Goal: Communication & Community: Answer question/provide support

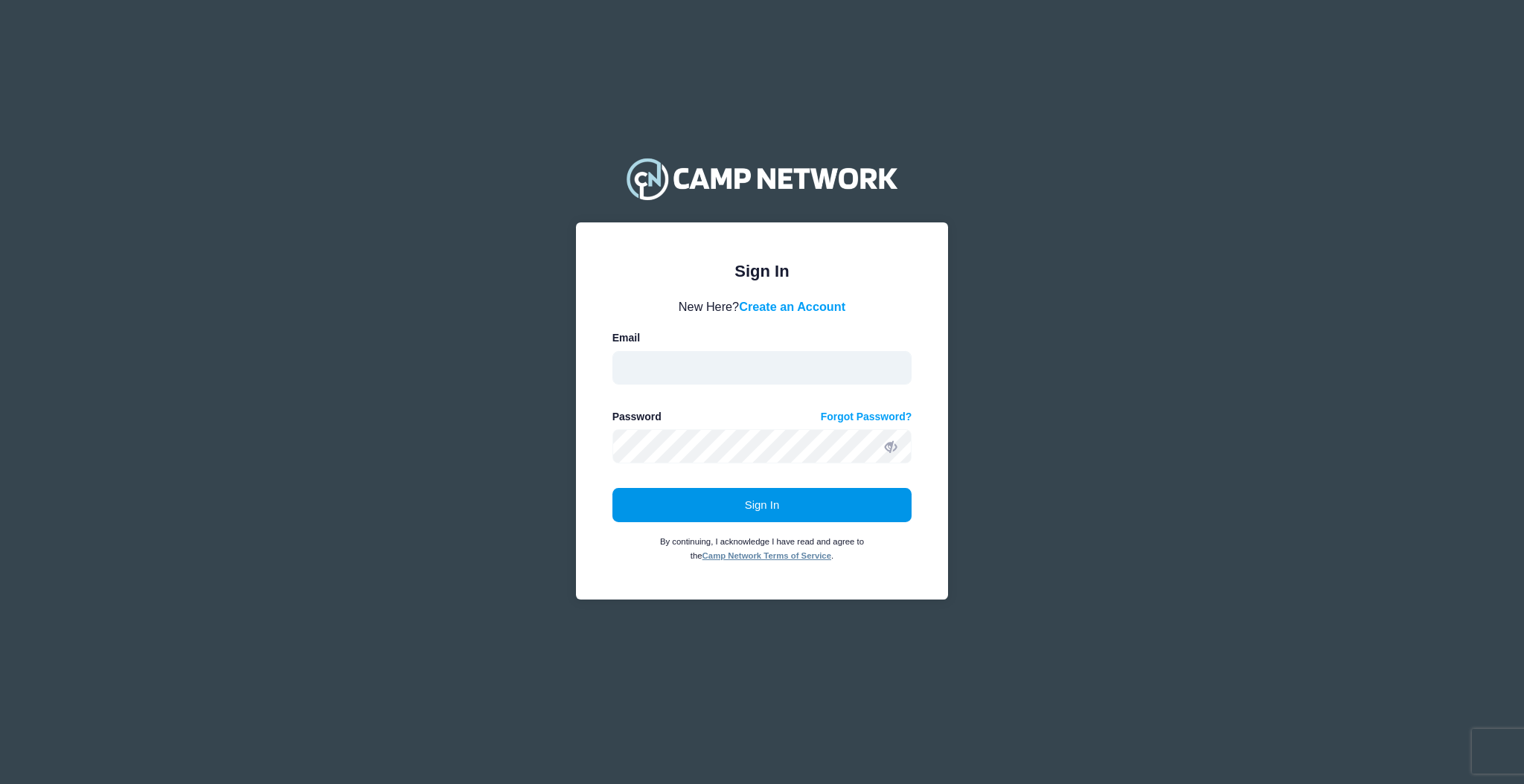
type input "aquidit@raft.net"
click at [782, 494] on button "Sign In" at bounding box center [762, 506] width 300 height 35
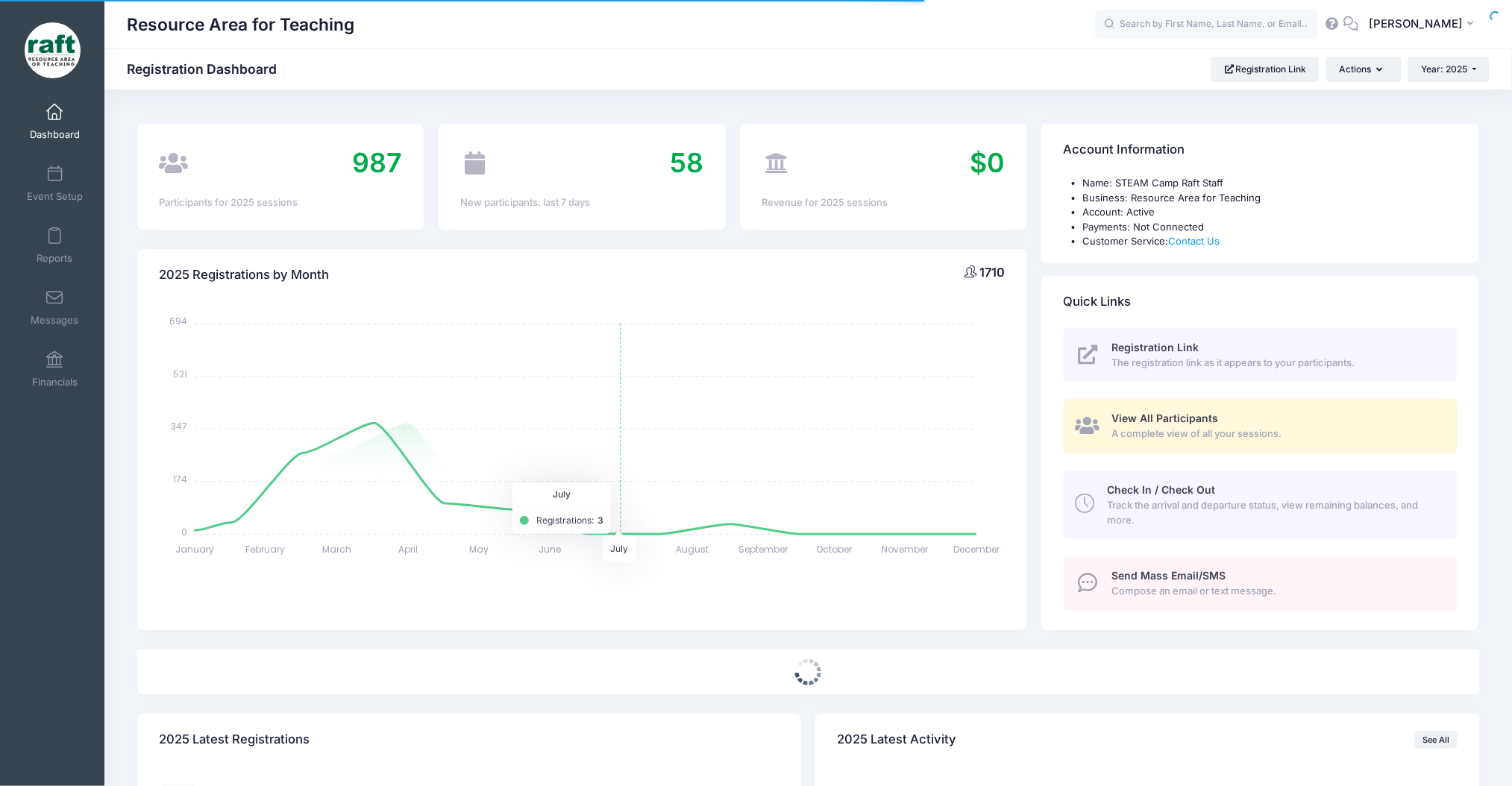
select select
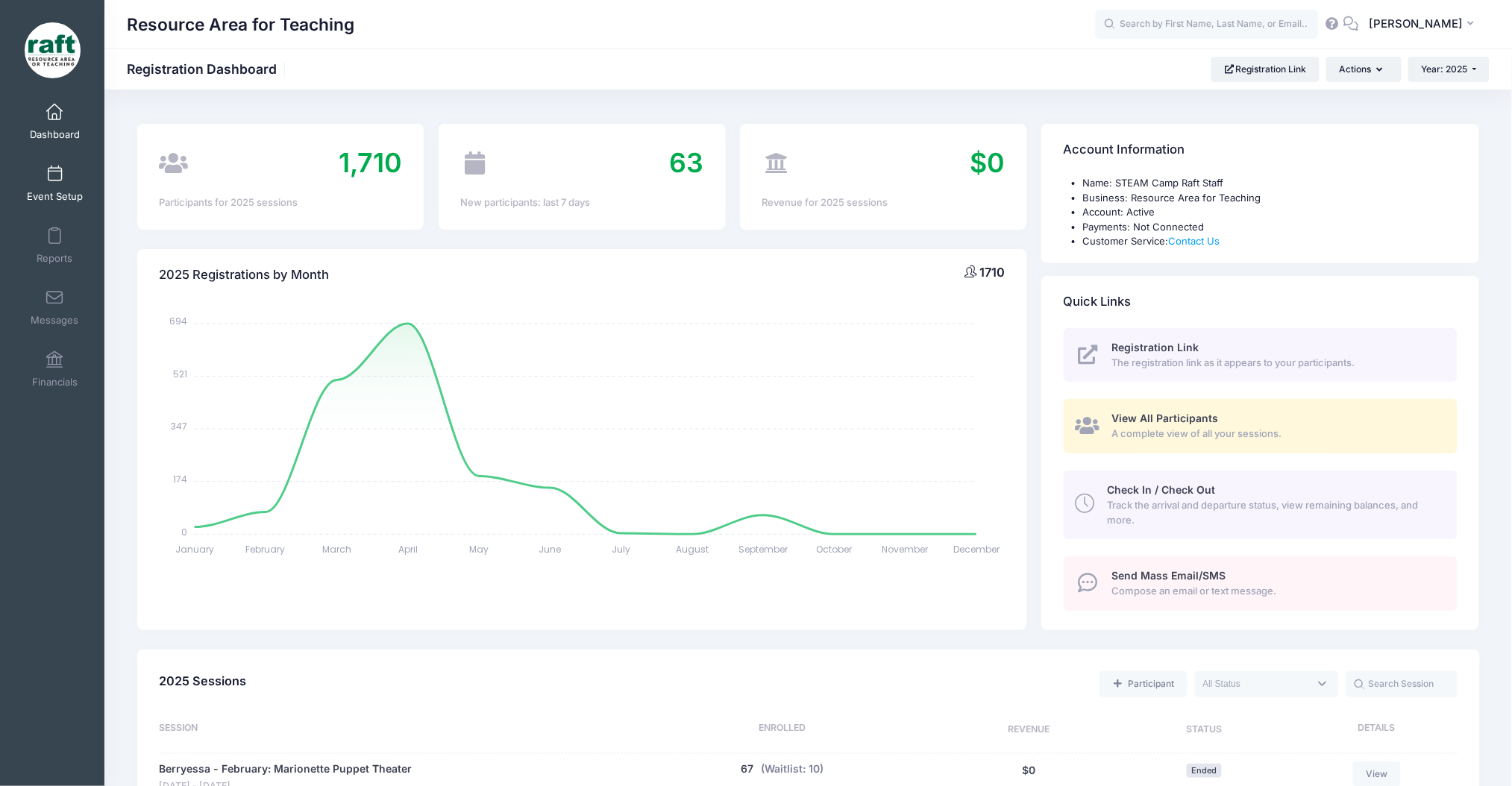
click at [80, 186] on link "Event Setup" at bounding box center [55, 184] width 71 height 52
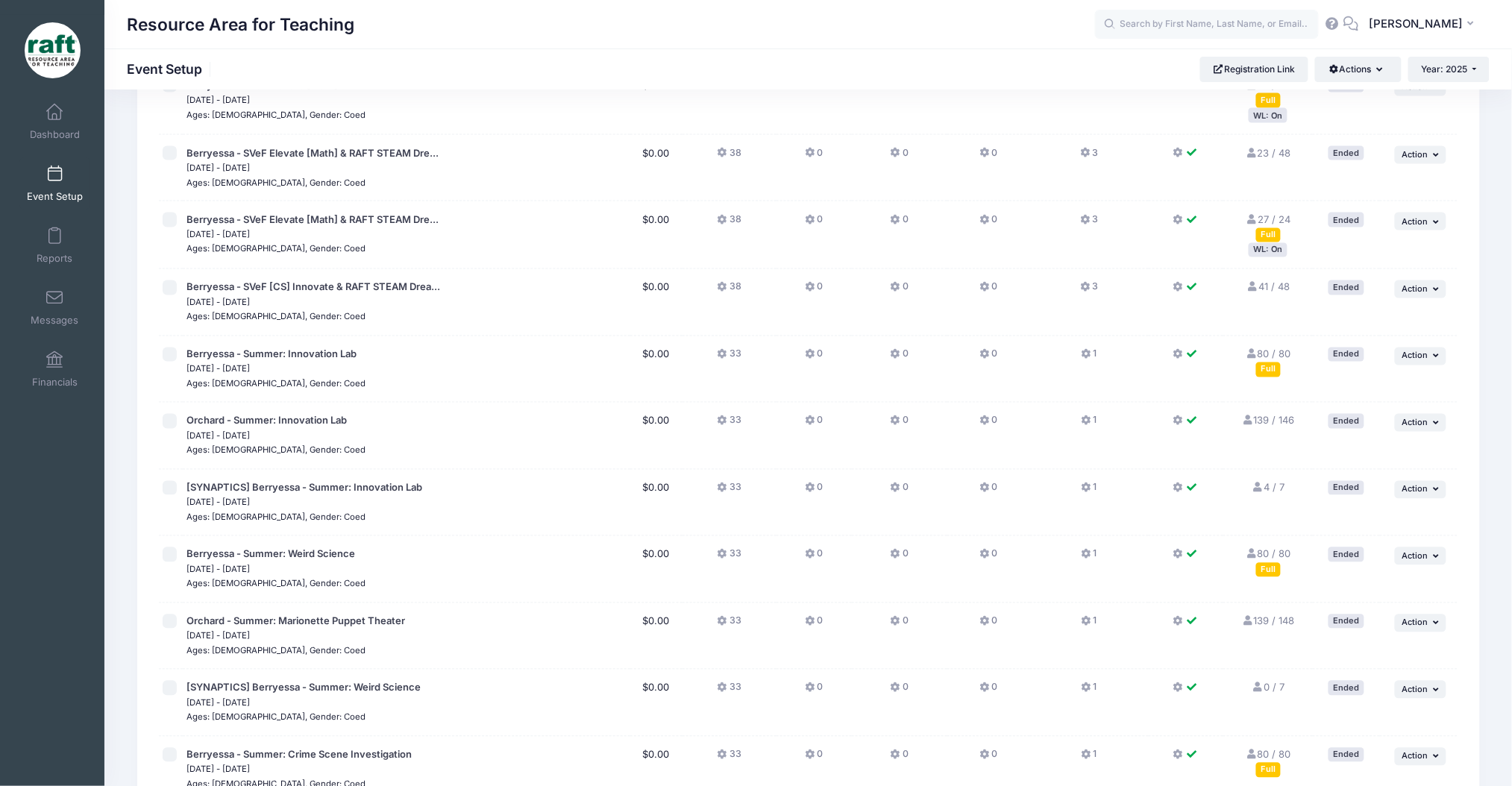
scroll to position [1591, 0]
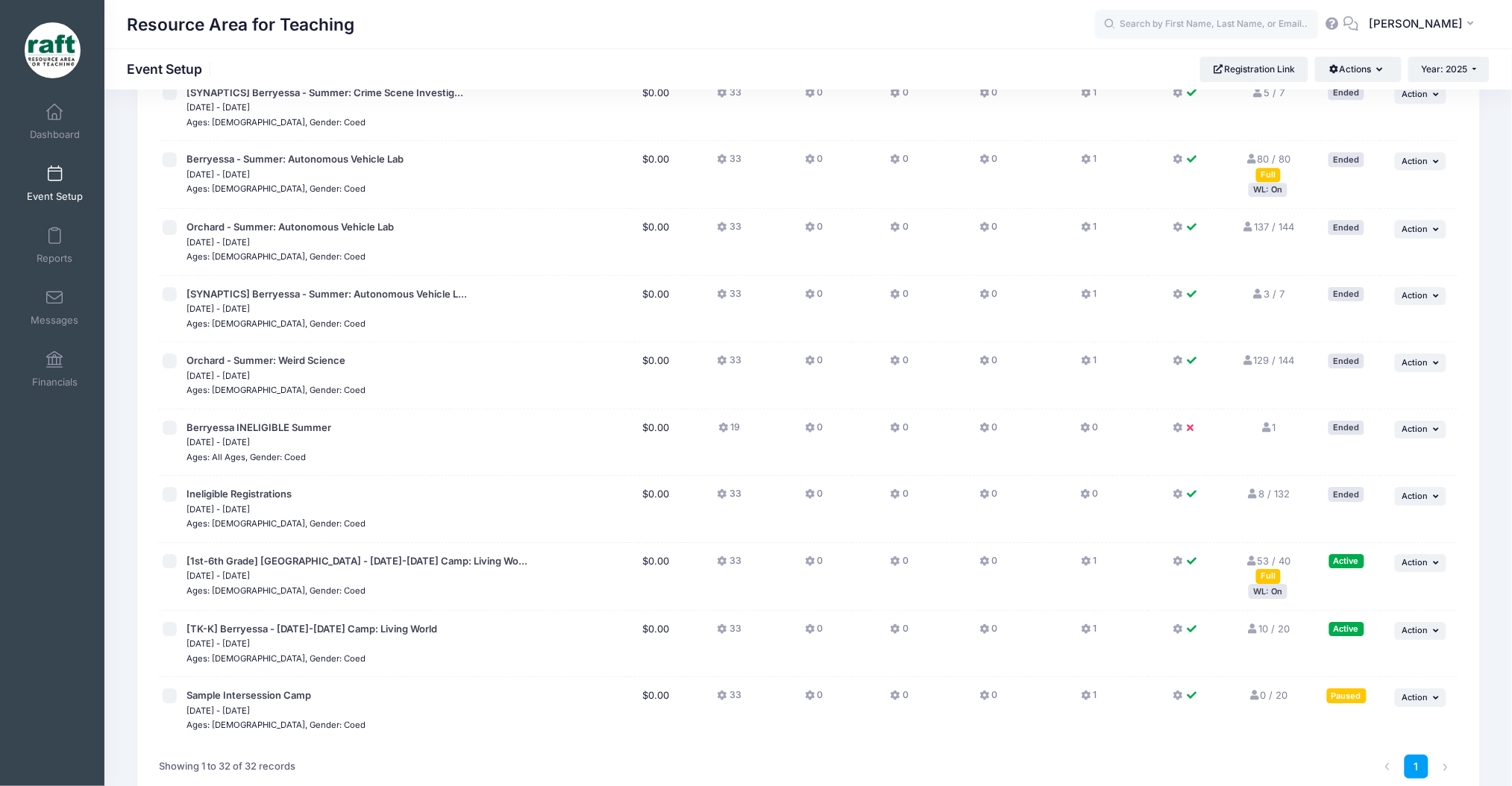
click at [1268, 588] on div "WL: On" at bounding box center [1268, 591] width 39 height 14
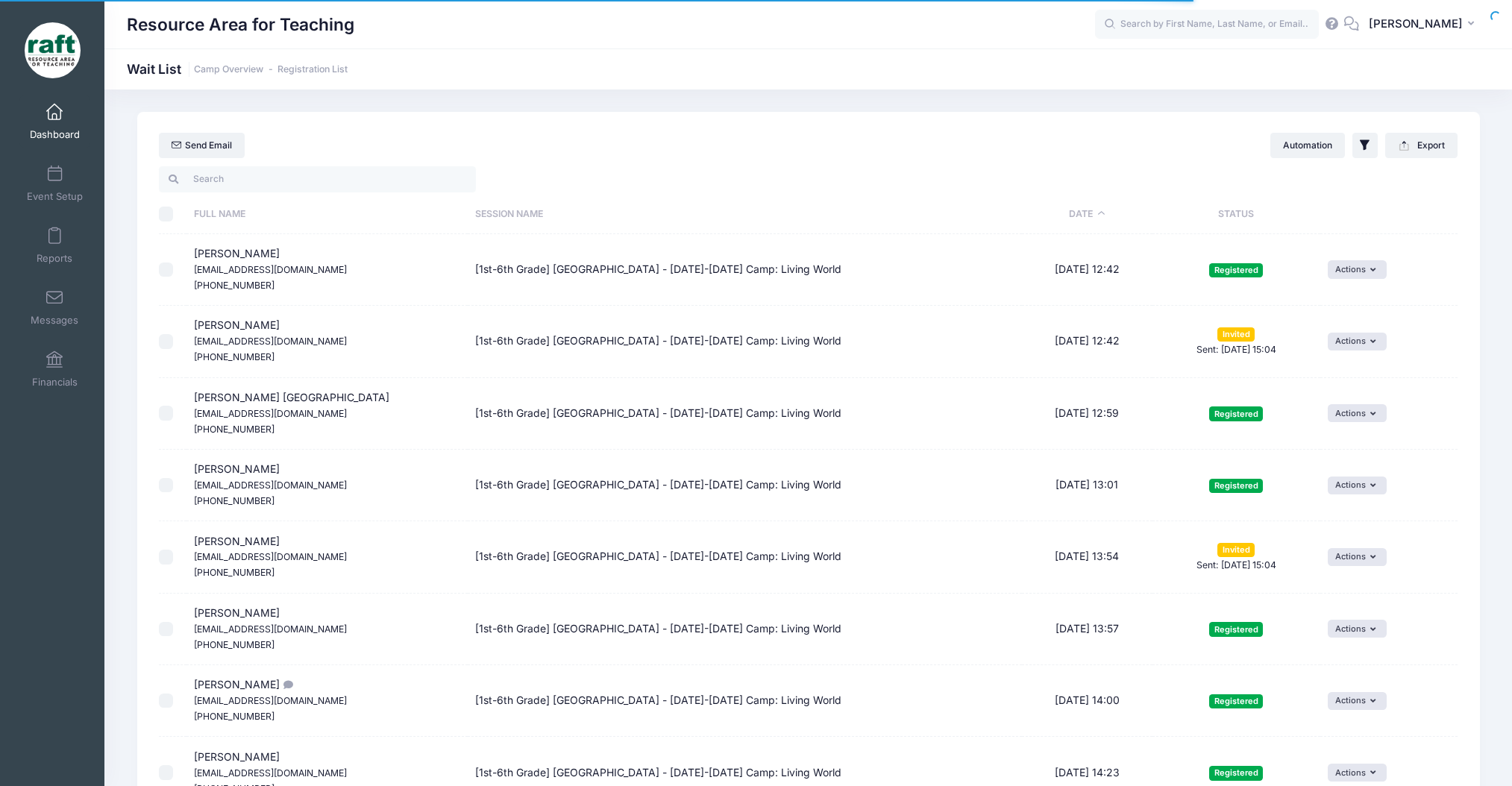
select select "50"
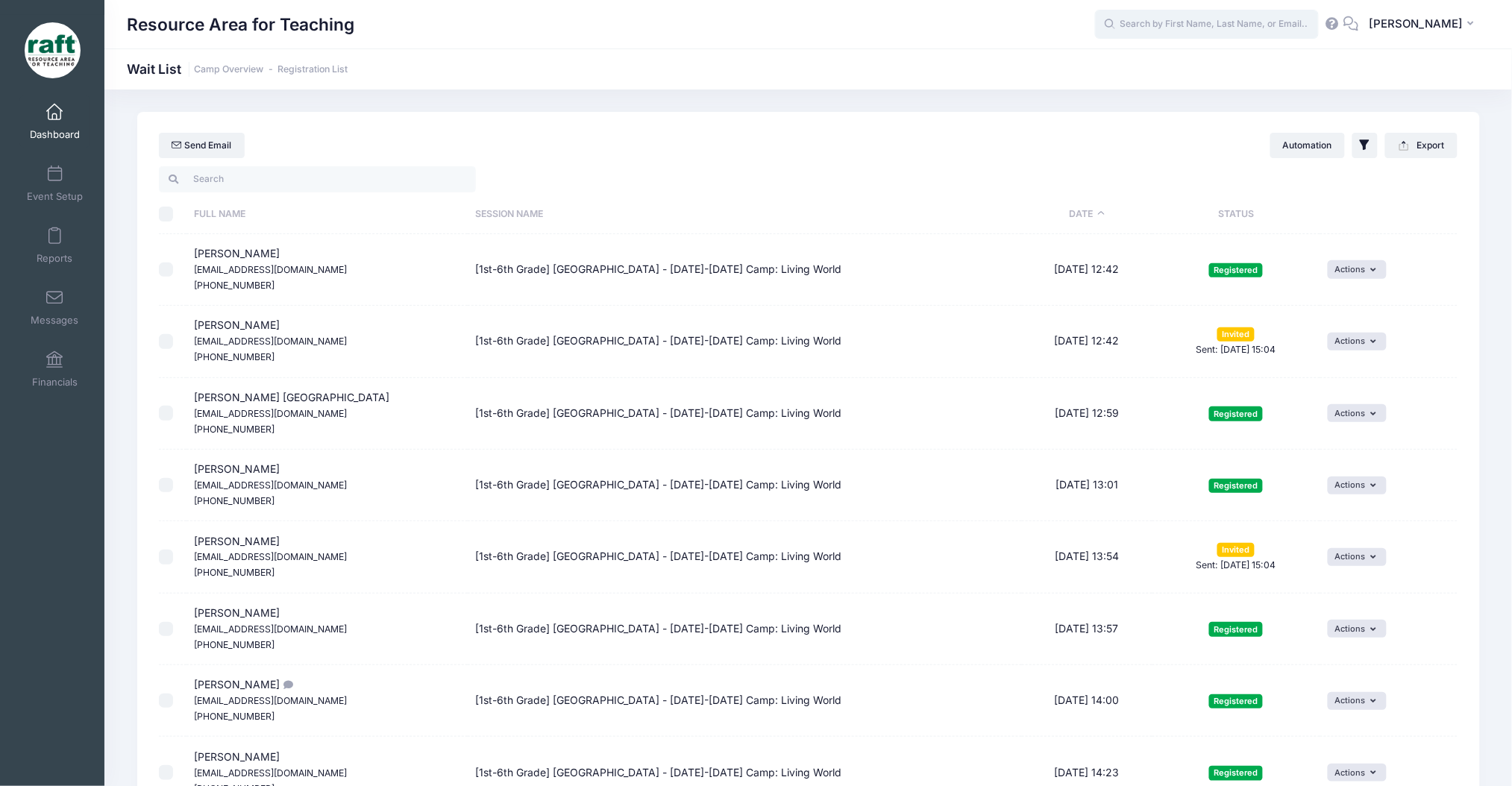
click at [1231, 30] on input "text" at bounding box center [1207, 24] width 224 height 30
type input "d"
type input "y"
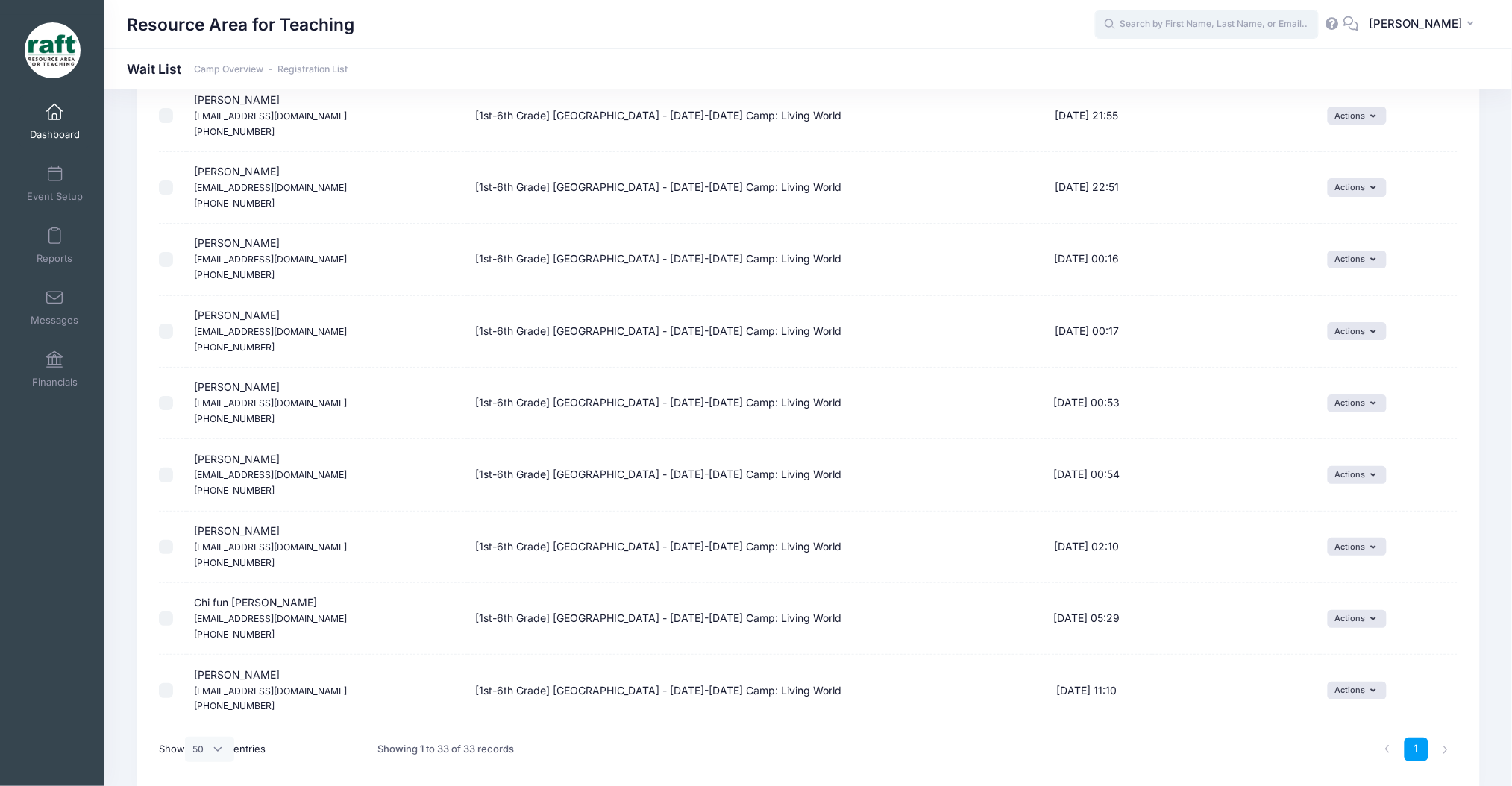
scroll to position [1943, 0]
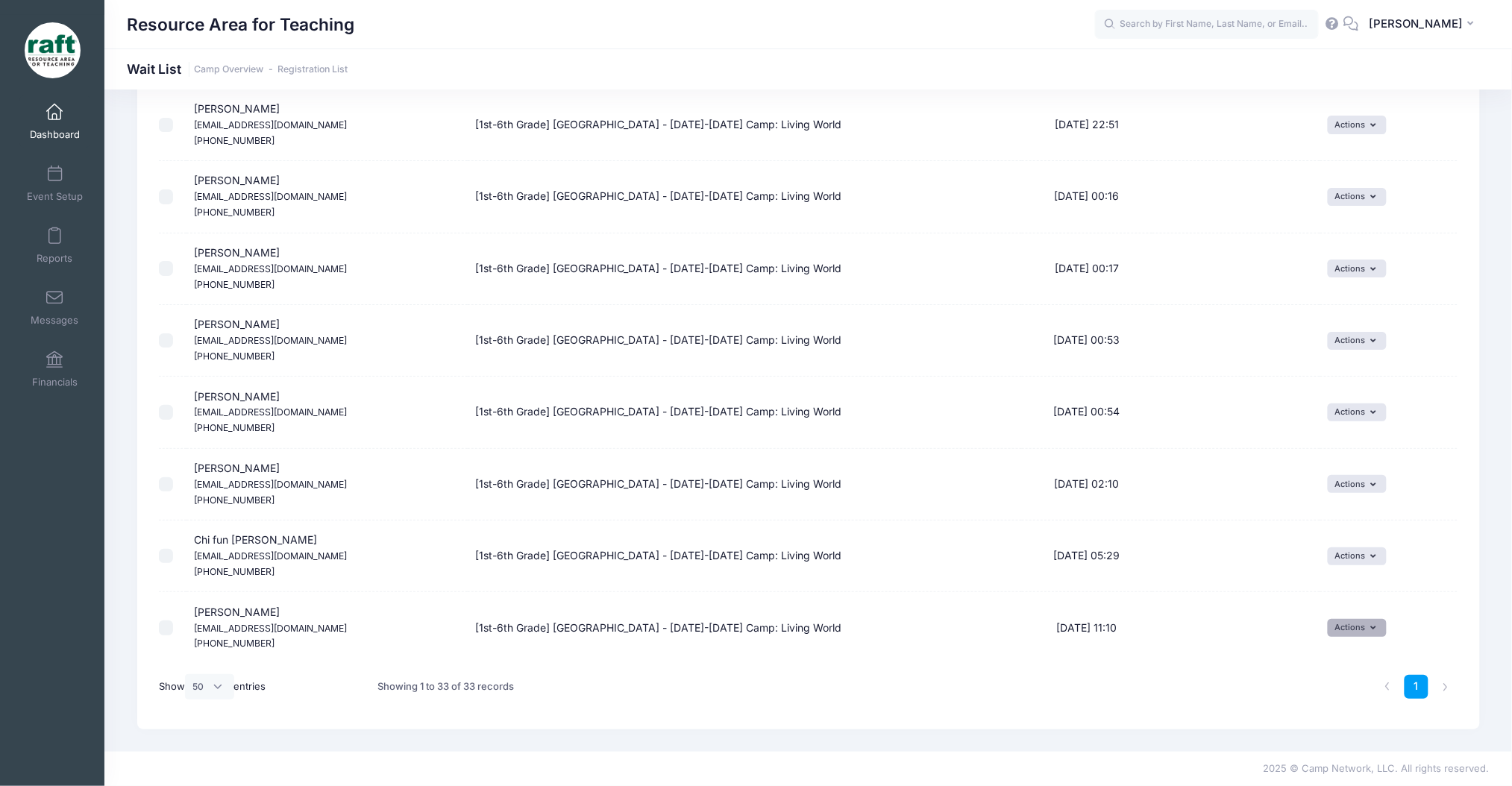
click at [1366, 635] on button "Actions" at bounding box center [1357, 628] width 59 height 18
click at [1326, 661] on span at bounding box center [1328, 661] width 13 height 10
click at [1239, 664] on button "submit" at bounding box center [1246, 665] width 38 height 25
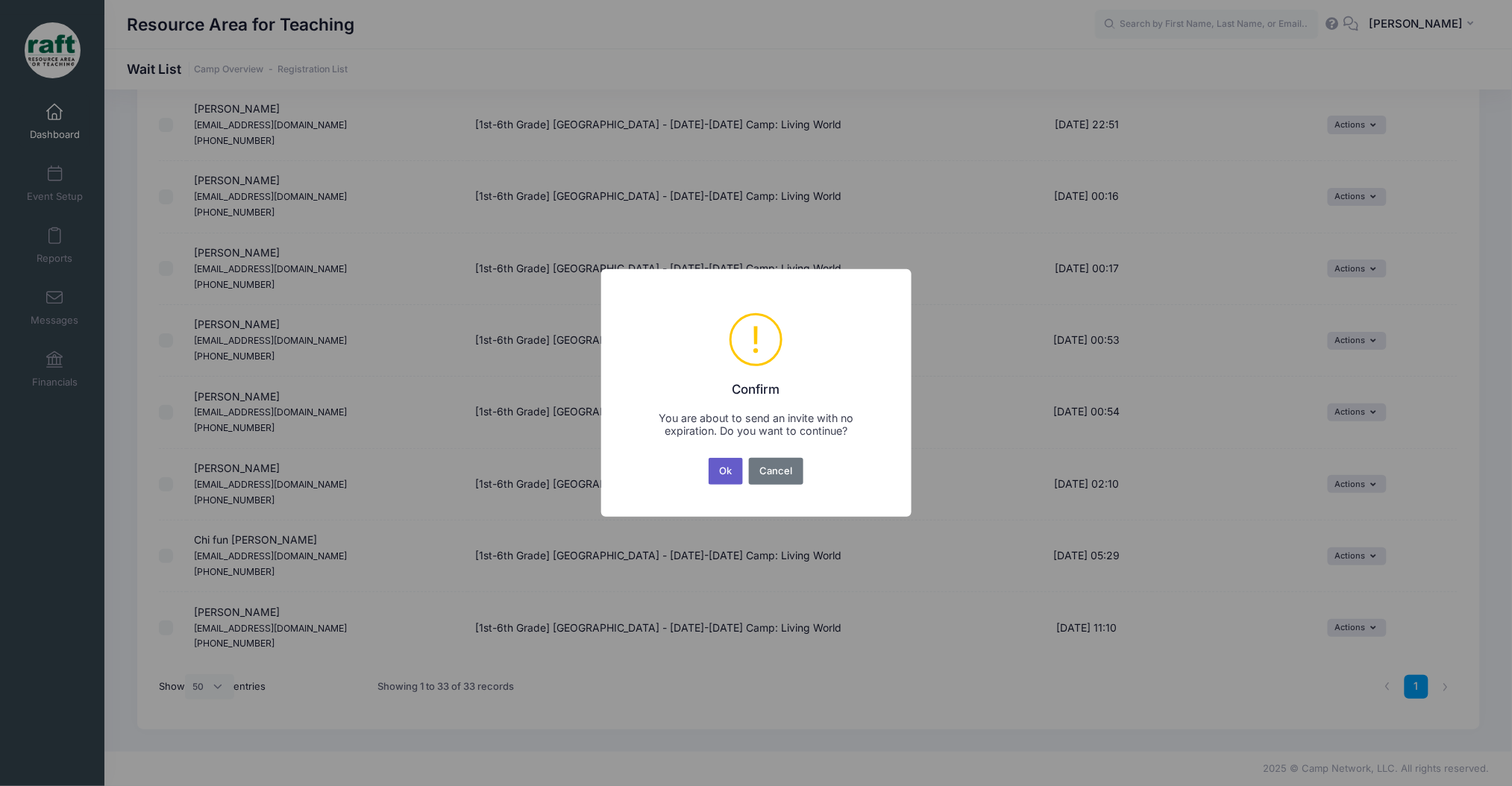
click at [710, 471] on button "Ok" at bounding box center [726, 471] width 35 height 27
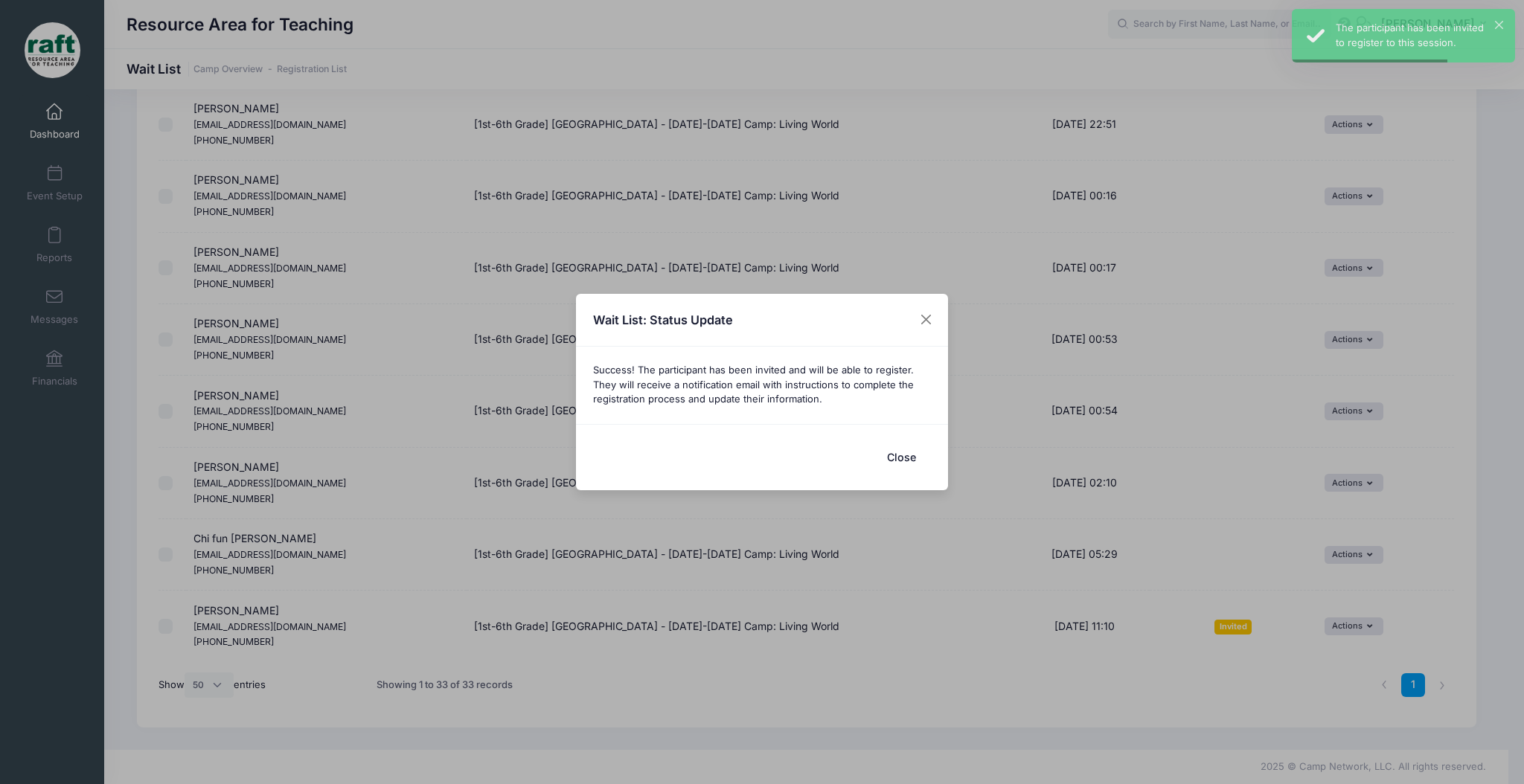
click at [893, 463] on button "Close" at bounding box center [901, 457] width 60 height 32
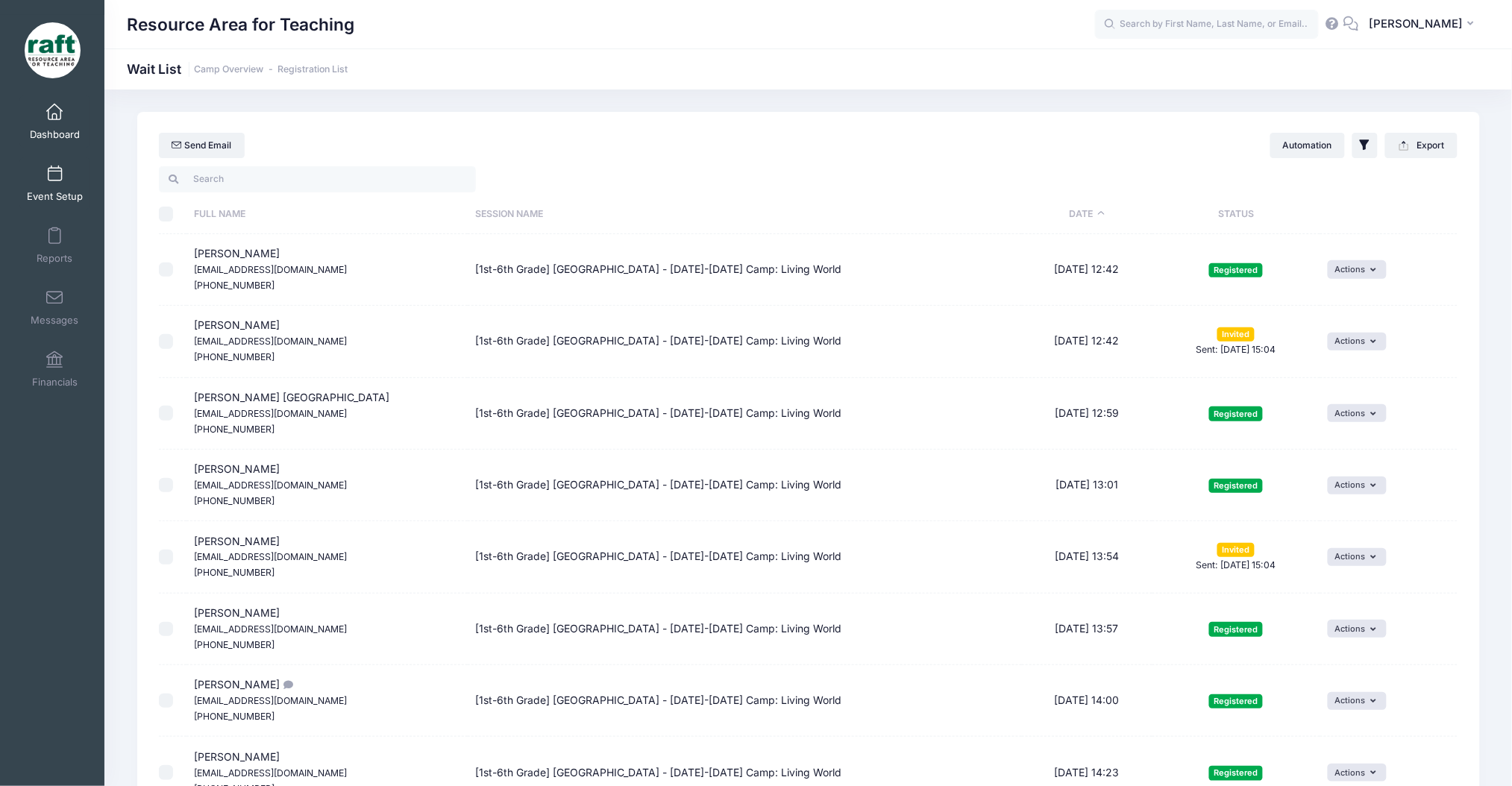
click at [27, 190] on span "Event Setup" at bounding box center [54, 196] width 56 height 13
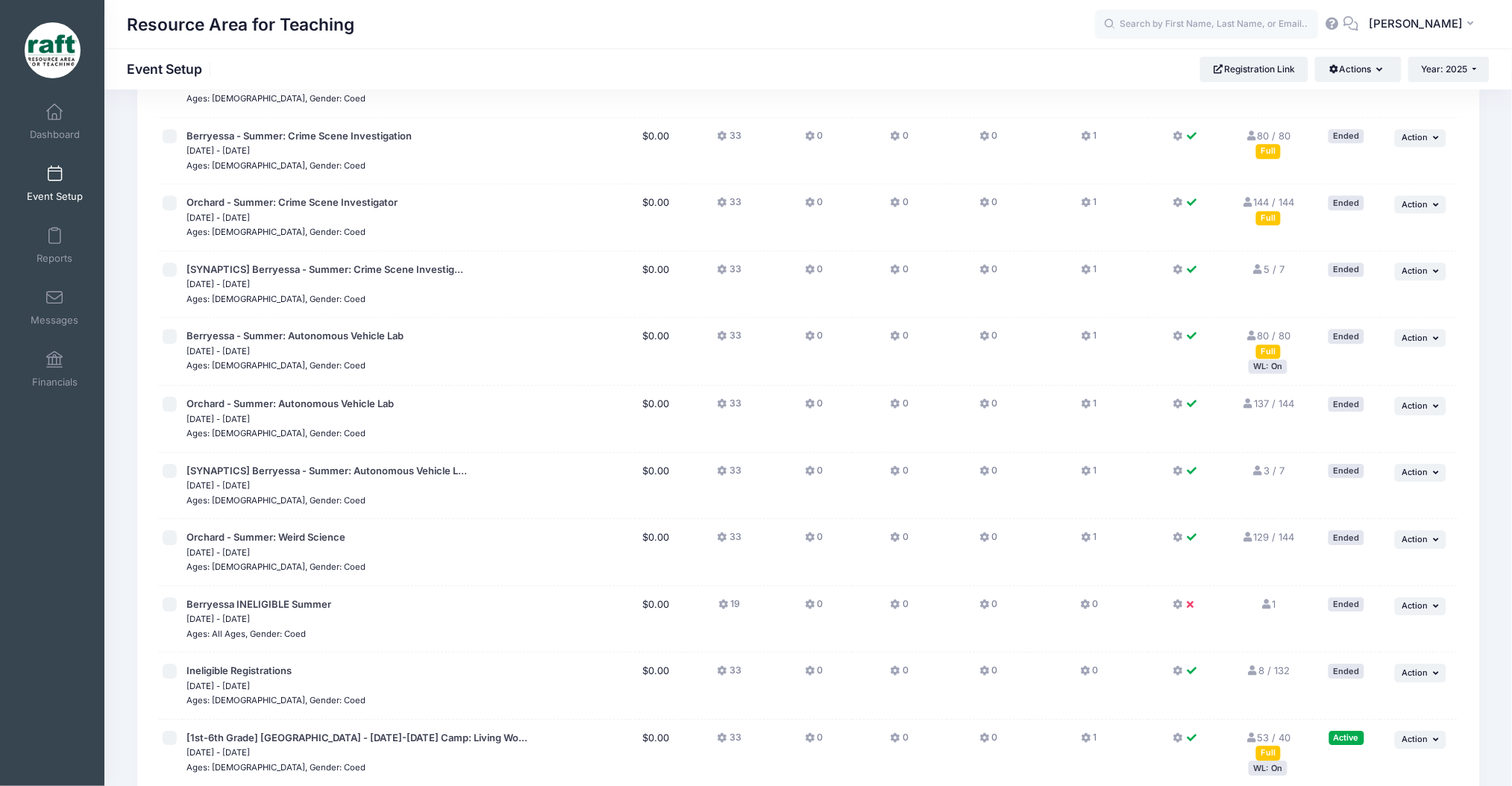
scroll to position [1591, 0]
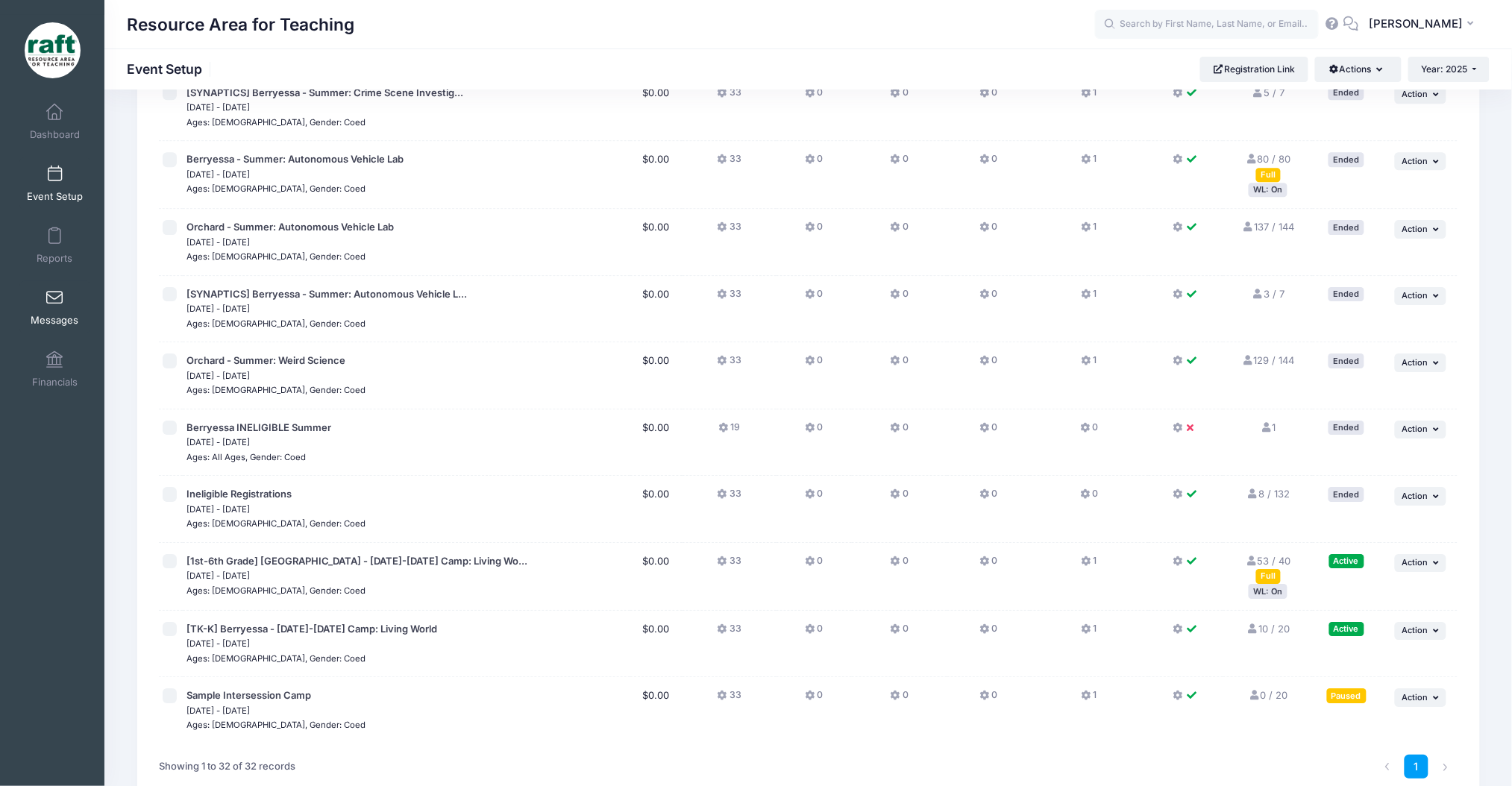
click at [39, 290] on link "Messages" at bounding box center [55, 307] width 71 height 52
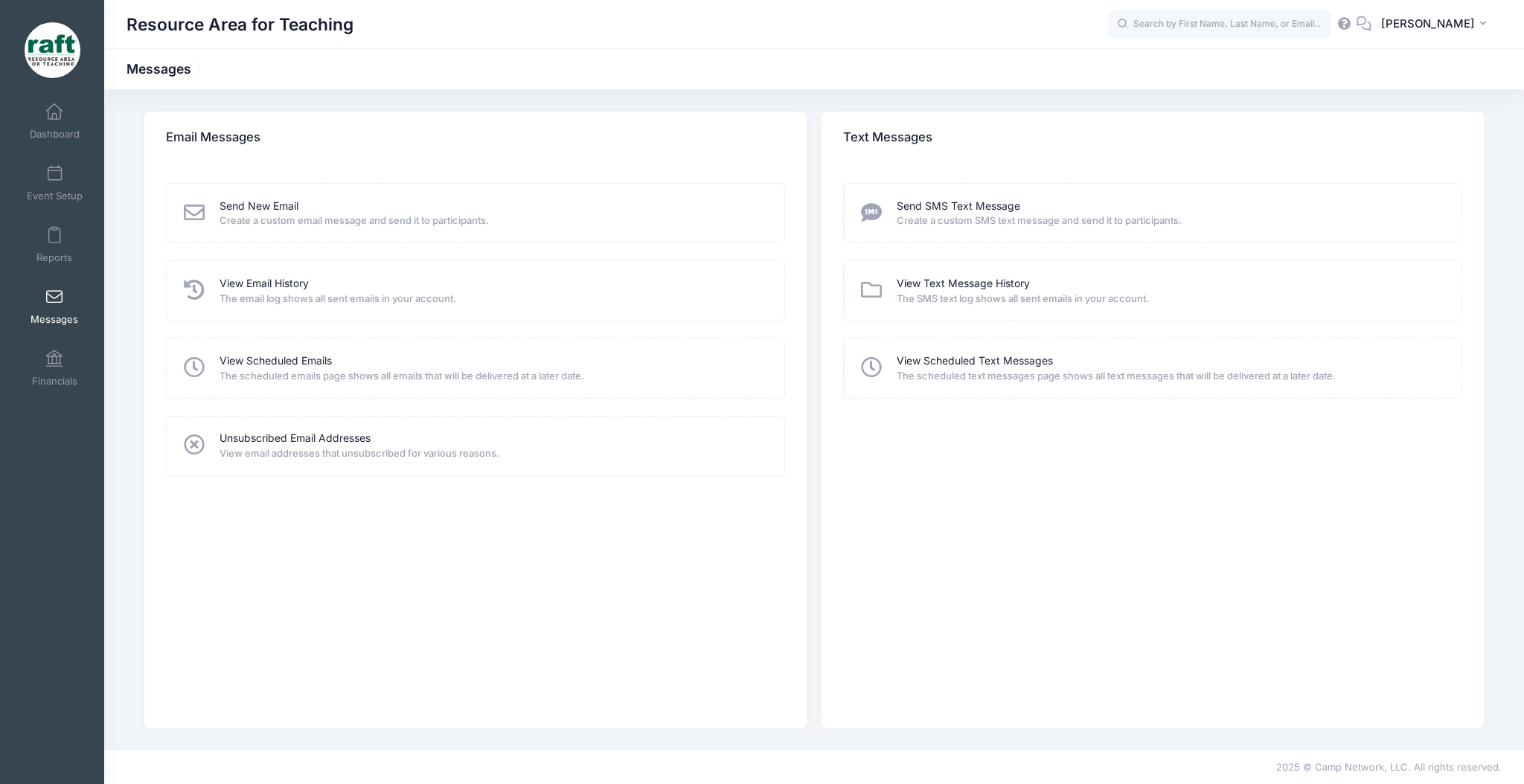
click at [280, 293] on span "The email log shows all sent emails in your account." at bounding box center [492, 299] width 546 height 15
click at [271, 283] on link "View Email History" at bounding box center [264, 284] width 90 height 16
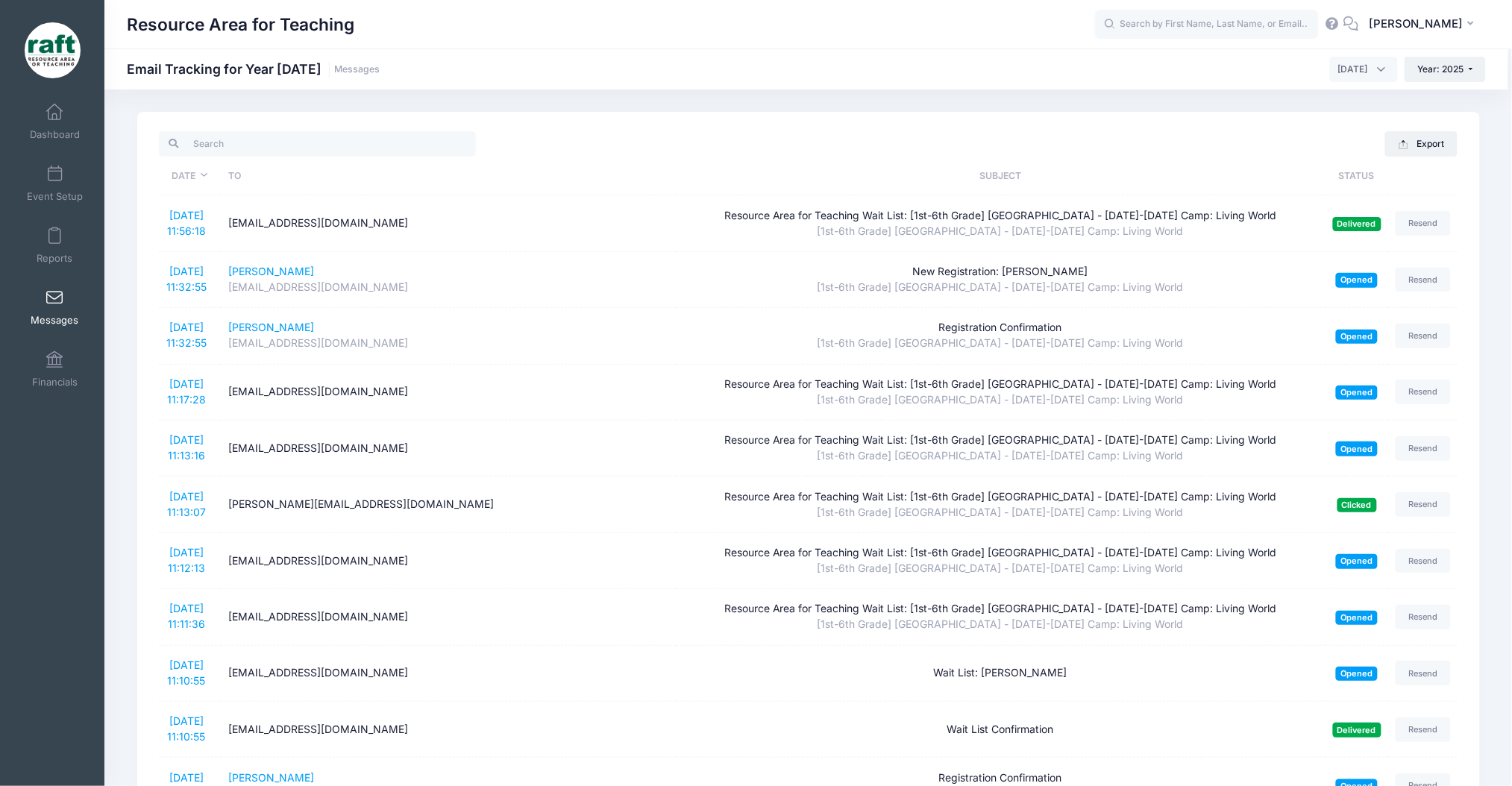
click at [348, 134] on input "search" at bounding box center [318, 144] width 317 height 25
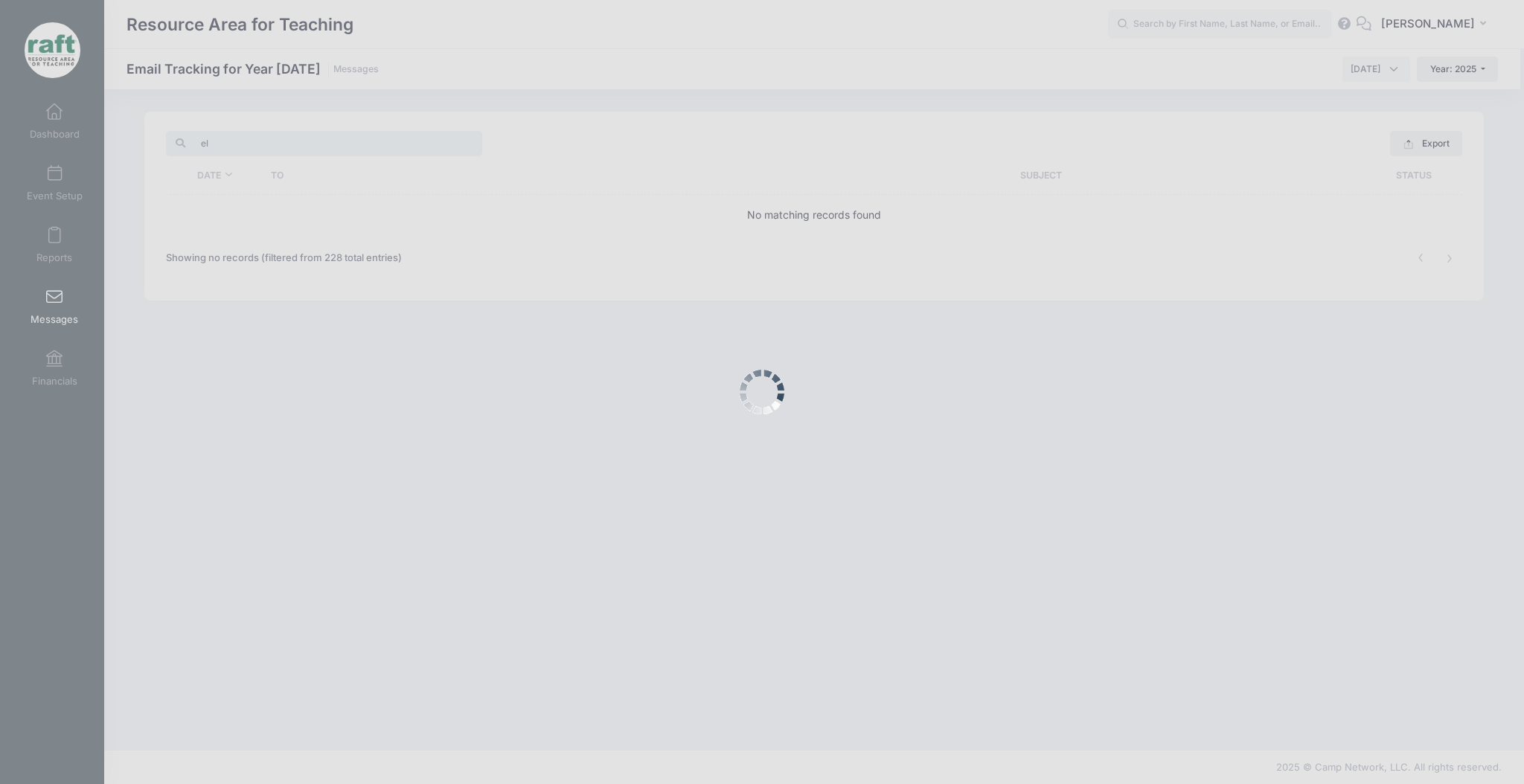
type input "e"
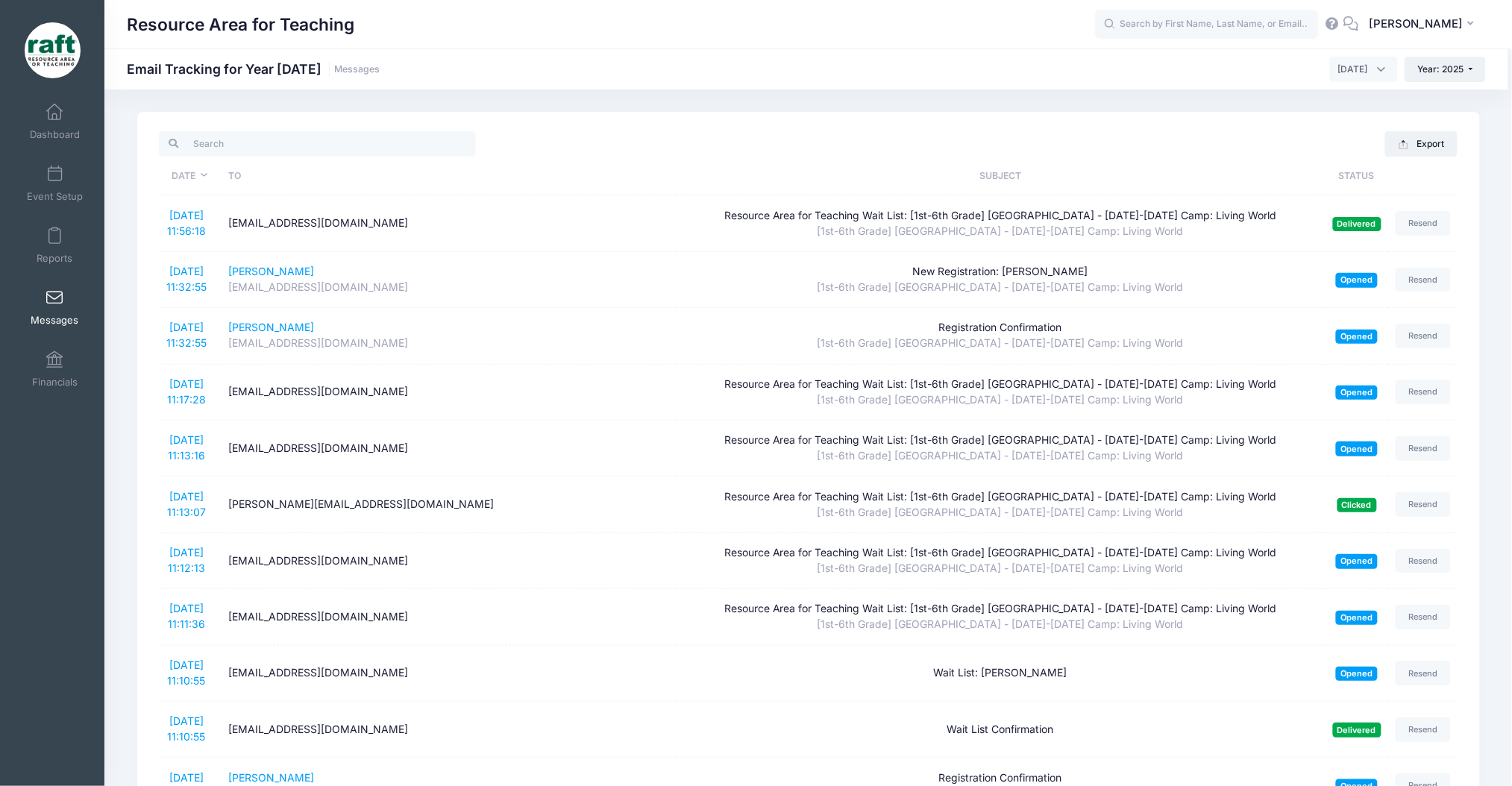
click at [1336, 85] on div "Resource Area for Teaching Email Tracking for Year 2025 Messages January 2025 F…" at bounding box center [806, 69] width 1404 height 41
click at [1336, 78] on span "September 2025" at bounding box center [1364, 69] width 68 height 25
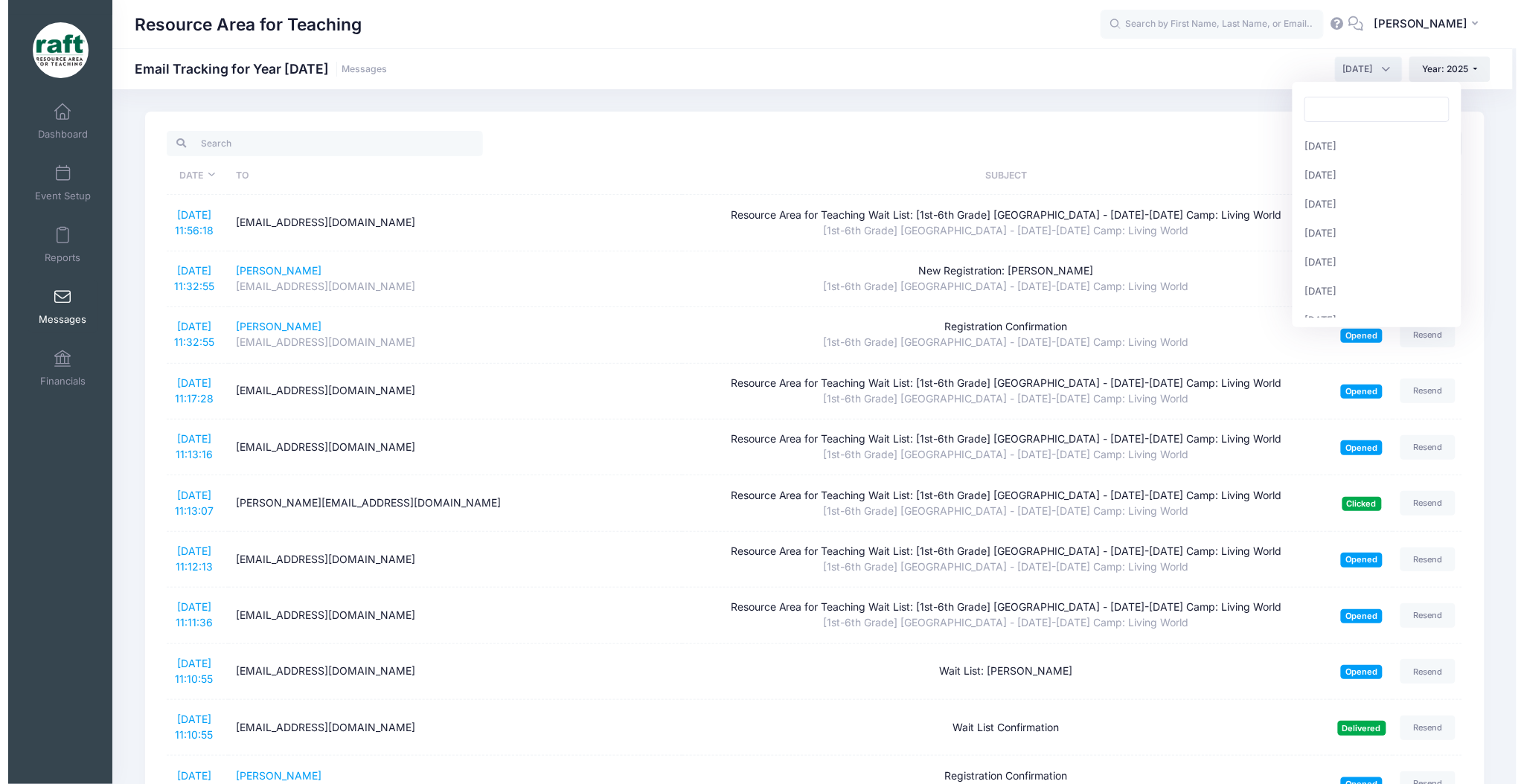
scroll to position [162, 0]
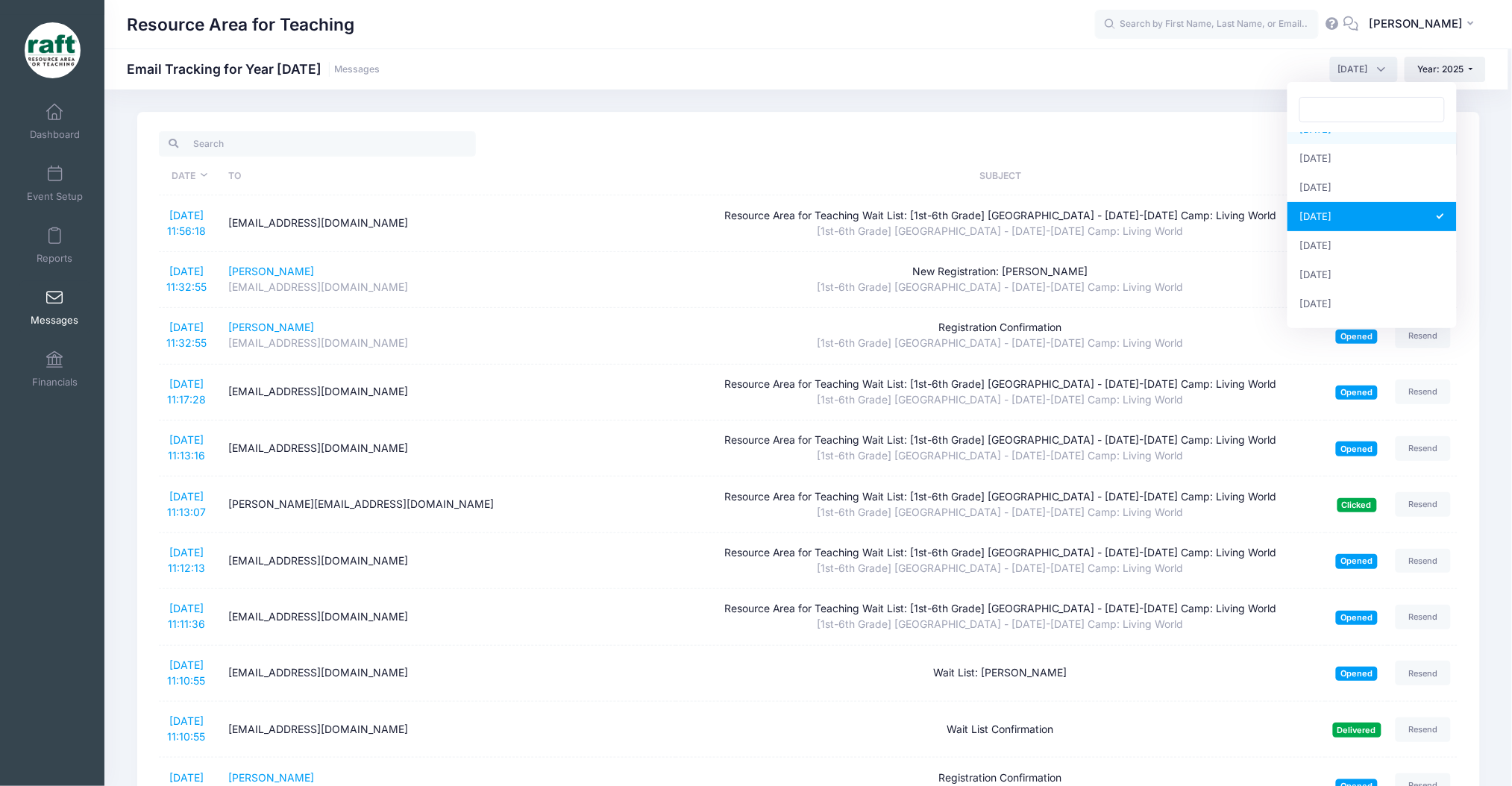
select select "6"
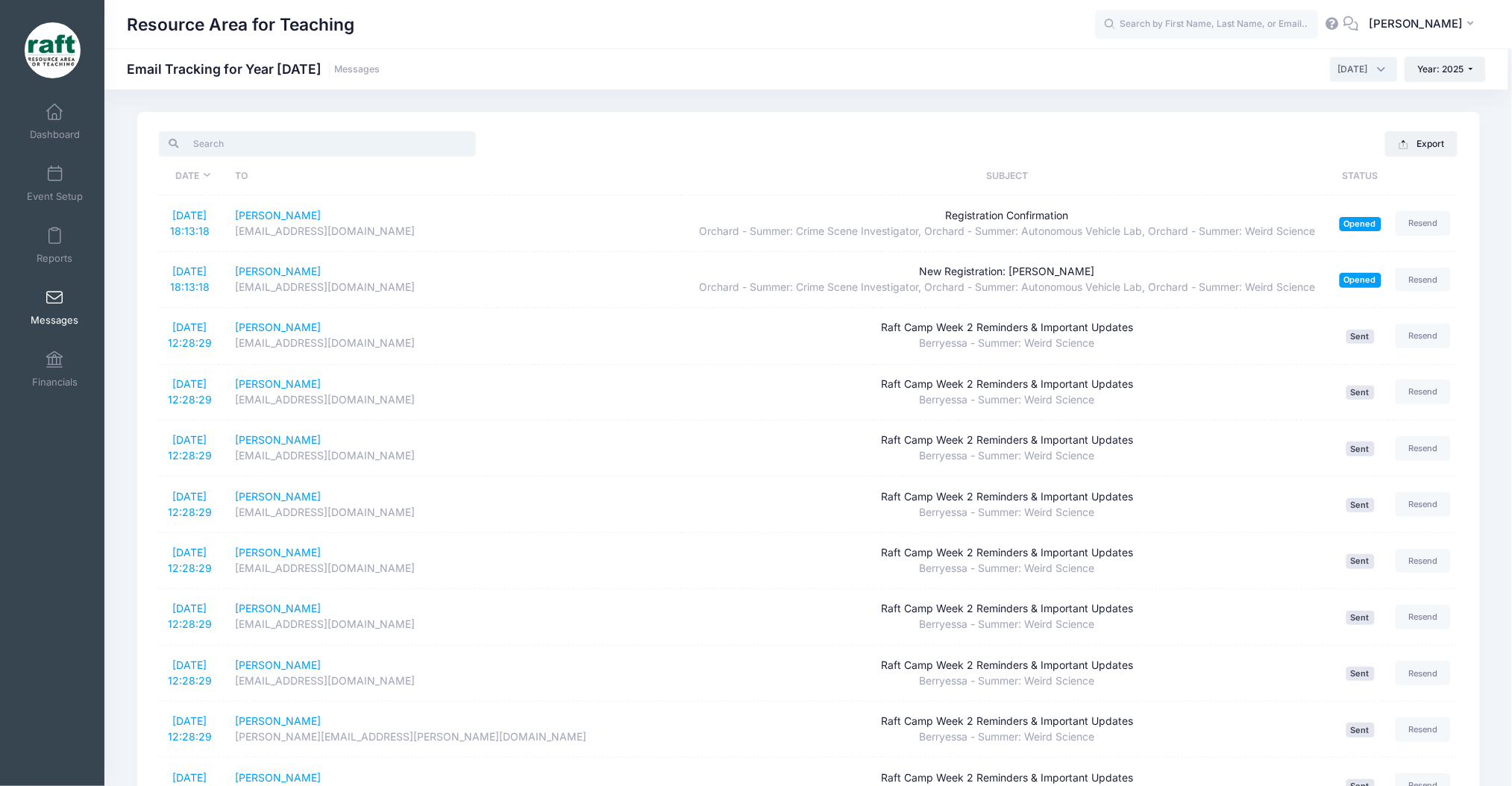
click at [254, 150] on input "search" at bounding box center [318, 144] width 317 height 25
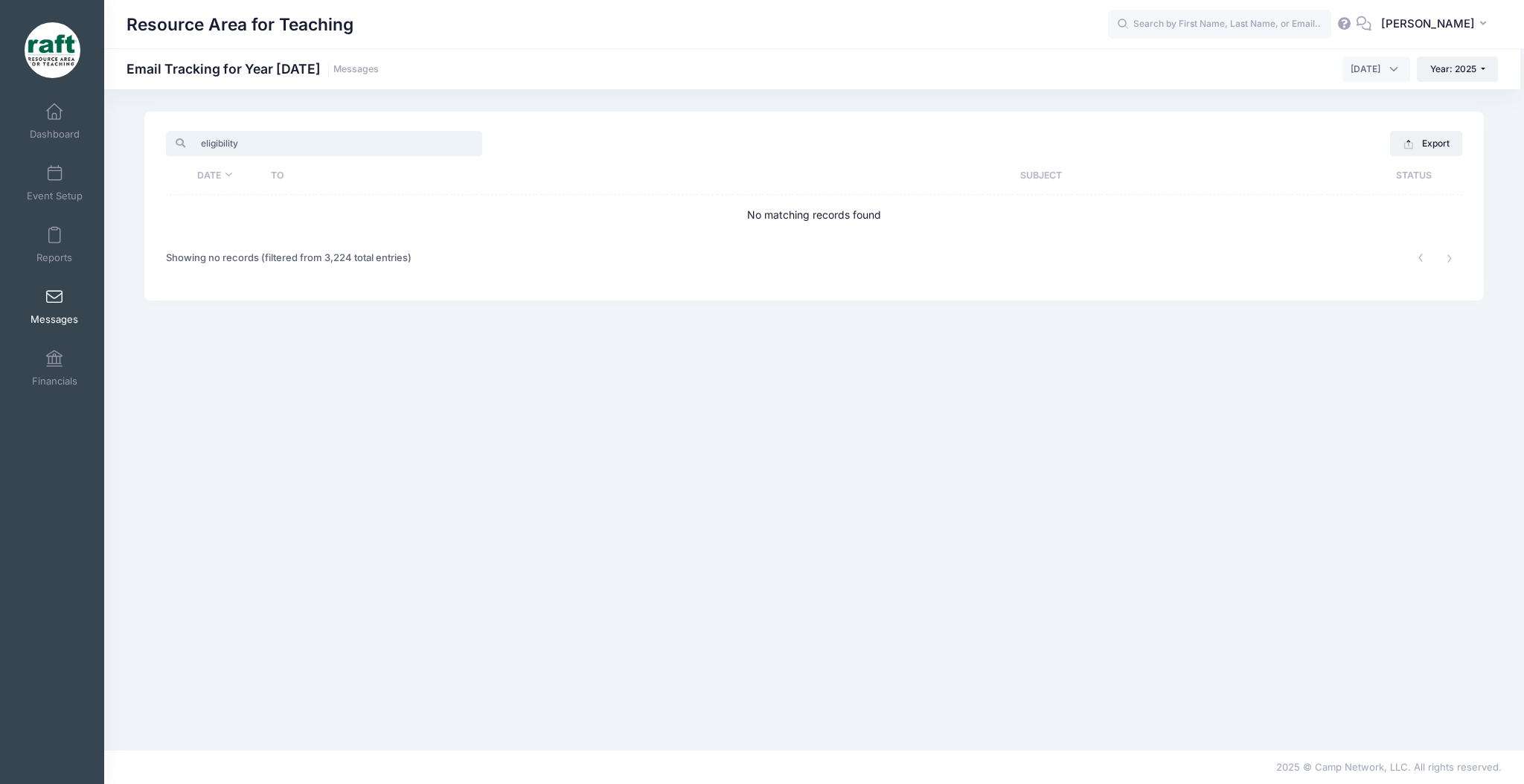
type input "eligibility"
click at [1358, 68] on span "June 2025" at bounding box center [1365, 68] width 30 height 13
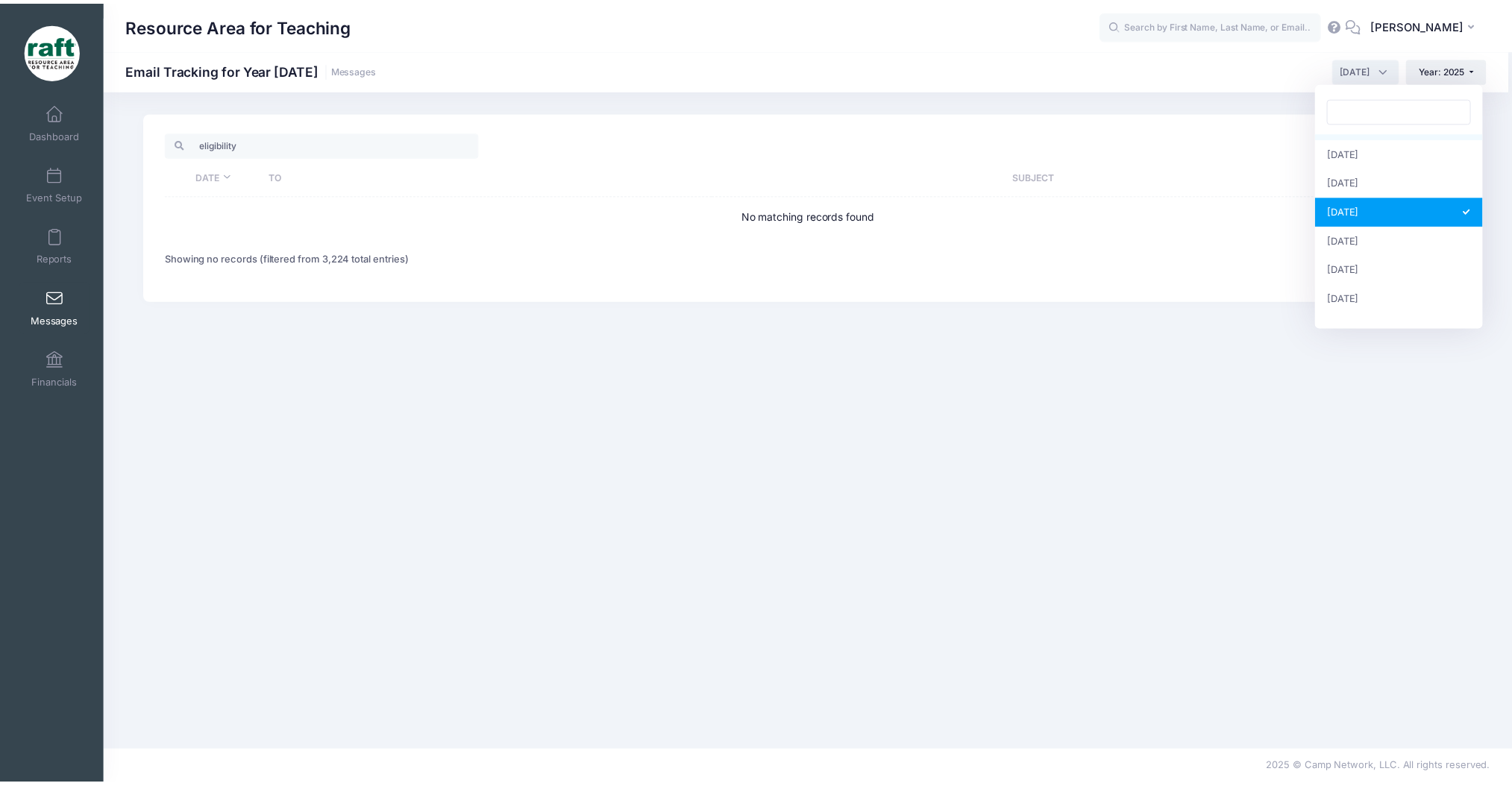
scroll to position [99, 0]
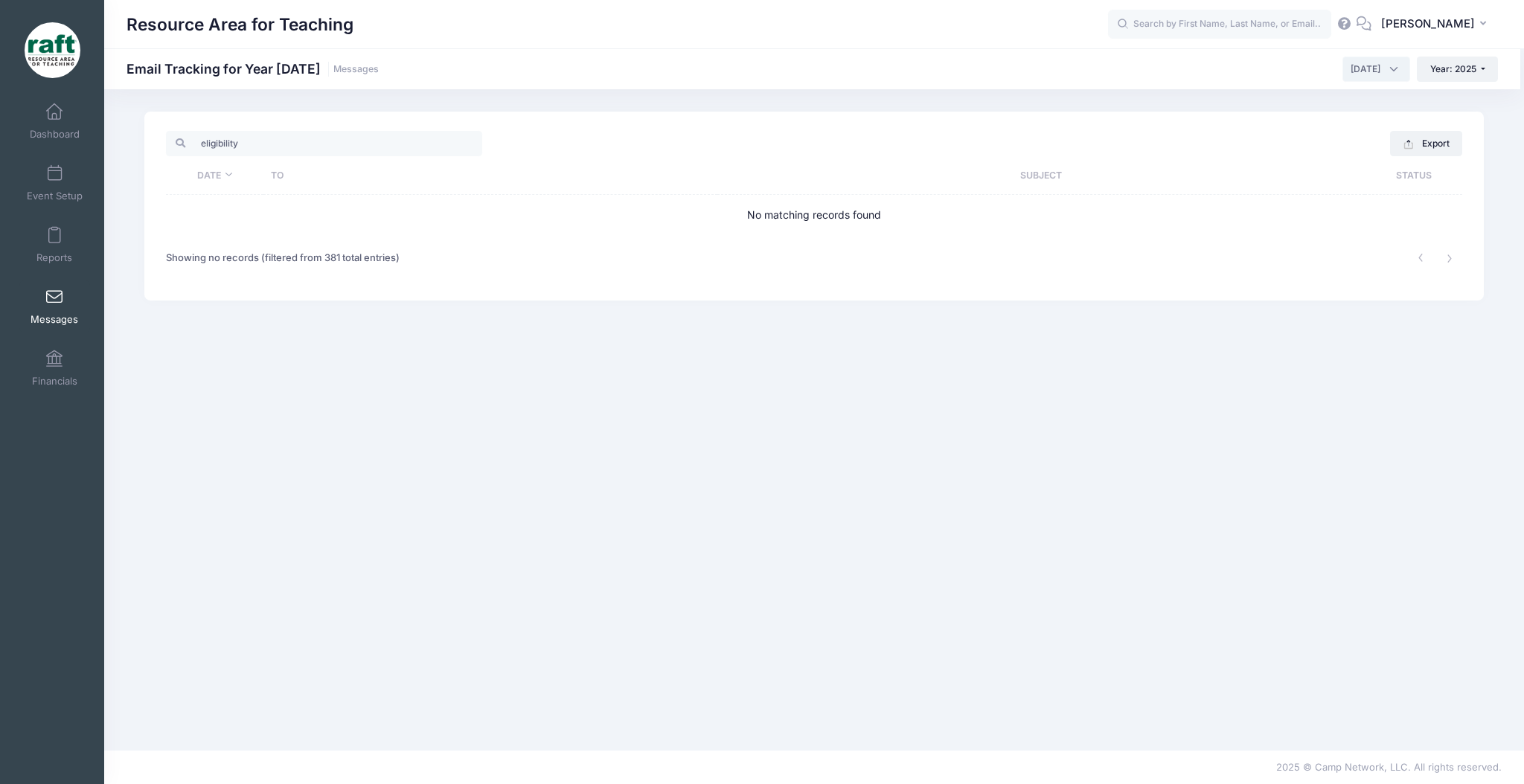
click at [1364, 61] on span "May 2025" at bounding box center [1376, 69] width 68 height 25
click at [1351, 64] on span "April 2025" at bounding box center [1365, 68] width 30 height 13
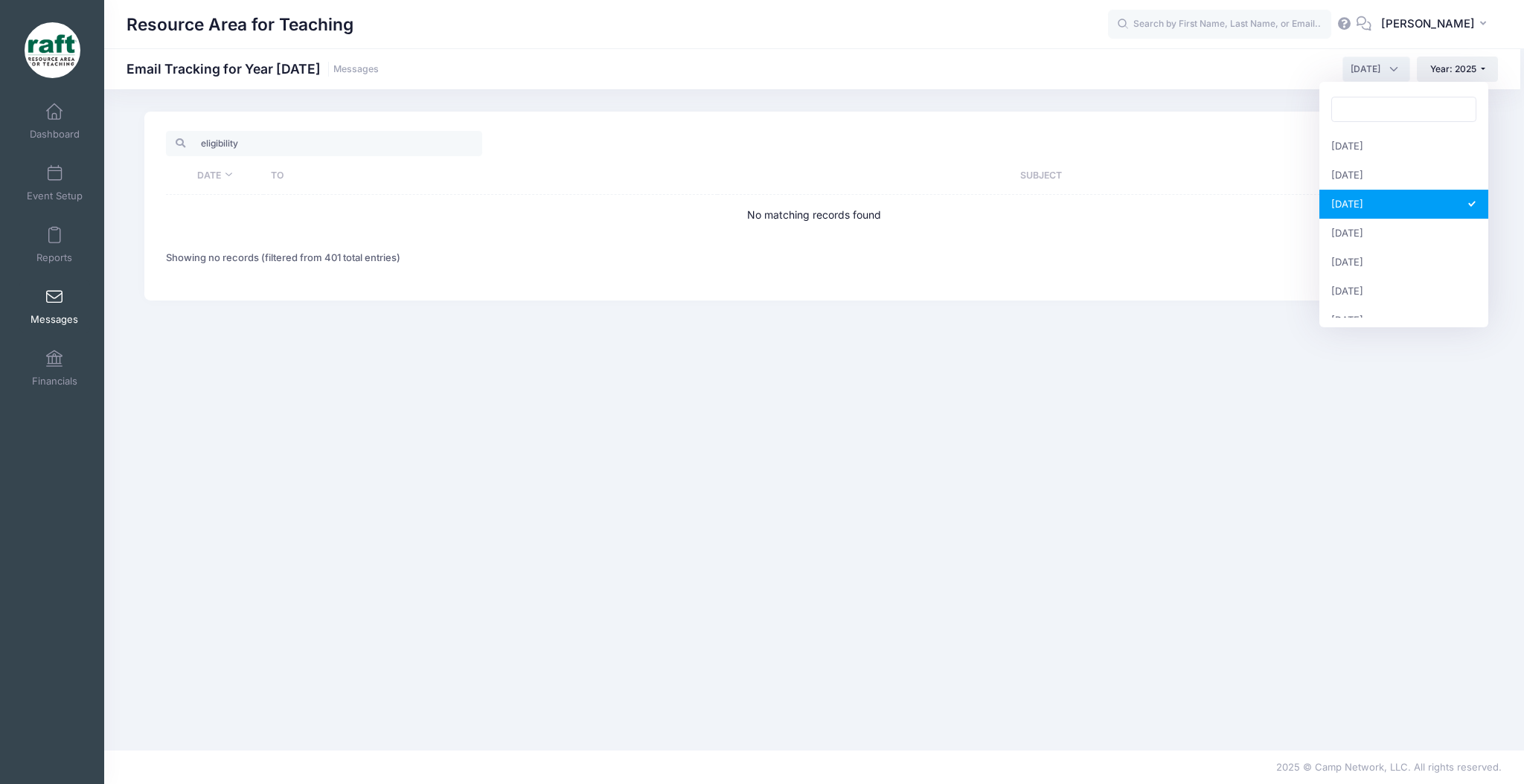
click at [1342, 68] on span "March 2025" at bounding box center [1376, 69] width 68 height 25
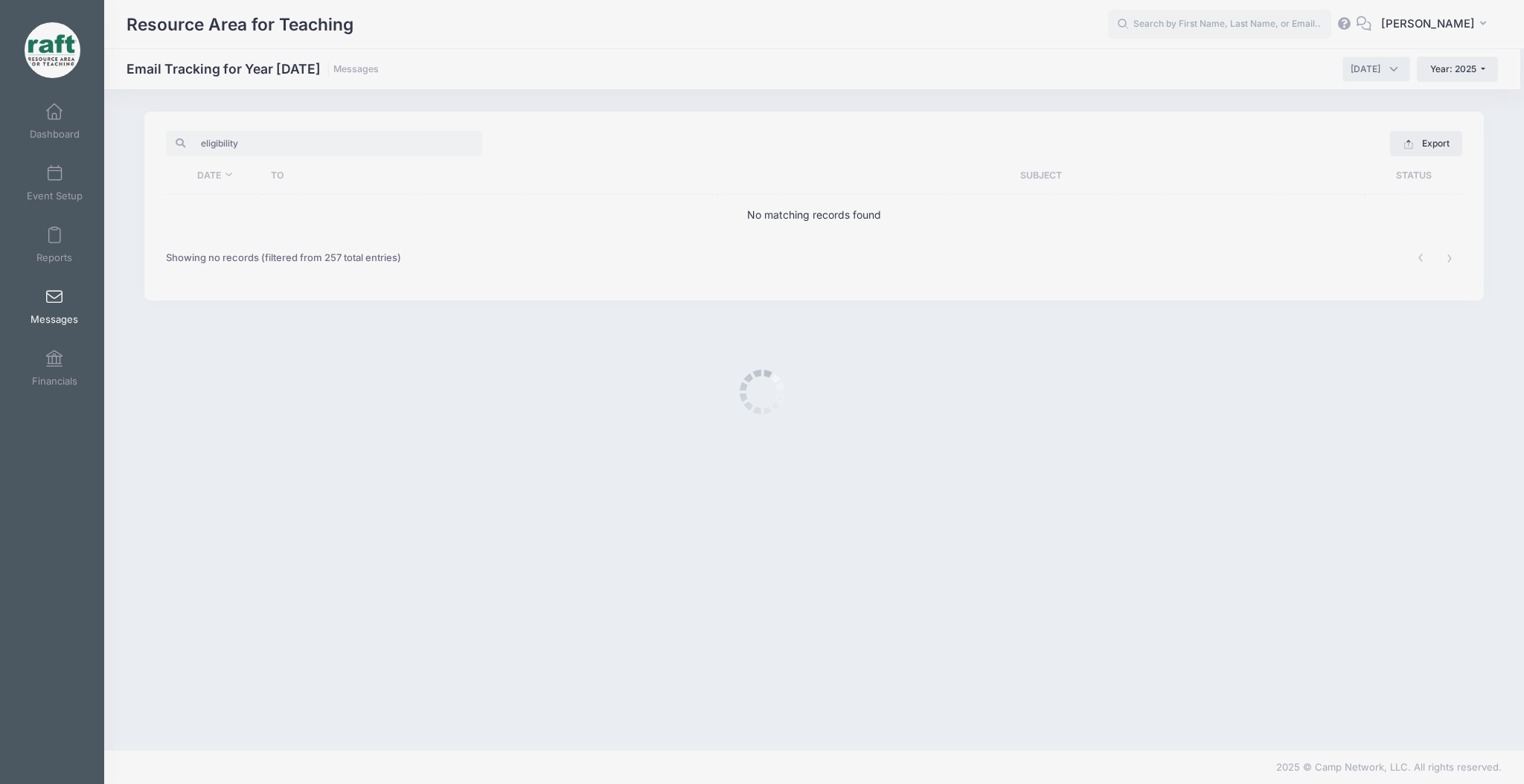
click at [1342, 76] on span "January 2025" at bounding box center [1376, 69] width 68 height 25
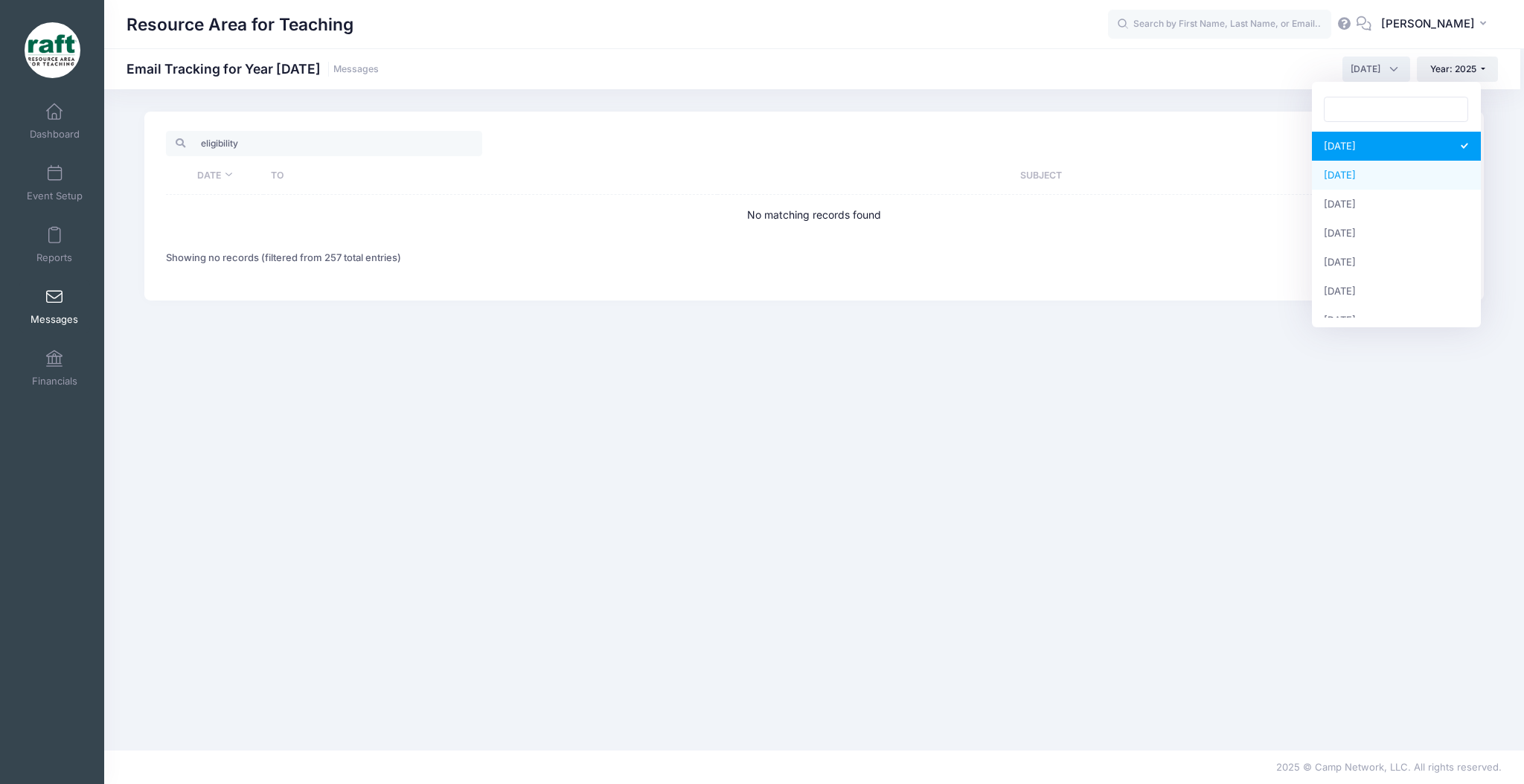
select select "2"
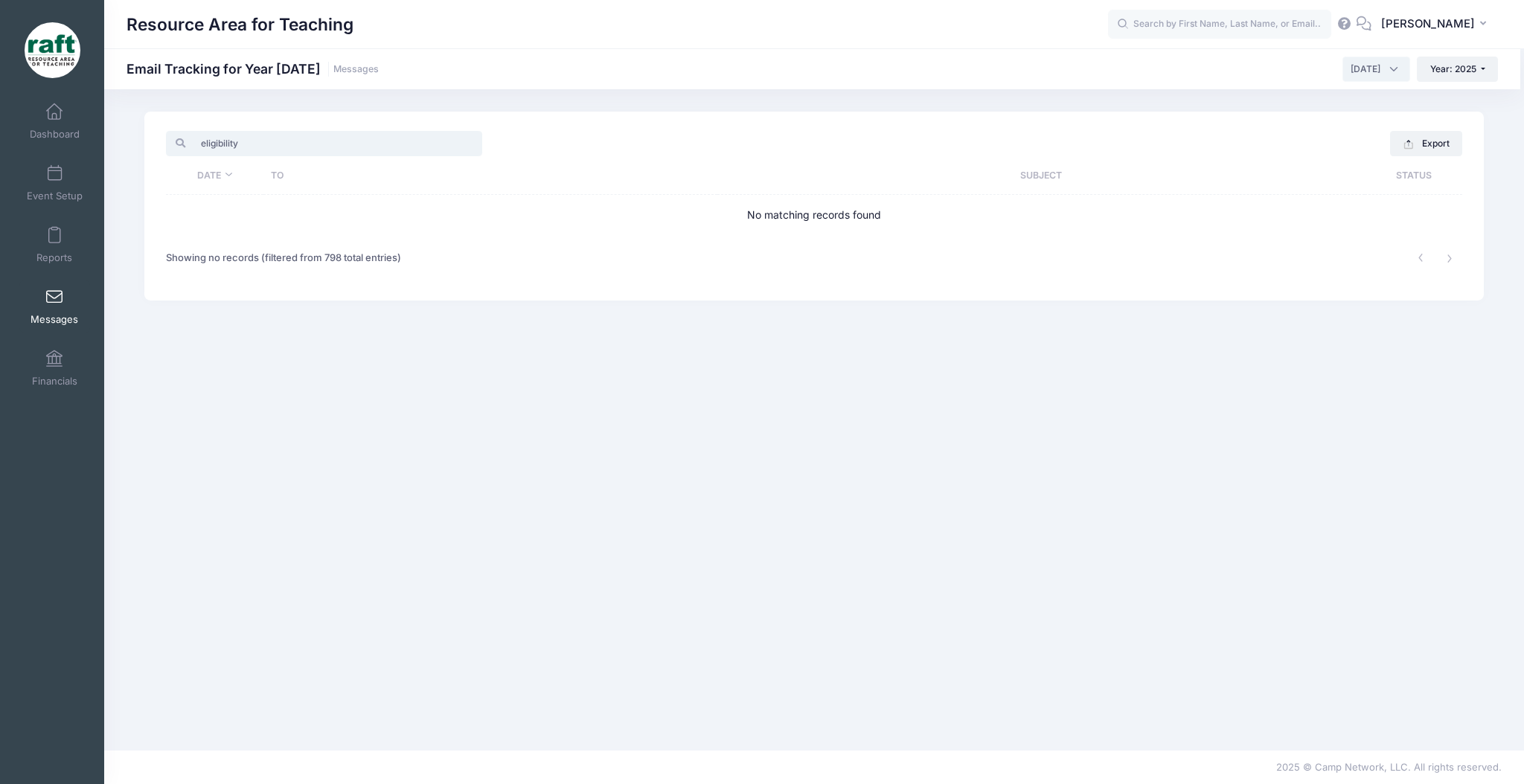
click at [236, 145] on input "eligibility" at bounding box center [324, 144] width 316 height 25
click at [272, 149] on input "eligibile" at bounding box center [324, 144] width 316 height 25
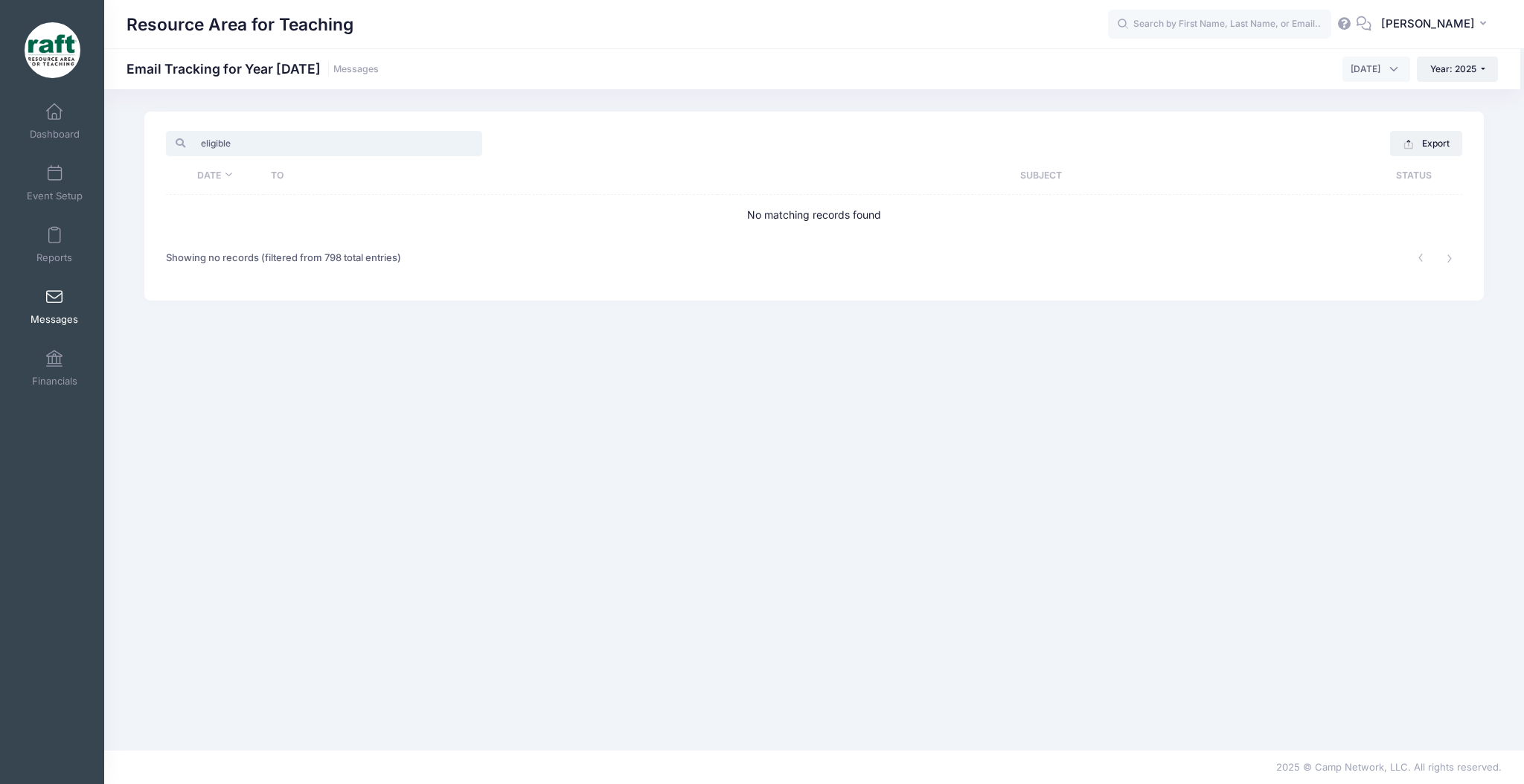
type input "eligible"
click at [1342, 79] on span "February 2025" at bounding box center [1376, 69] width 68 height 25
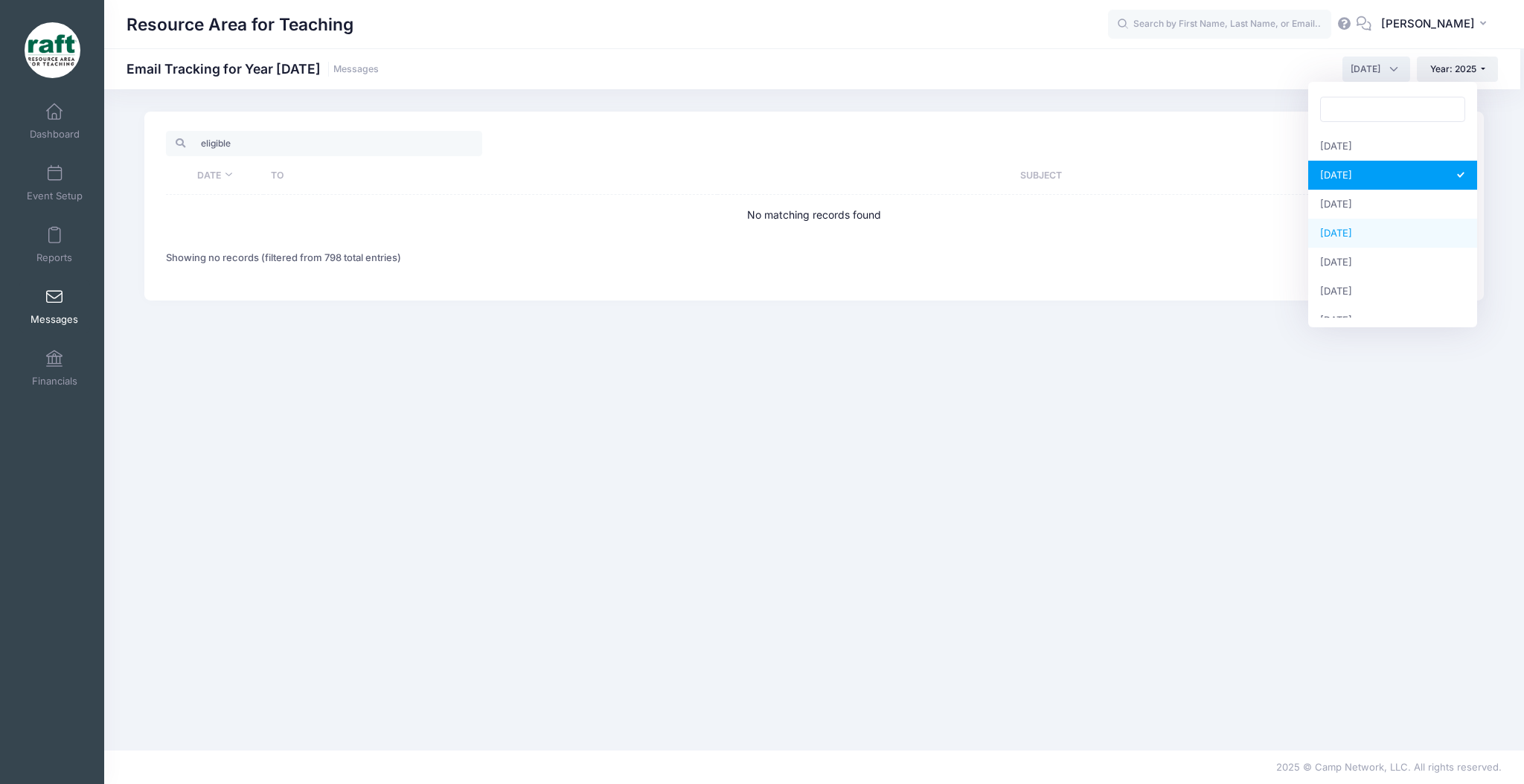
select select "4"
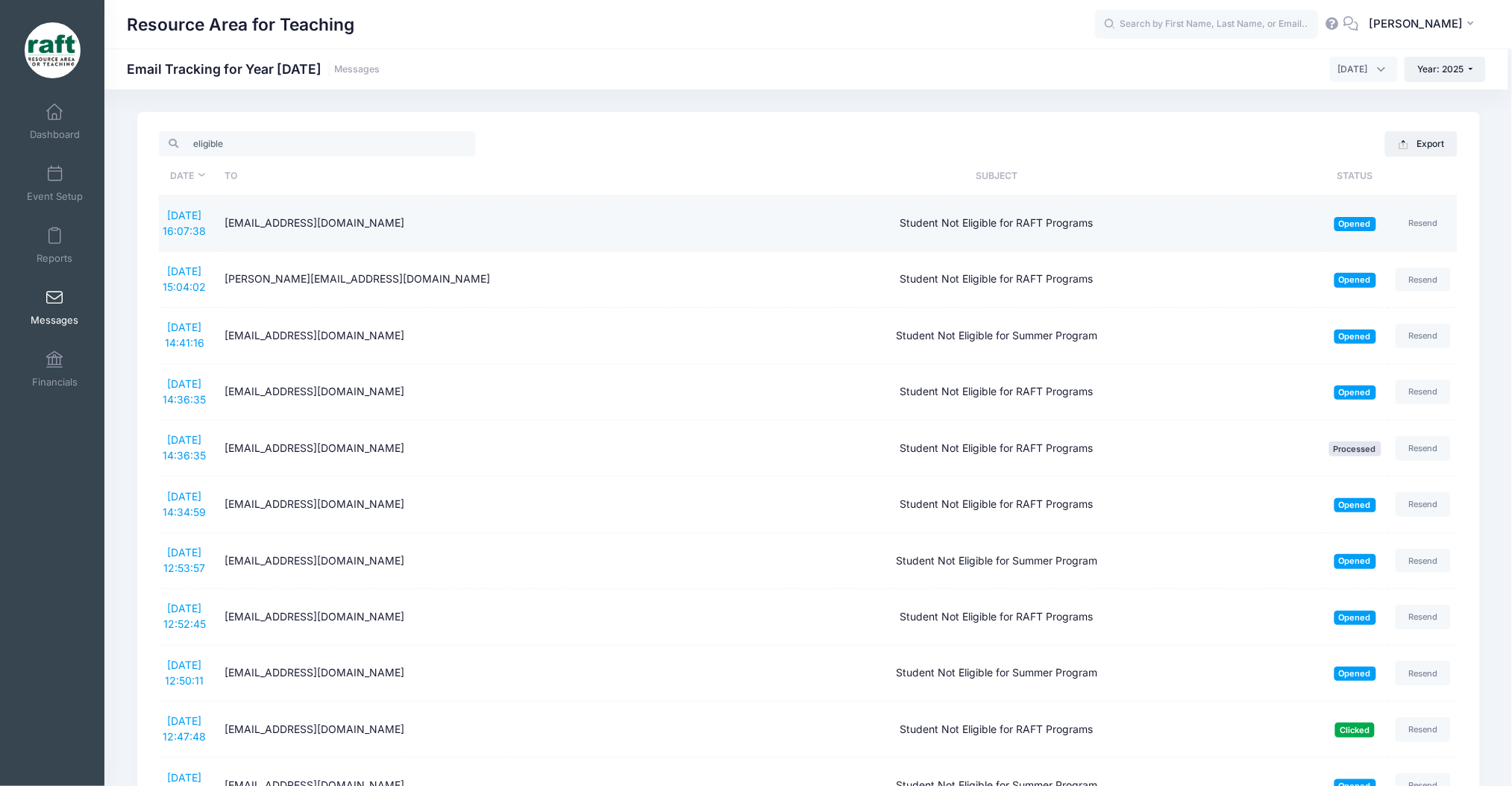
click at [1007, 225] on div "Student Not Eligible for RAFT Programs" at bounding box center [996, 223] width 635 height 16
click at [183, 207] on td "4/25/2025 16:07:38" at bounding box center [188, 223] width 59 height 56
click at [187, 219] on link "4/25/2025 16:07:38" at bounding box center [184, 223] width 43 height 28
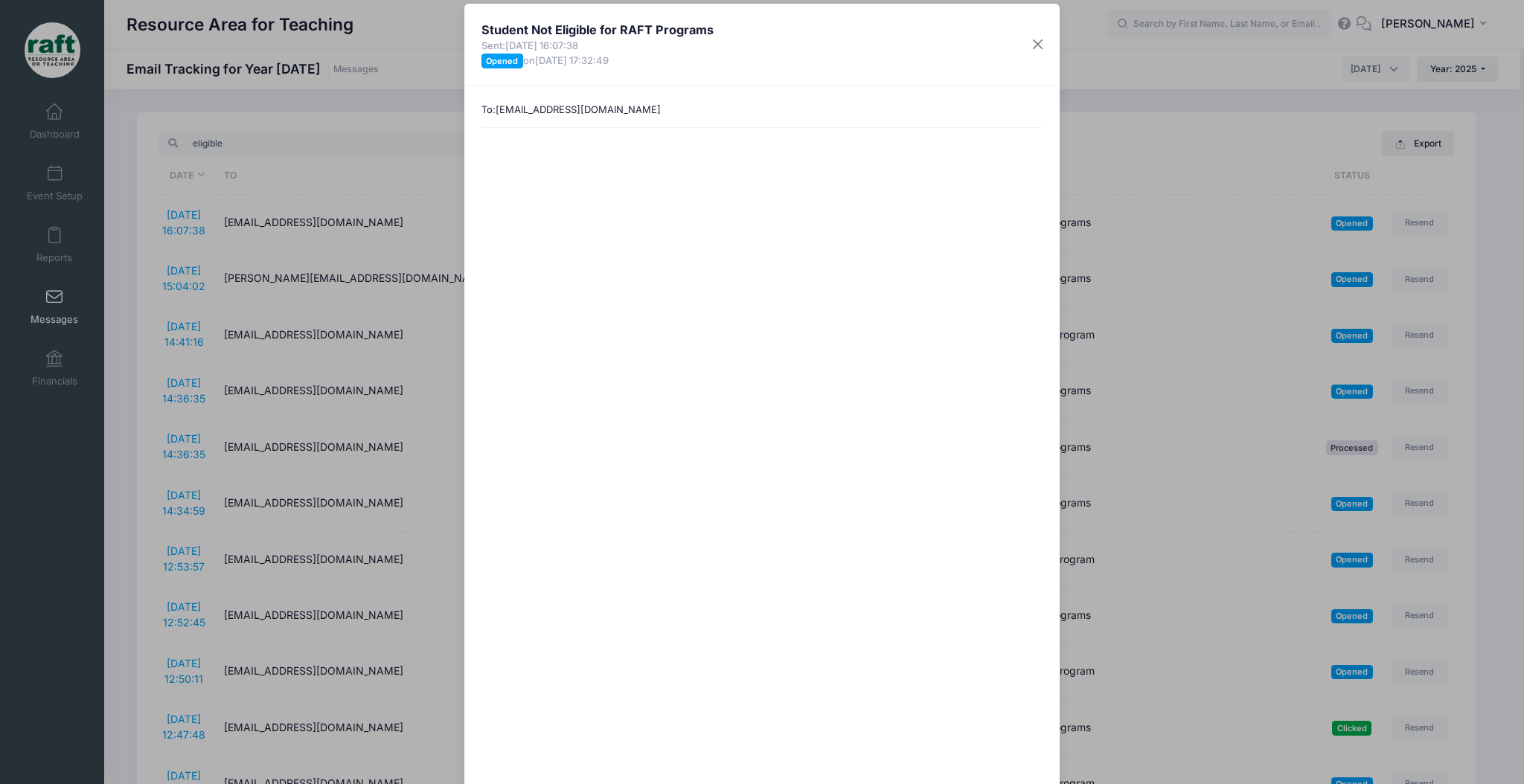
click at [1197, 394] on div "Student Not Eligible for RAFT Programs Sent: 4/25/2025 16:07:38 Opened on 4/25/…" at bounding box center [762, 392] width 1524 height 784
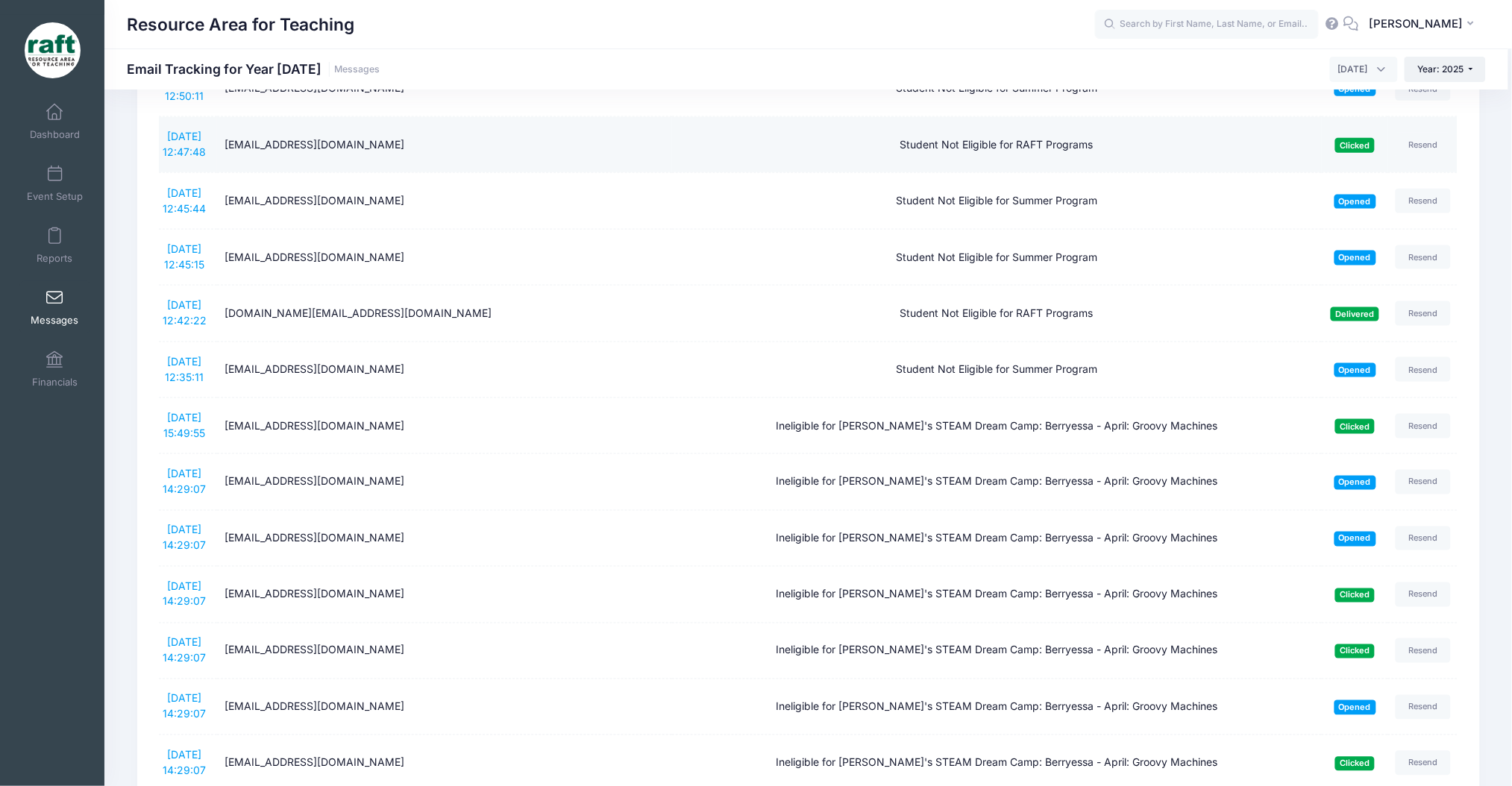
scroll to position [597, 0]
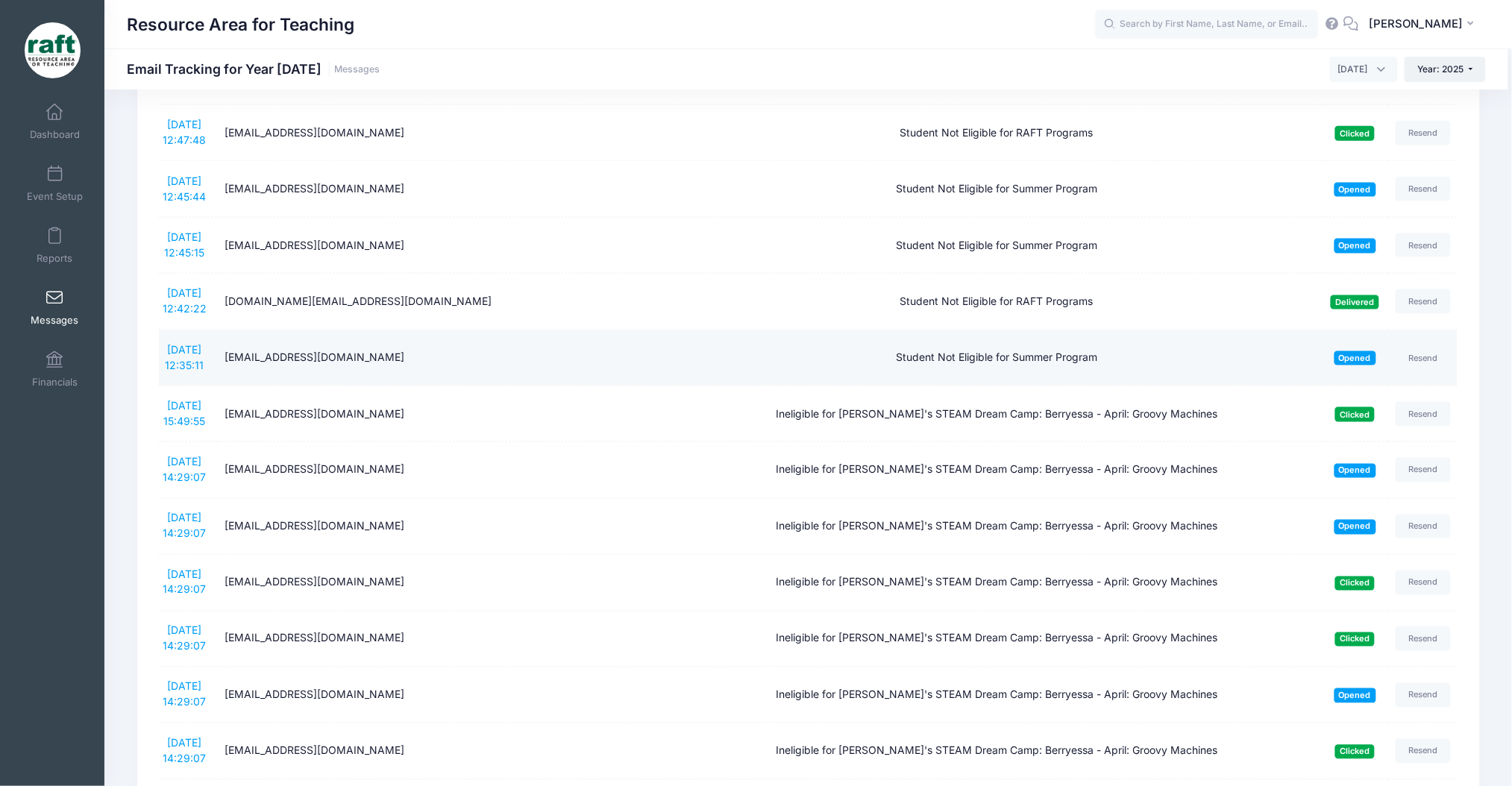
click at [1021, 363] on div "Student Not Eligible for Summer Program" at bounding box center [996, 358] width 635 height 16
click at [342, 359] on div "angelapai888@gmail.com" at bounding box center [445, 358] width 440 height 16
click at [189, 354] on link "4/25/2025 12:35:11" at bounding box center [184, 357] width 39 height 28
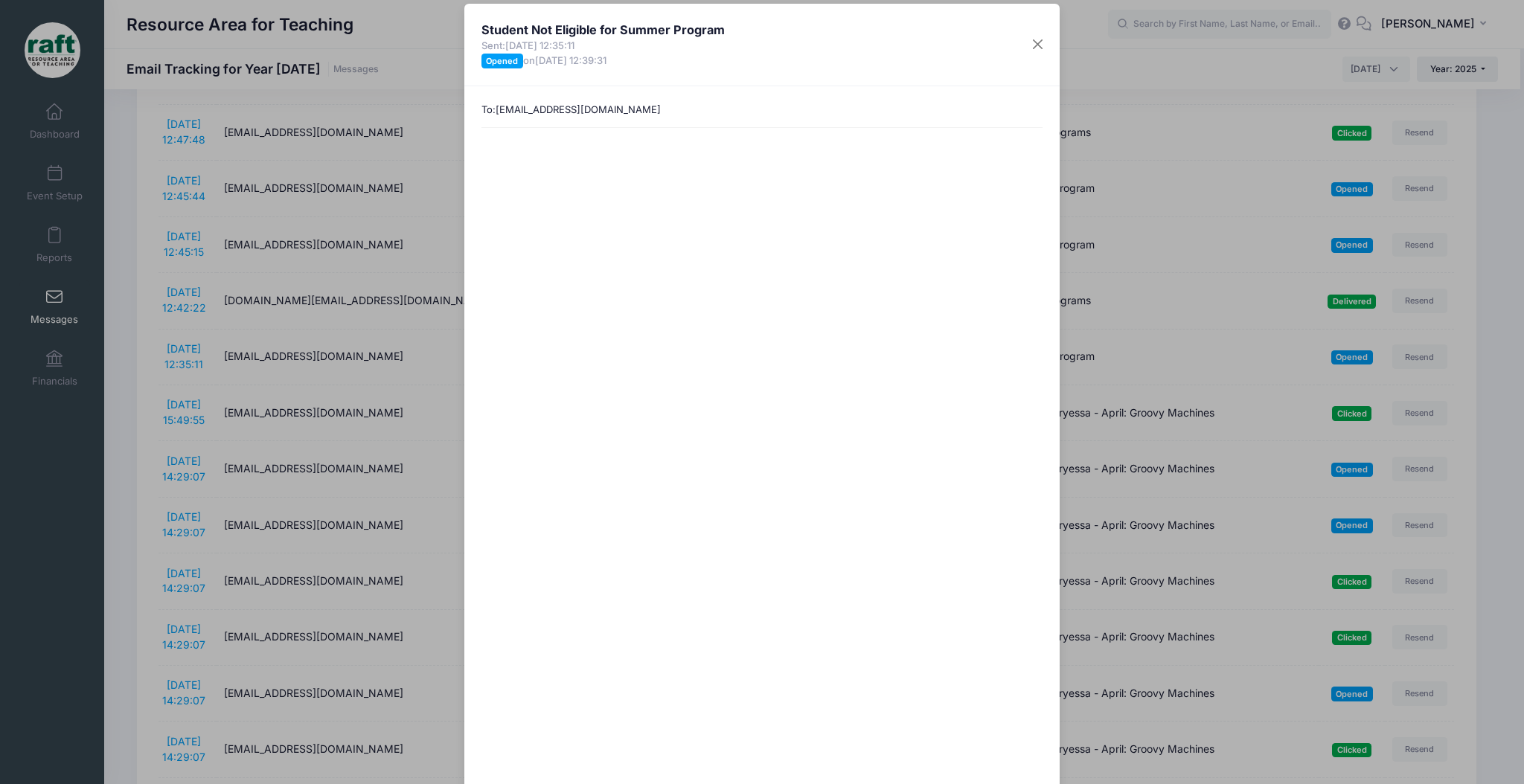
click at [449, 81] on div "Student Not Eligible for Summer Program Sent: 4/25/2025 12:35:11 Opened on 4/25…" at bounding box center [762, 392] width 1524 height 784
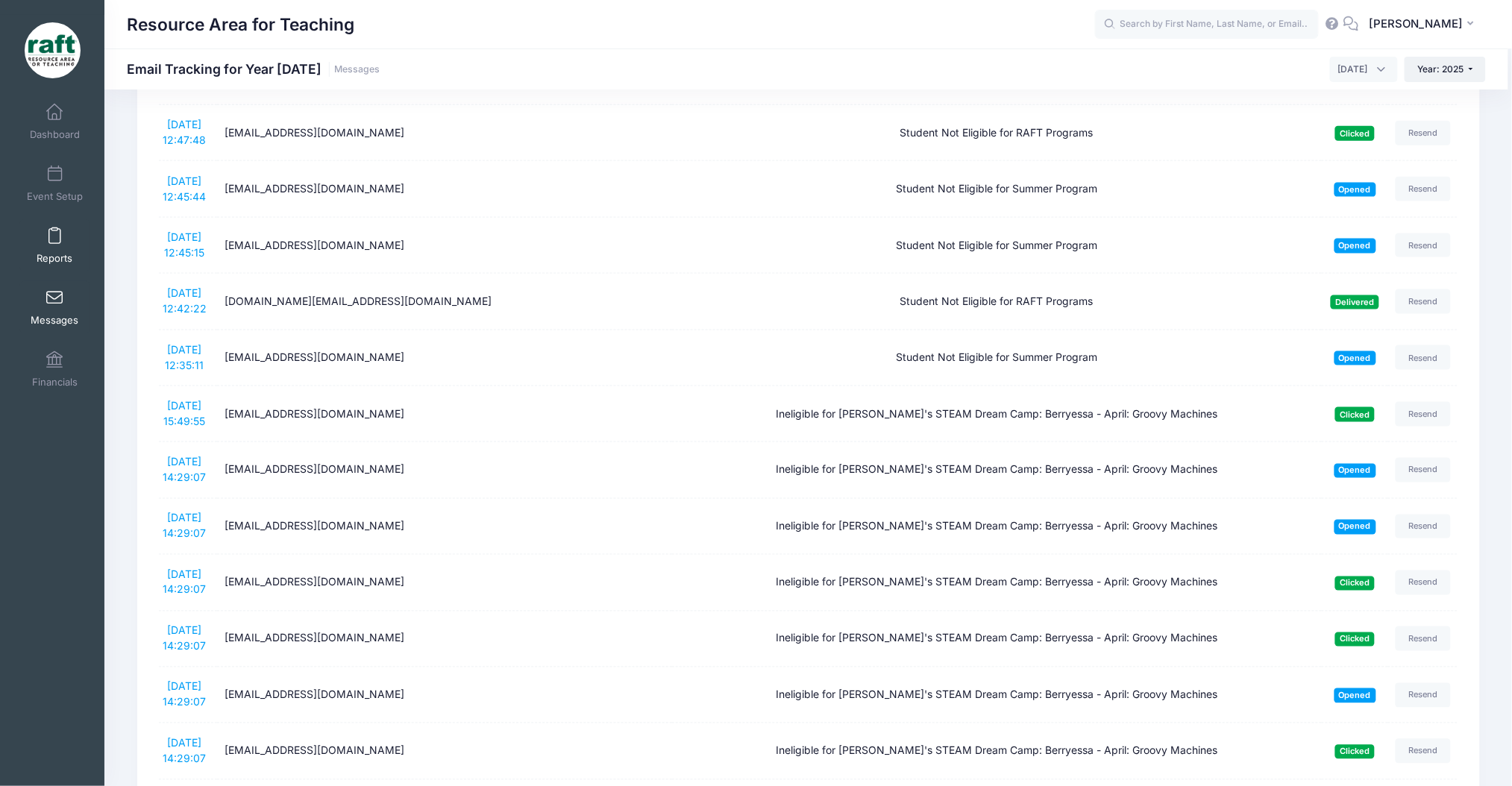
click at [61, 237] on link "Reports" at bounding box center [55, 245] width 71 height 52
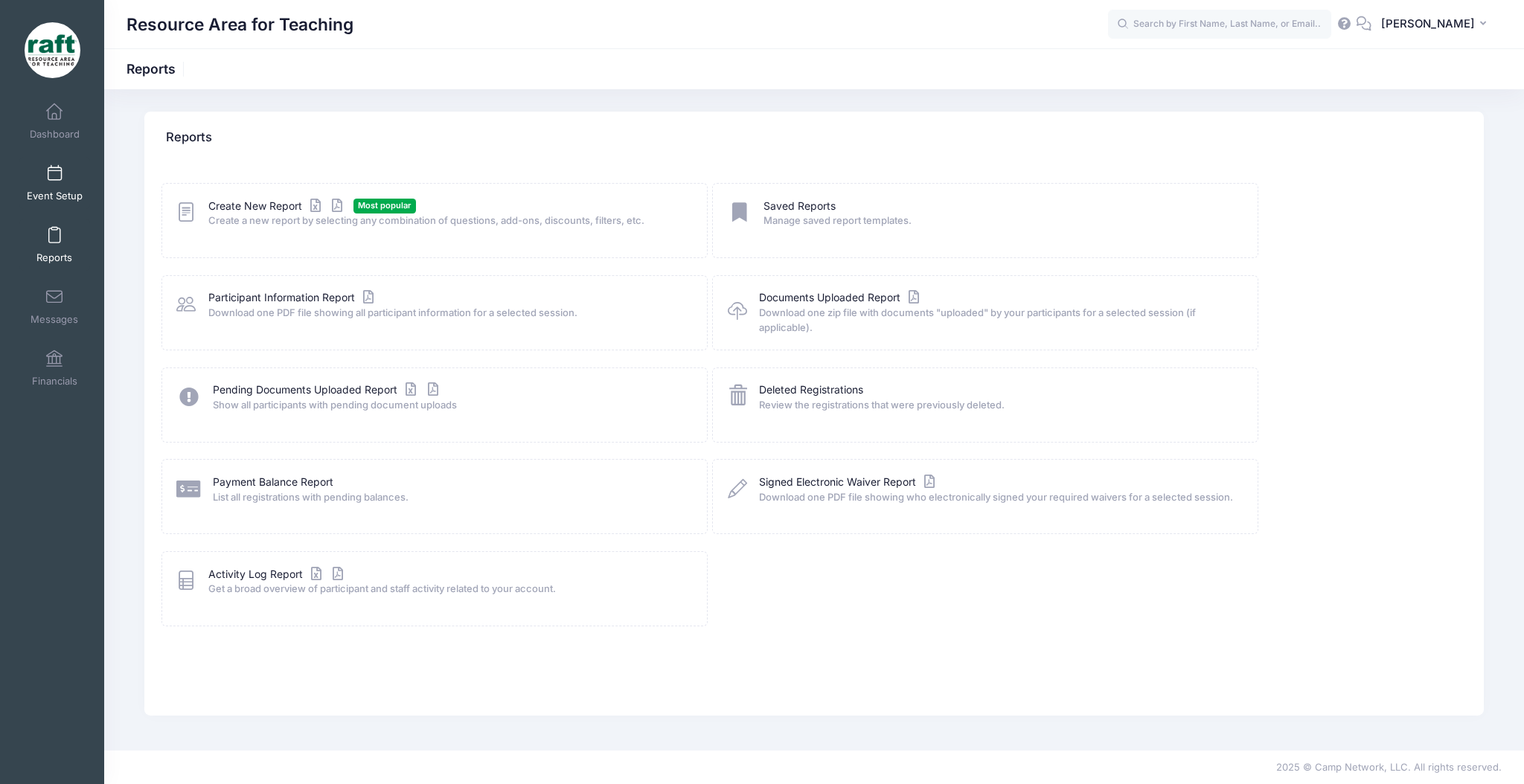
click at [80, 204] on link "Event Setup" at bounding box center [55, 183] width 71 height 52
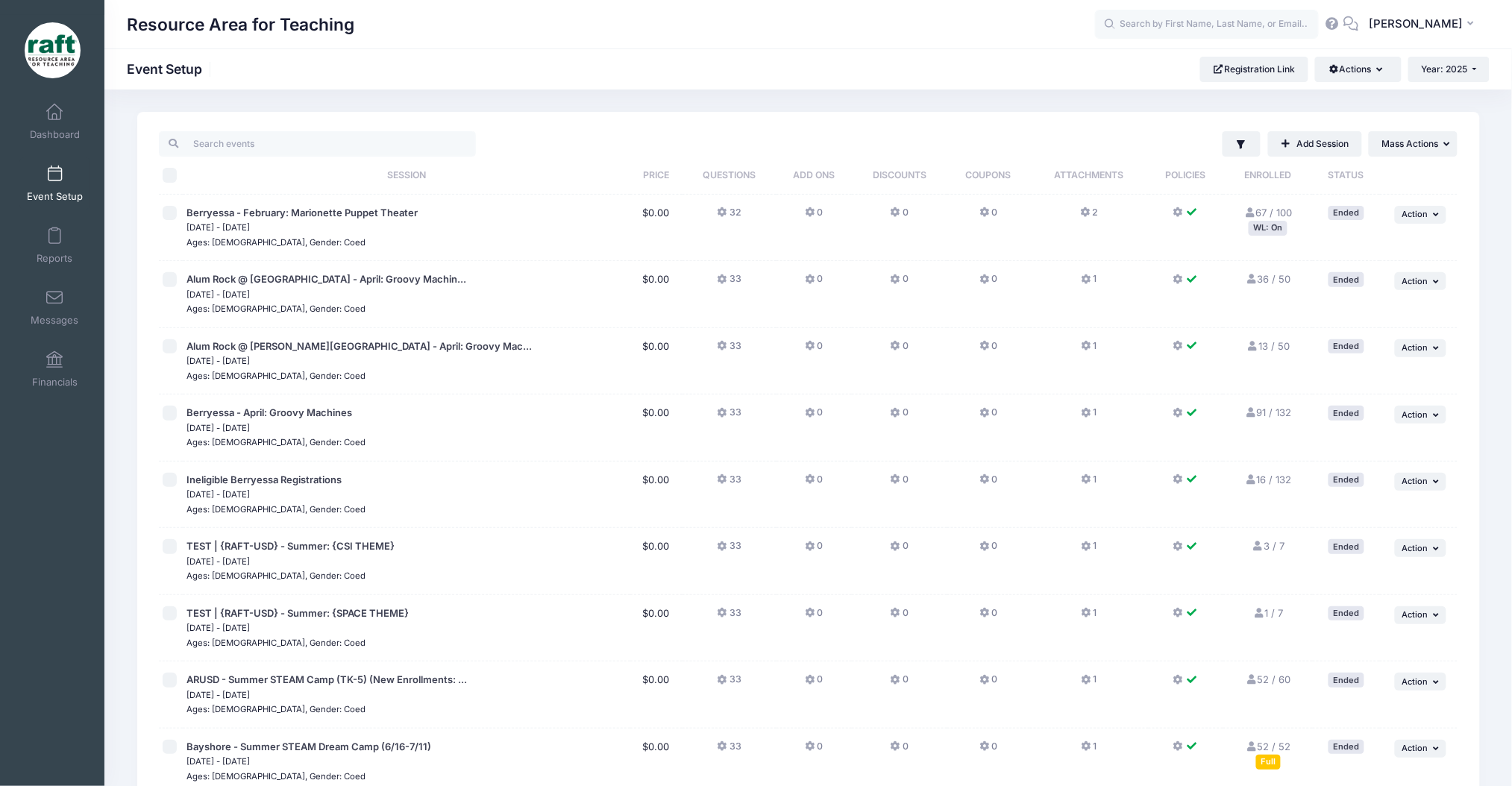
click at [46, 274] on div "Reports" at bounding box center [55, 245] width 100 height 62
click at [41, 262] on span "Reports" at bounding box center [54, 259] width 35 height 13
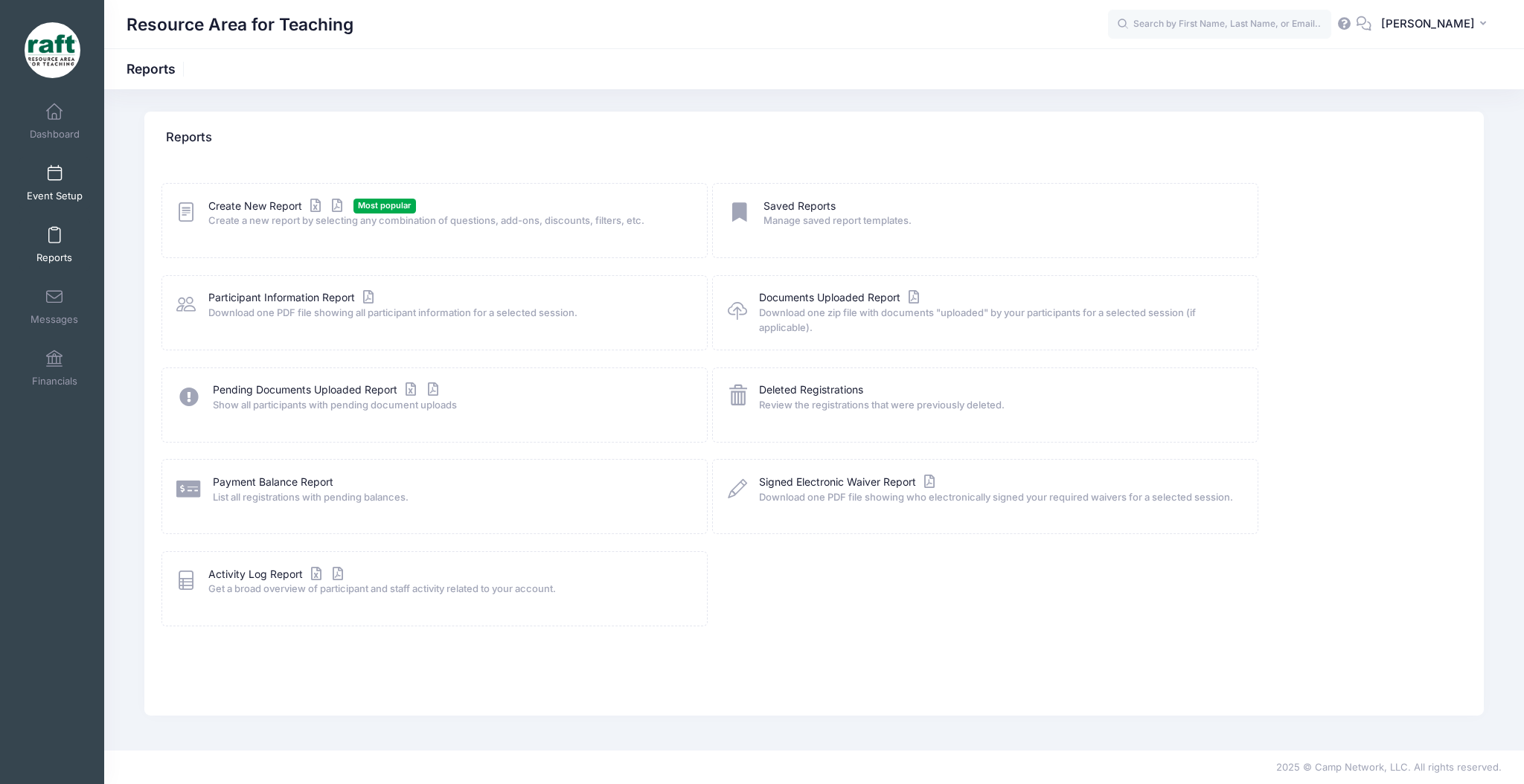
click at [54, 173] on span at bounding box center [54, 174] width 0 height 17
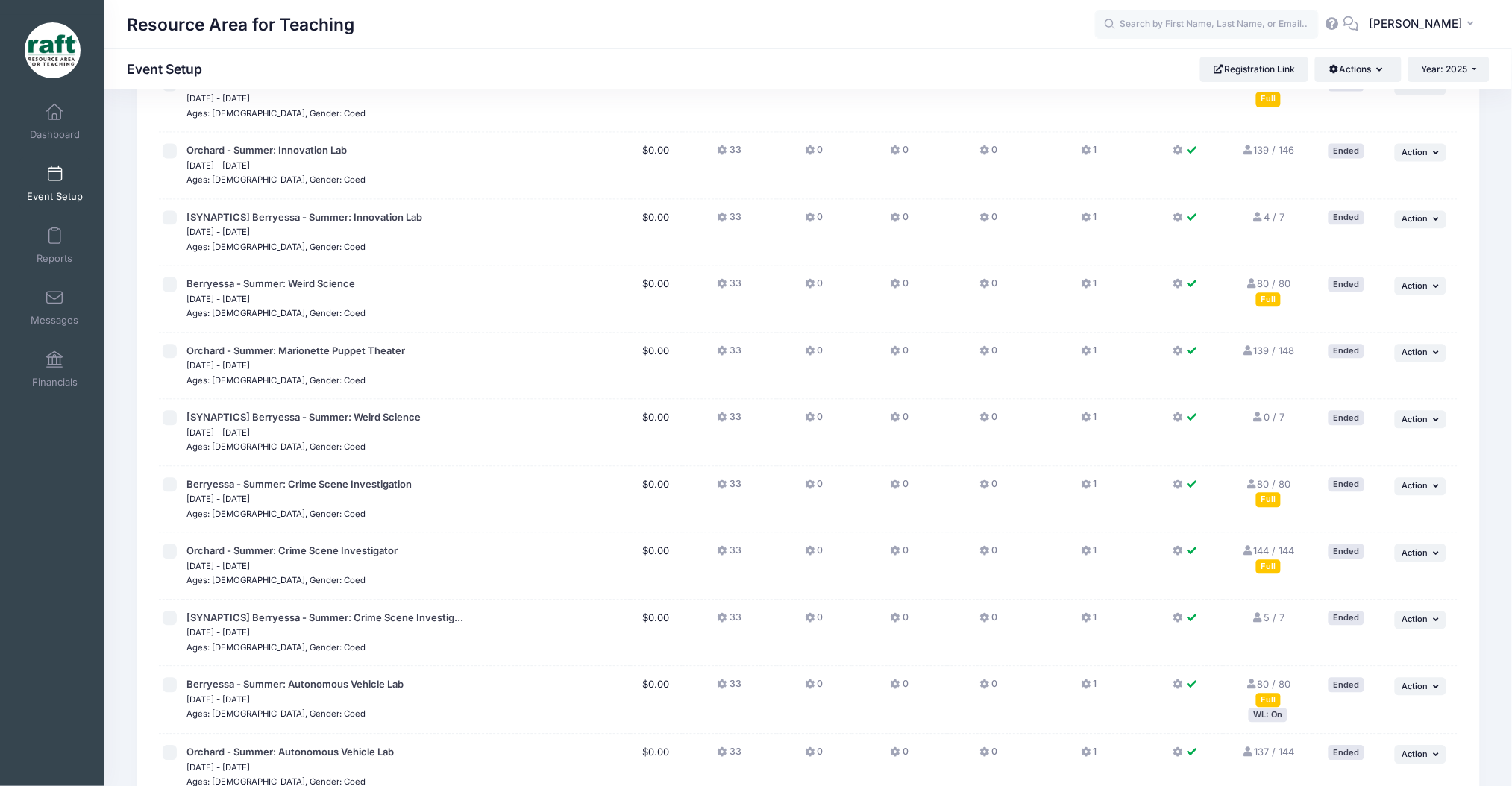
scroll to position [1293, 0]
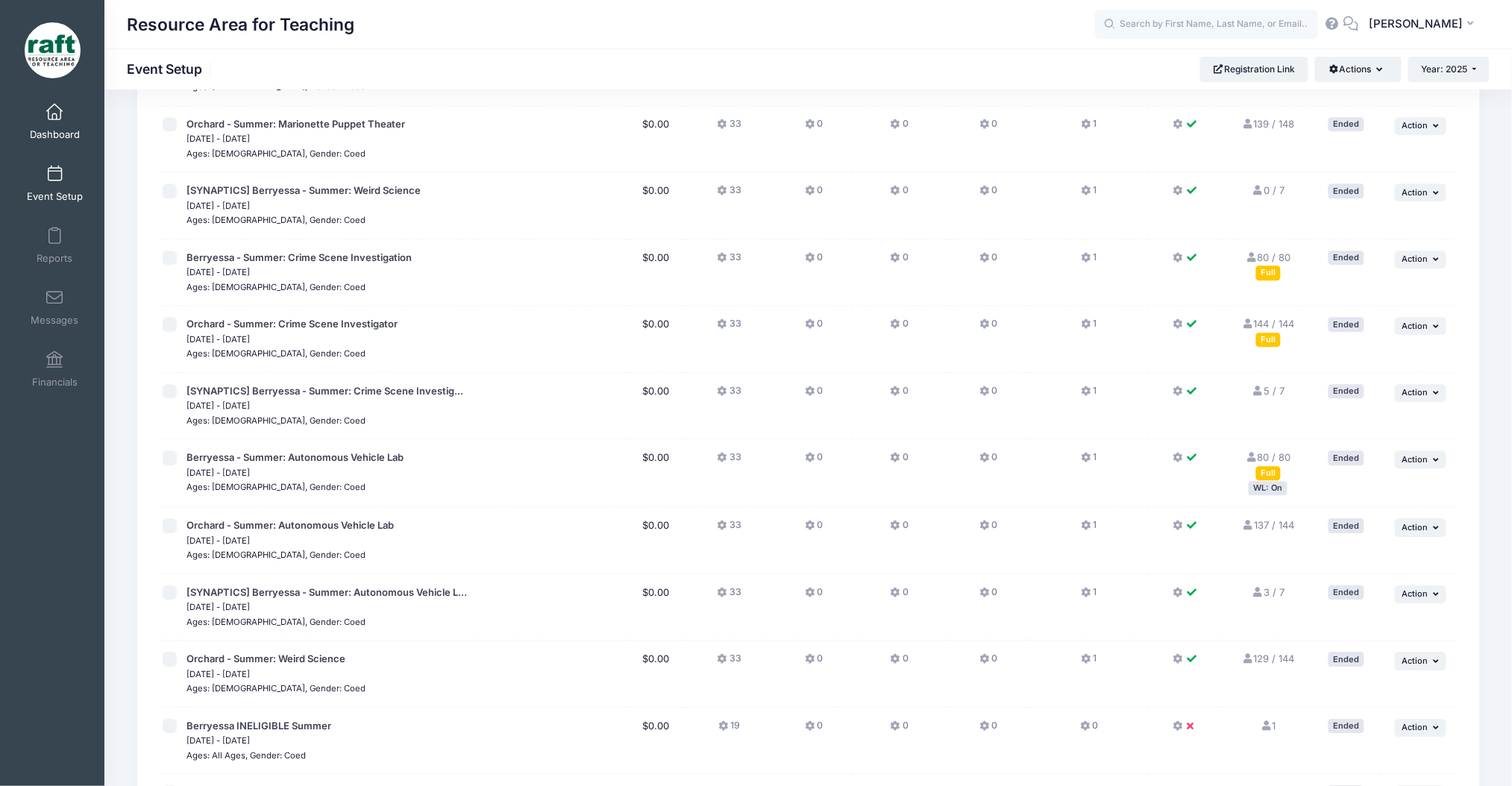
click at [39, 117] on link "Dashboard" at bounding box center [55, 121] width 71 height 52
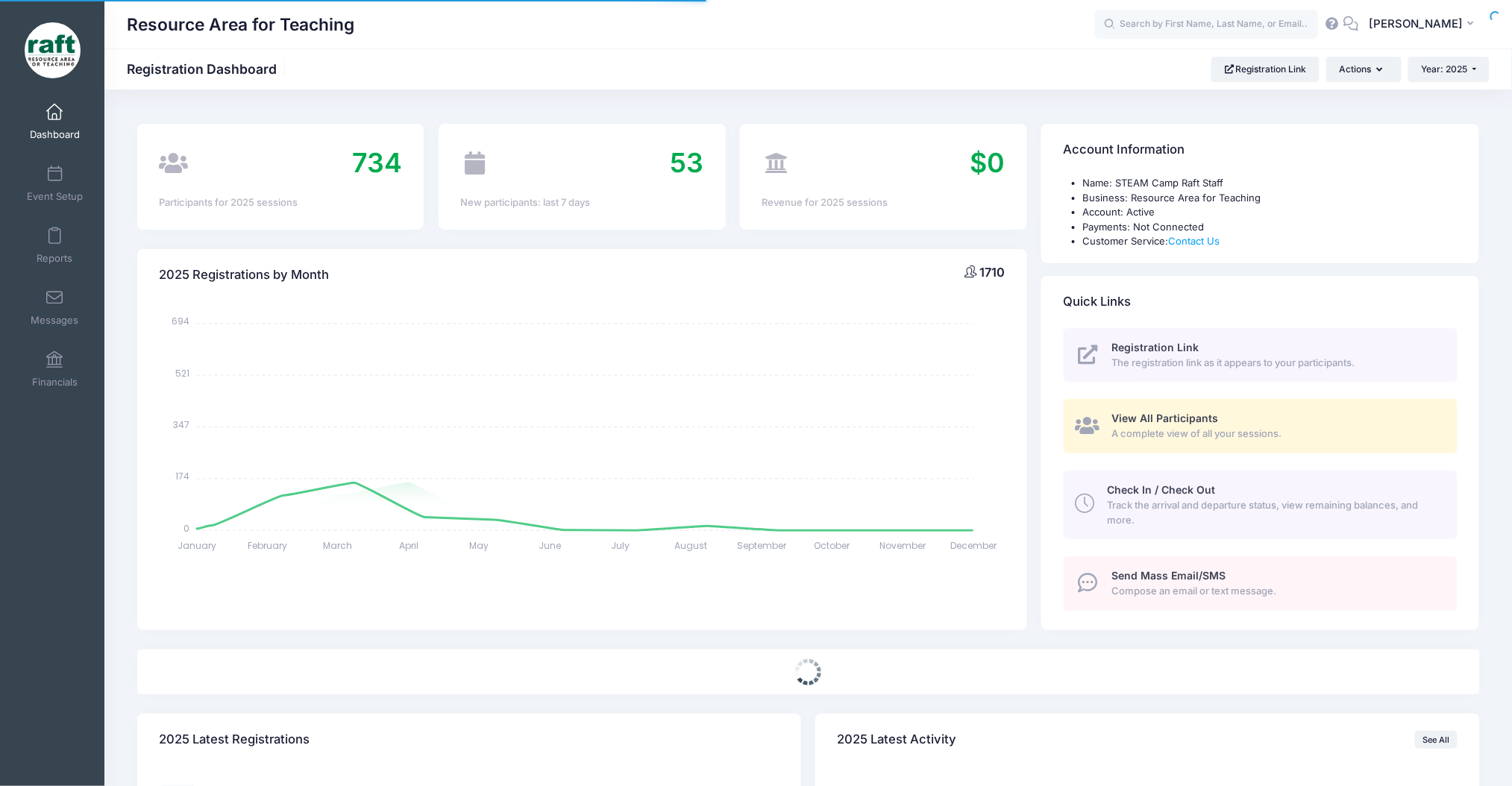
select select
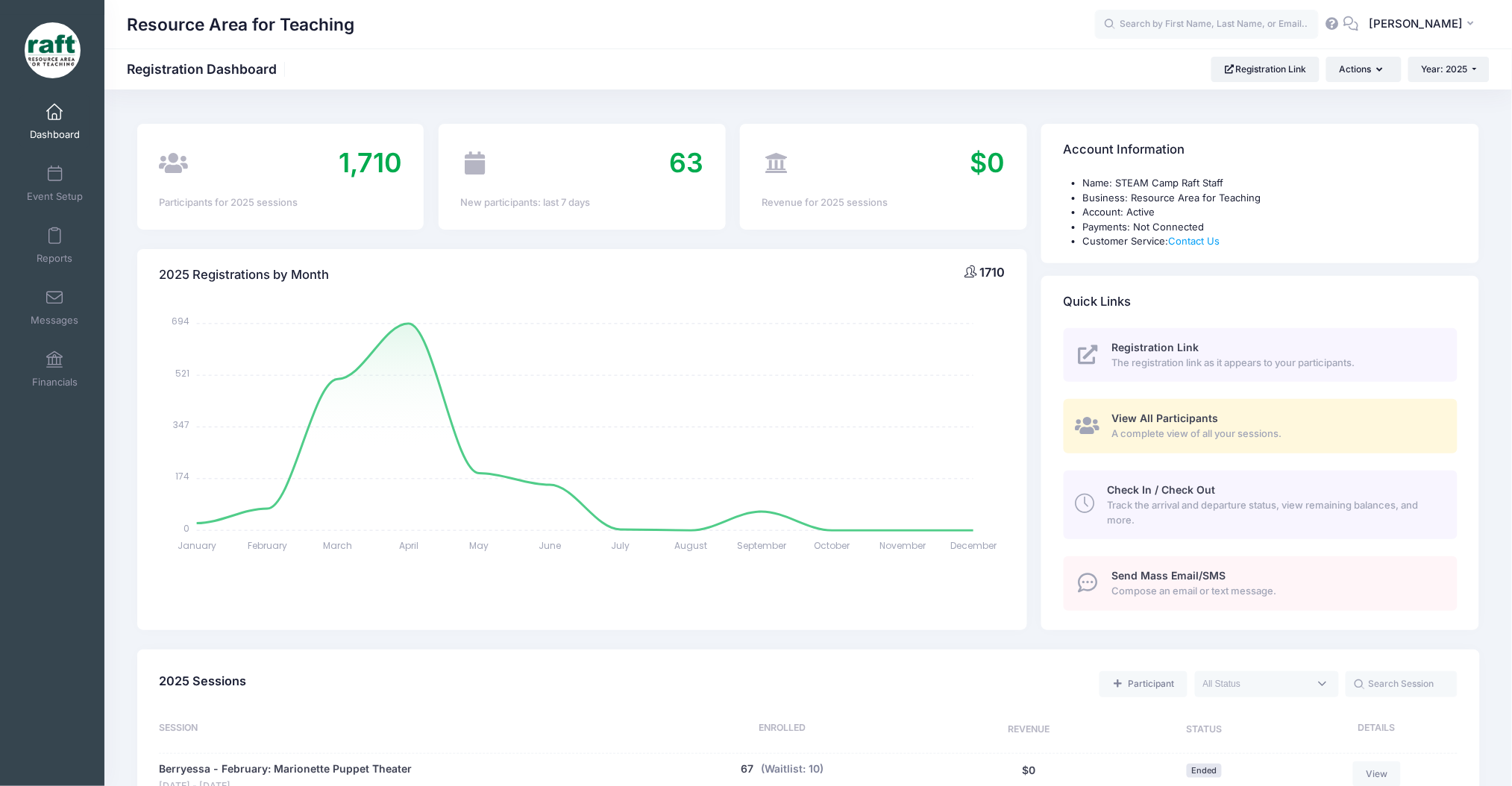
click at [1202, 425] on div "View All Participants A complete view of all your sessions." at bounding box center [1276, 426] width 329 height 30
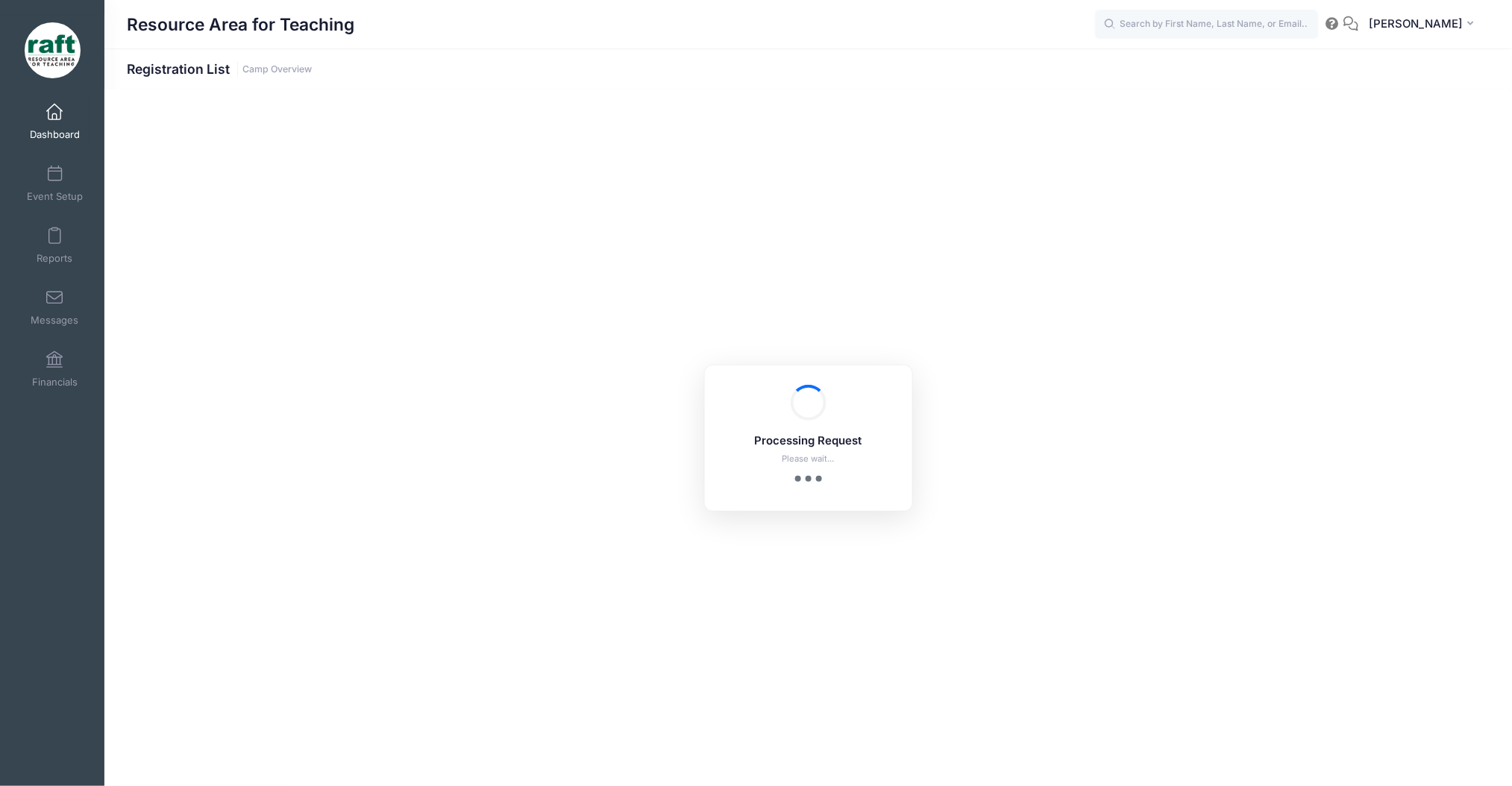
select select "10"
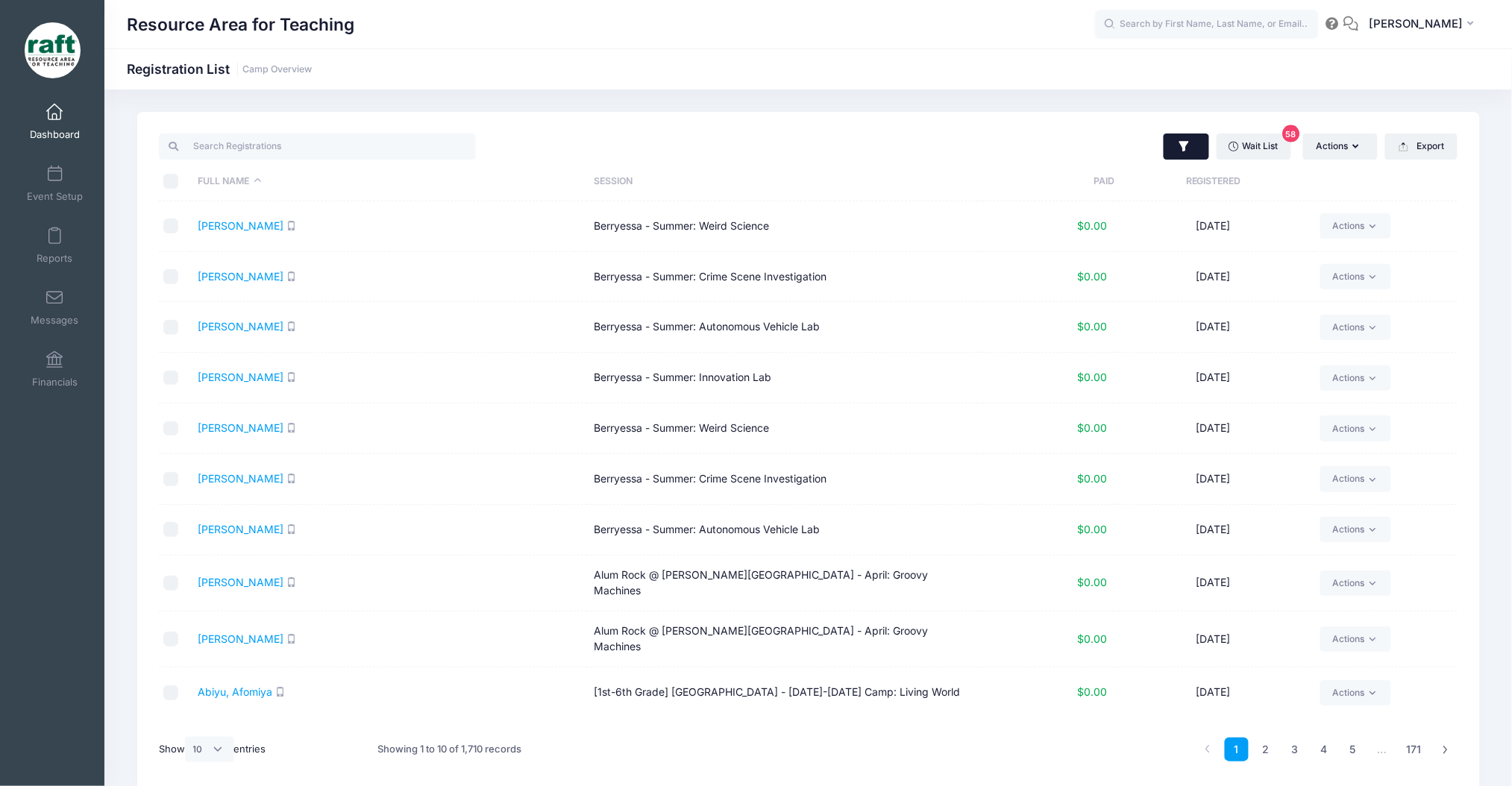
click at [1168, 144] on button "button" at bounding box center [1186, 147] width 46 height 27
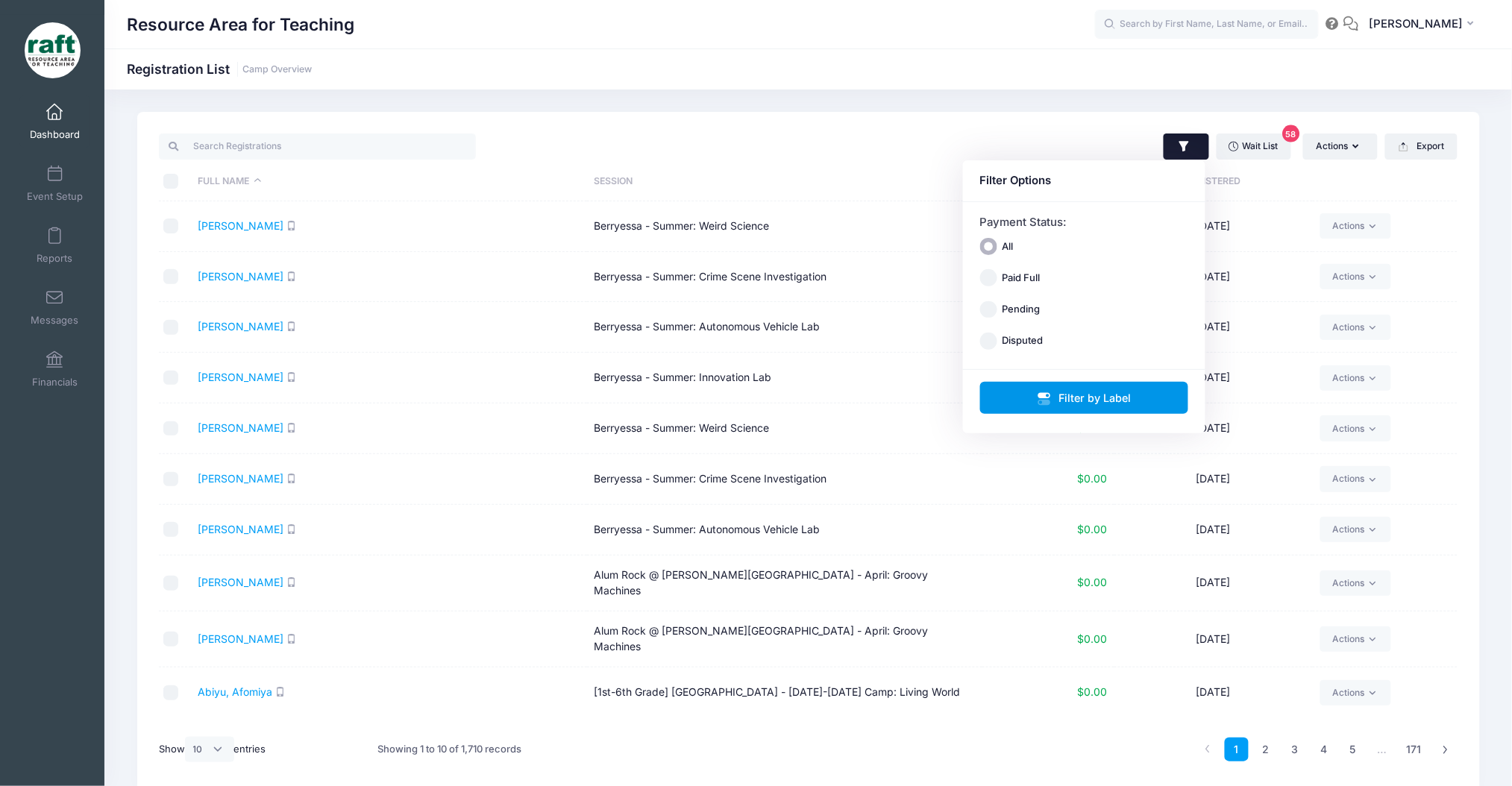
click at [1029, 397] on button "Filter by Label" at bounding box center [1084, 397] width 209 height 32
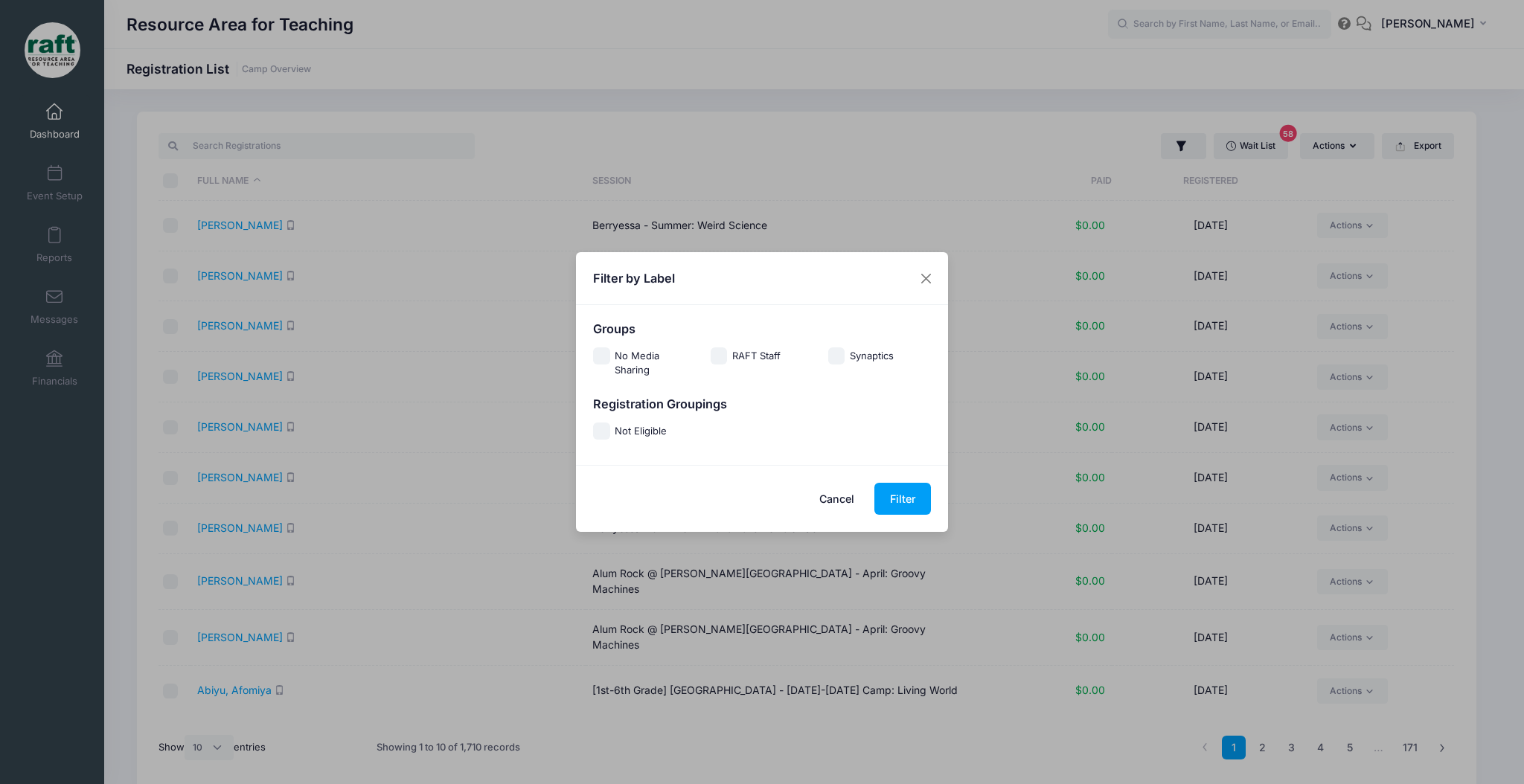
click at [605, 421] on div "Registration Groupings" at bounding box center [762, 410] width 352 height 27
click at [604, 421] on div "Registration Groupings" at bounding box center [762, 410] width 352 height 27
click at [604, 422] on input "Not Eligible" at bounding box center [602, 431] width 17 height 17
checkbox input "true"
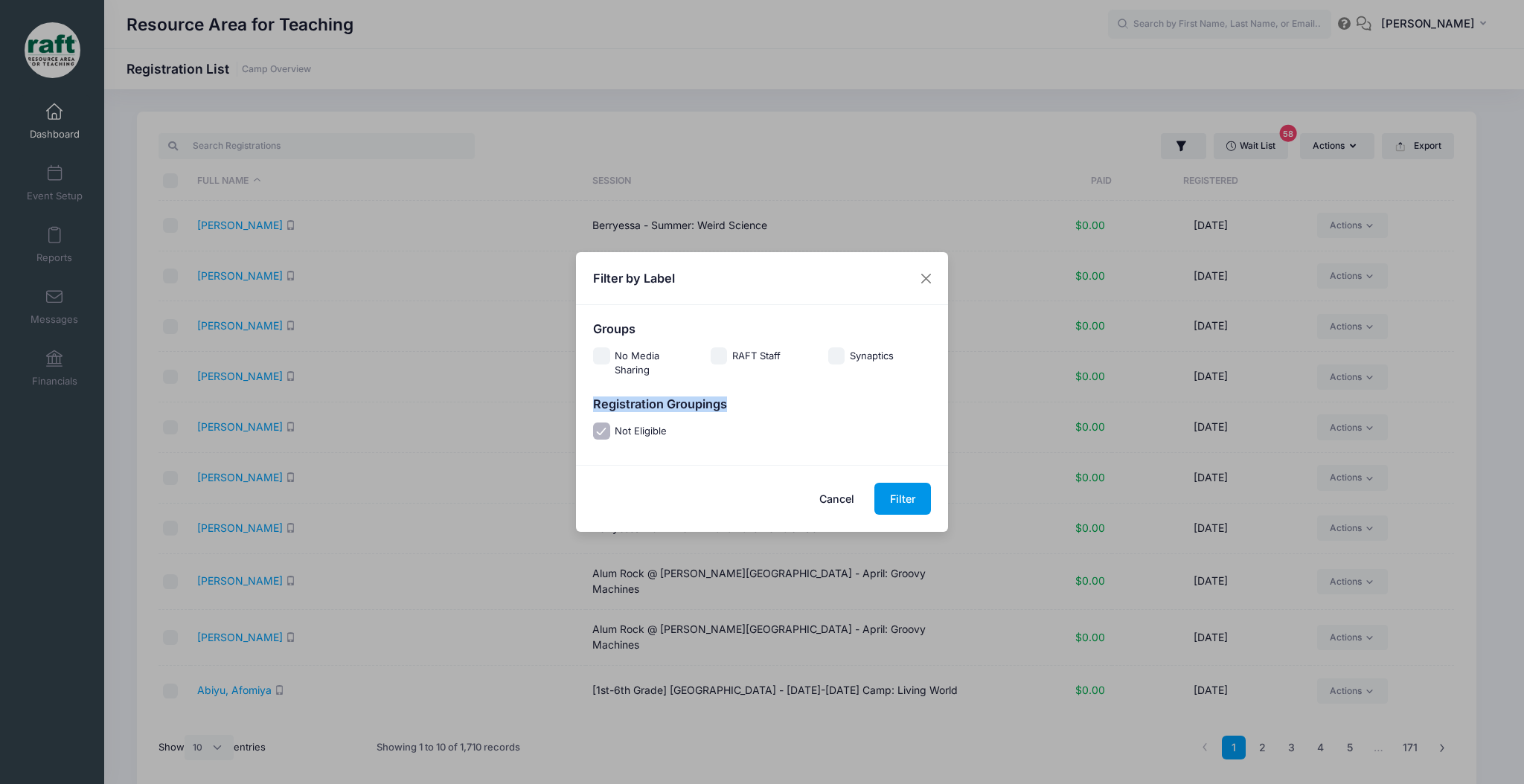
click at [906, 497] on button "Filter" at bounding box center [903, 499] width 57 height 32
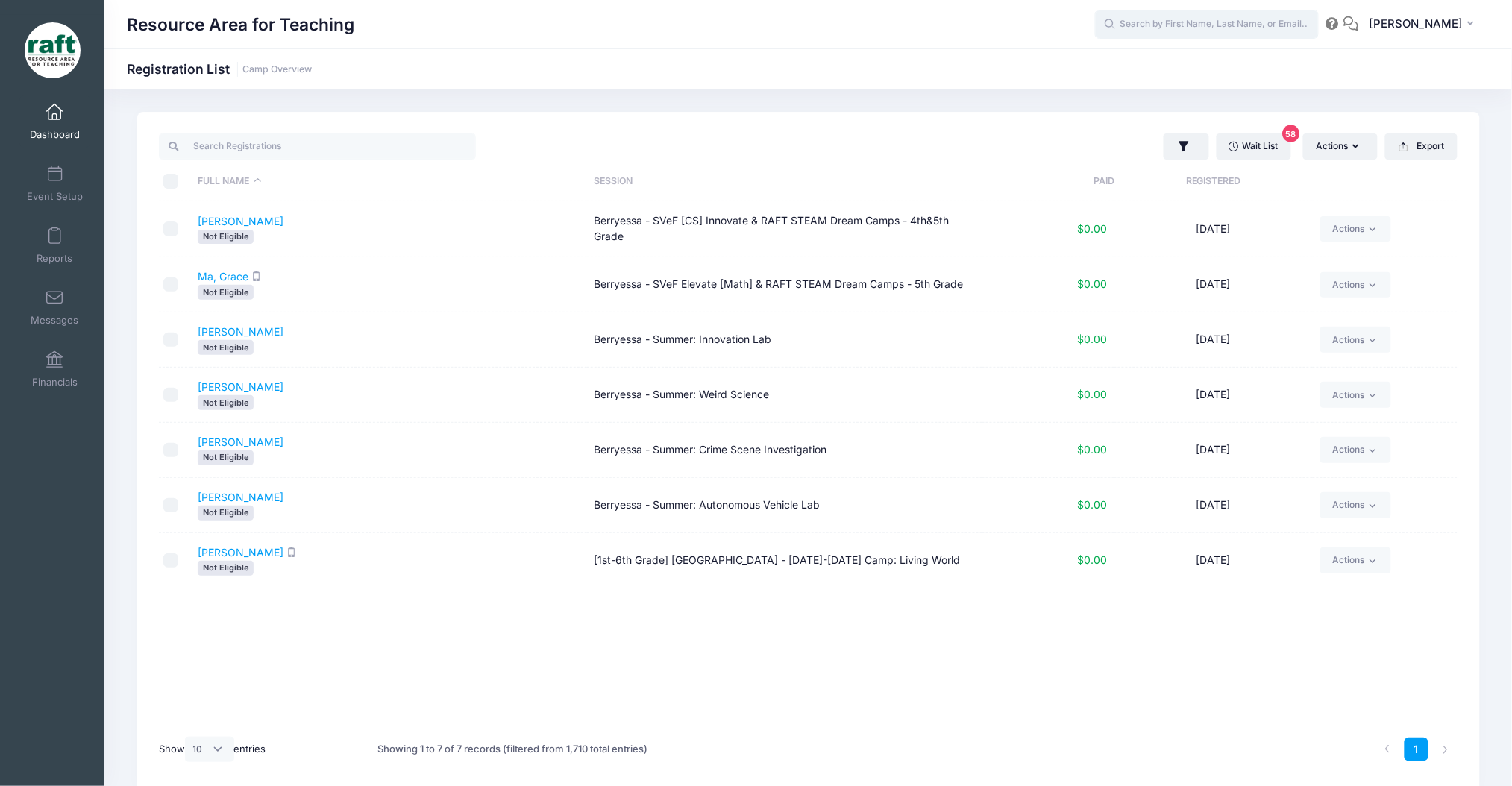
click at [1204, 19] on input "text" at bounding box center [1207, 24] width 224 height 30
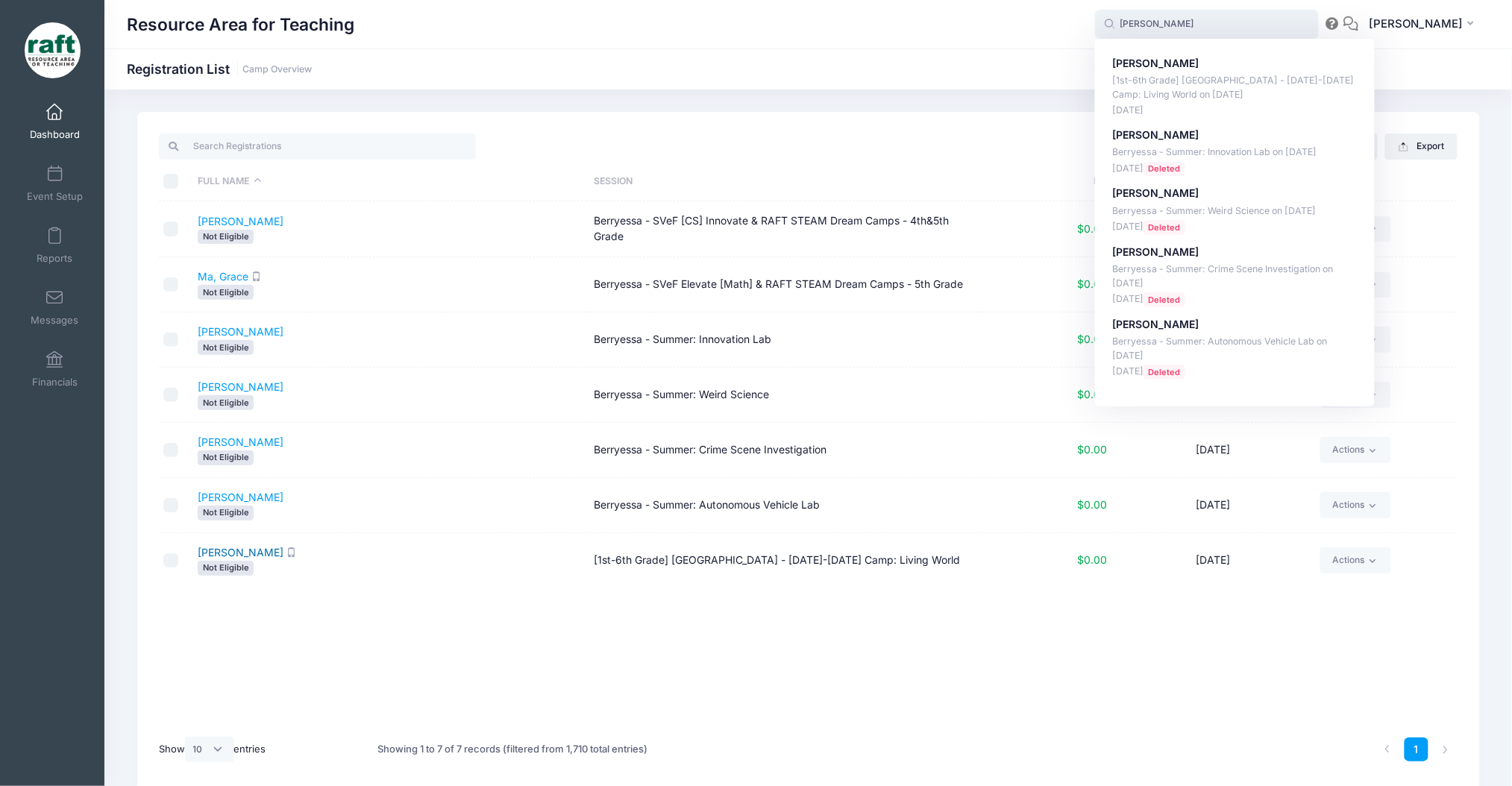
type input "[PERSON_NAME]"
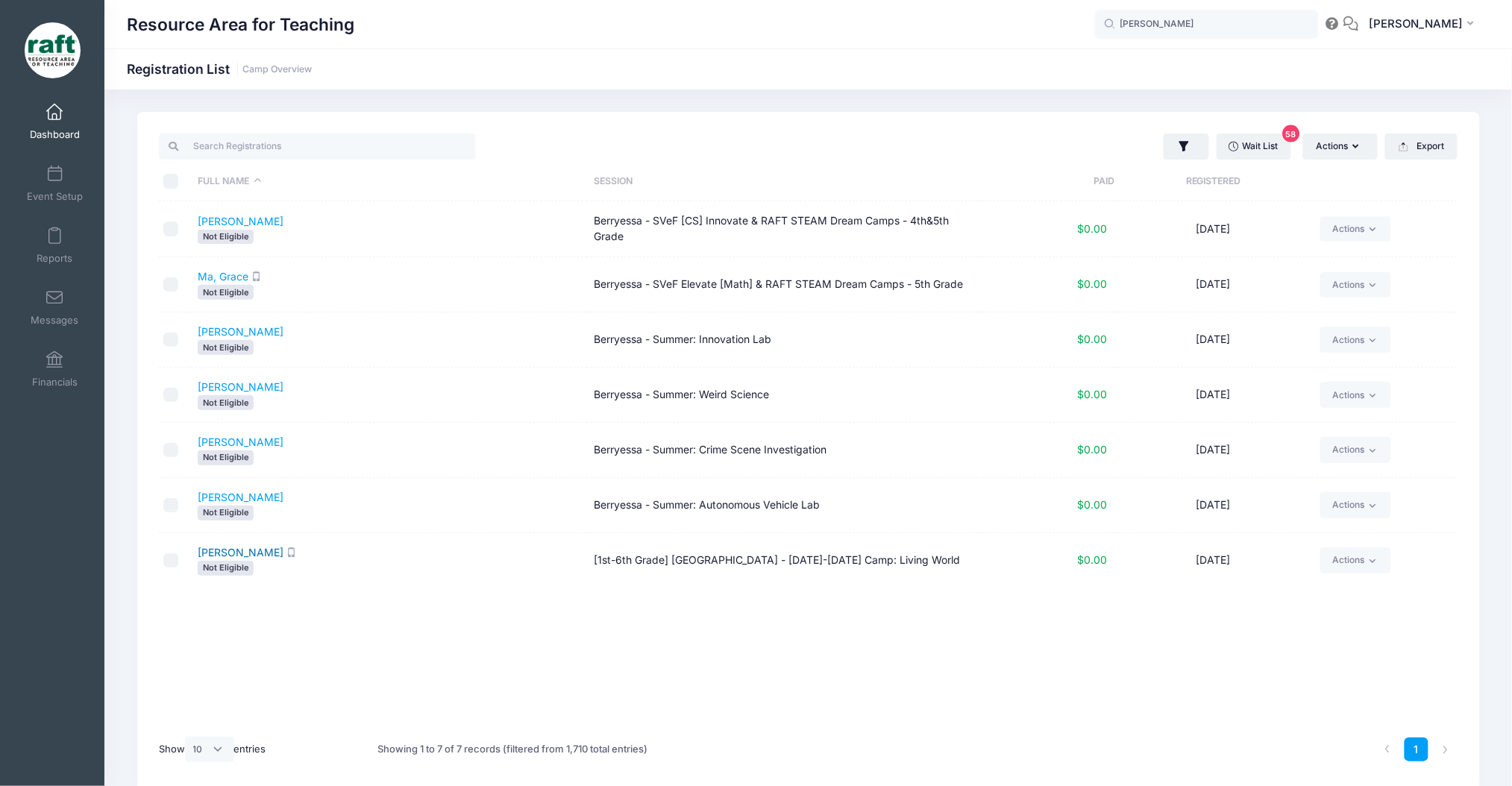
click at [232, 557] on link "[PERSON_NAME]" at bounding box center [240, 553] width 86 height 13
click at [1339, 555] on link "Actions" at bounding box center [1356, 560] width 71 height 25
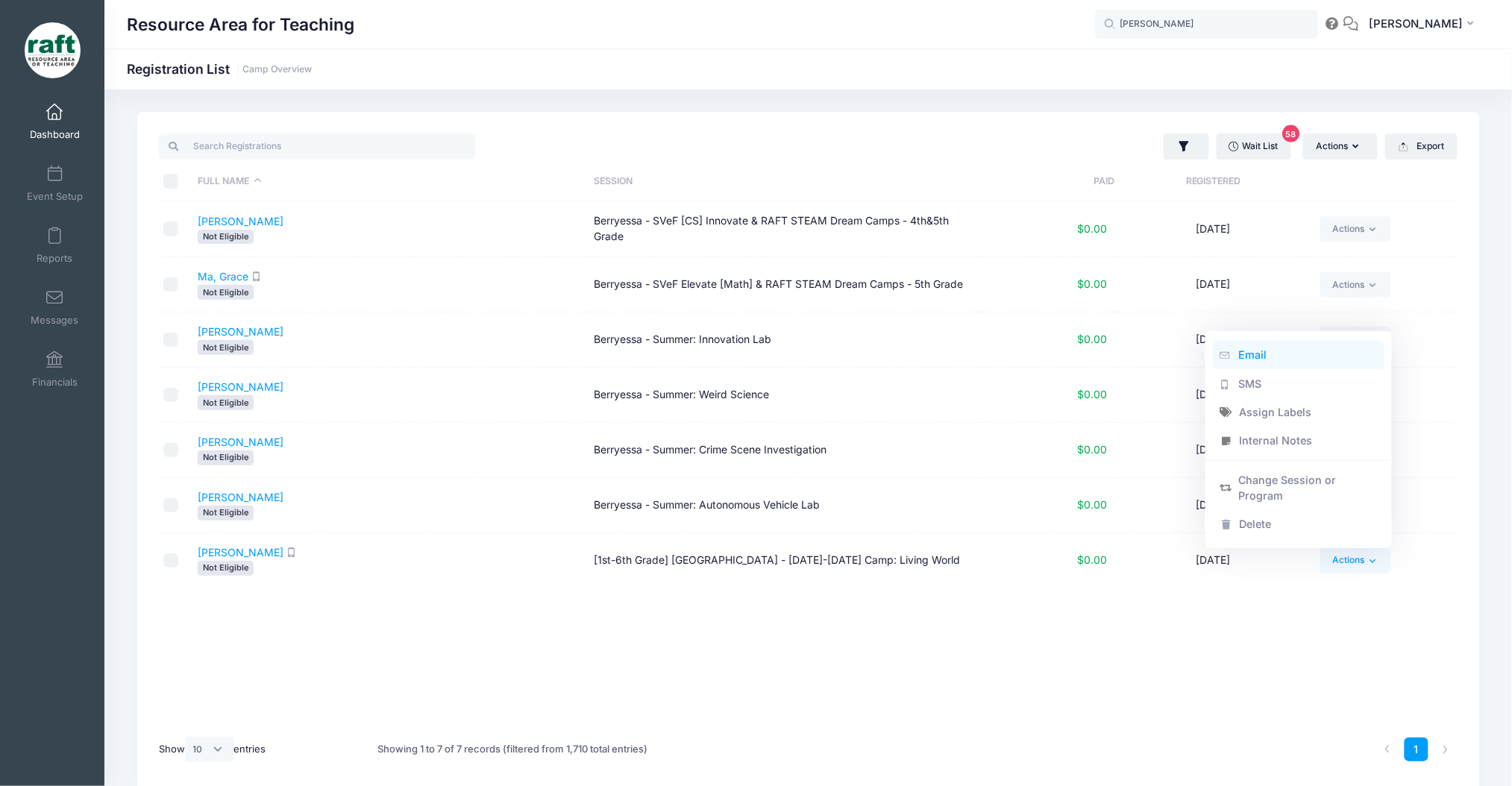
click at [1238, 356] on link "Email" at bounding box center [1298, 355] width 173 height 28
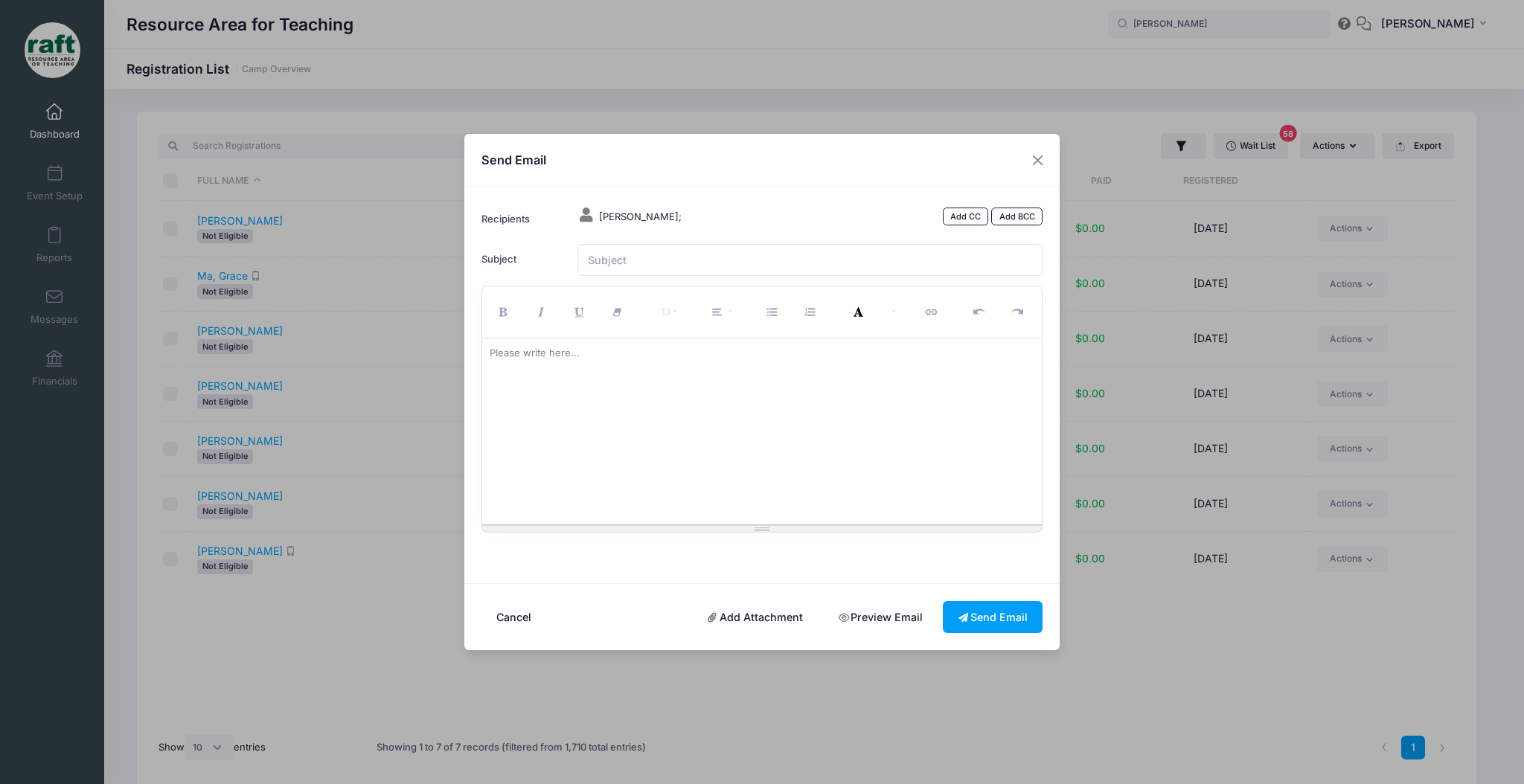
click at [695, 437] on div at bounding box center [762, 431] width 560 height 186
paste div
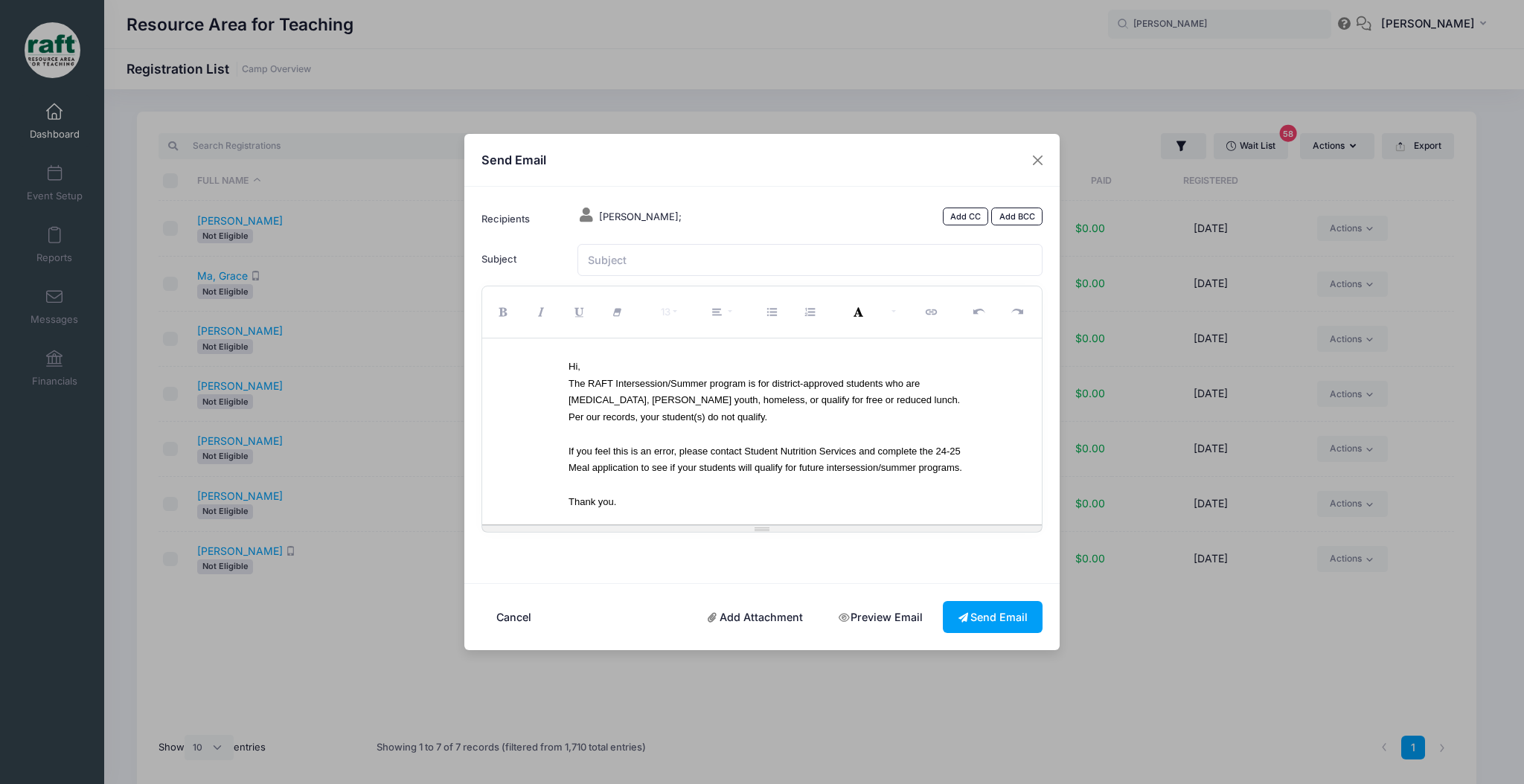
scroll to position [1, 0]
drag, startPoint x: 658, startPoint y: 465, endPoint x: 720, endPoint y: 459, distance: 62.3
click at [642, 471] on font "If you feel this is an error, please contact Student Nutrition Services and com…" at bounding box center [765, 460] width 394 height 28
click at [720, 459] on div "If you feel this is an error, please contact Student Nutrition Services and com…" at bounding box center [768, 461] width 398 height 35
click at [726, 459] on div "If you feel this is an error, please contact Student Nutrition Services and com…" at bounding box center [768, 461] width 398 height 35
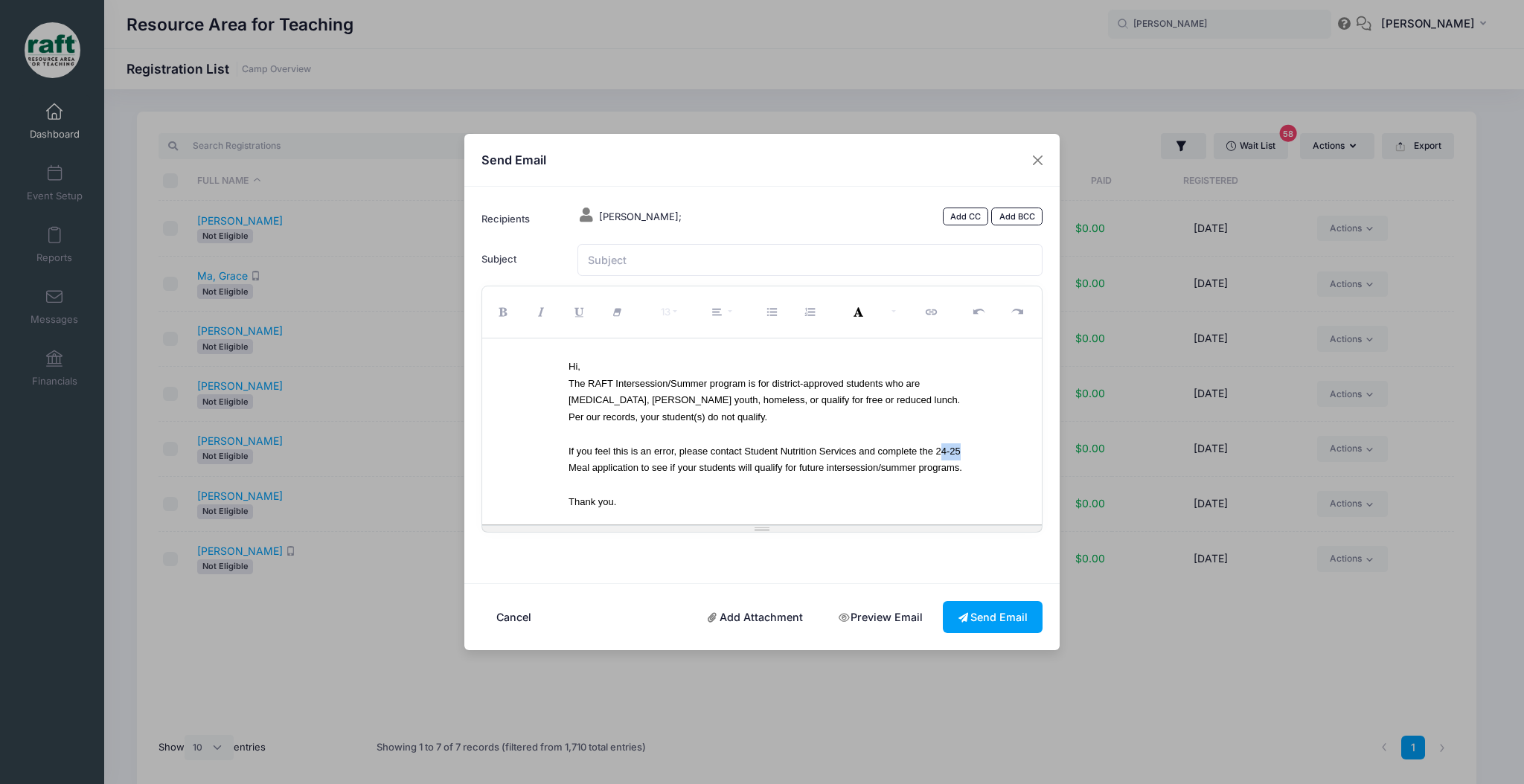
drag, startPoint x: 656, startPoint y: 464, endPoint x: 638, endPoint y: 462, distance: 18.1
click at [638, 462] on font "If you feel this is an error, please contact Student Nutrition Services and com…" at bounding box center [765, 460] width 394 height 28
click at [734, 462] on font "If you feel this is an error, please contact Student Nutrition Services and com…" at bounding box center [765, 460] width 394 height 28
click at [742, 464] on font "If you feel this is an error, please contact Student Nutrition Services and com…" at bounding box center [765, 460] width 394 height 28
drag, startPoint x: 737, startPoint y: 464, endPoint x: 725, endPoint y: 464, distance: 12.0
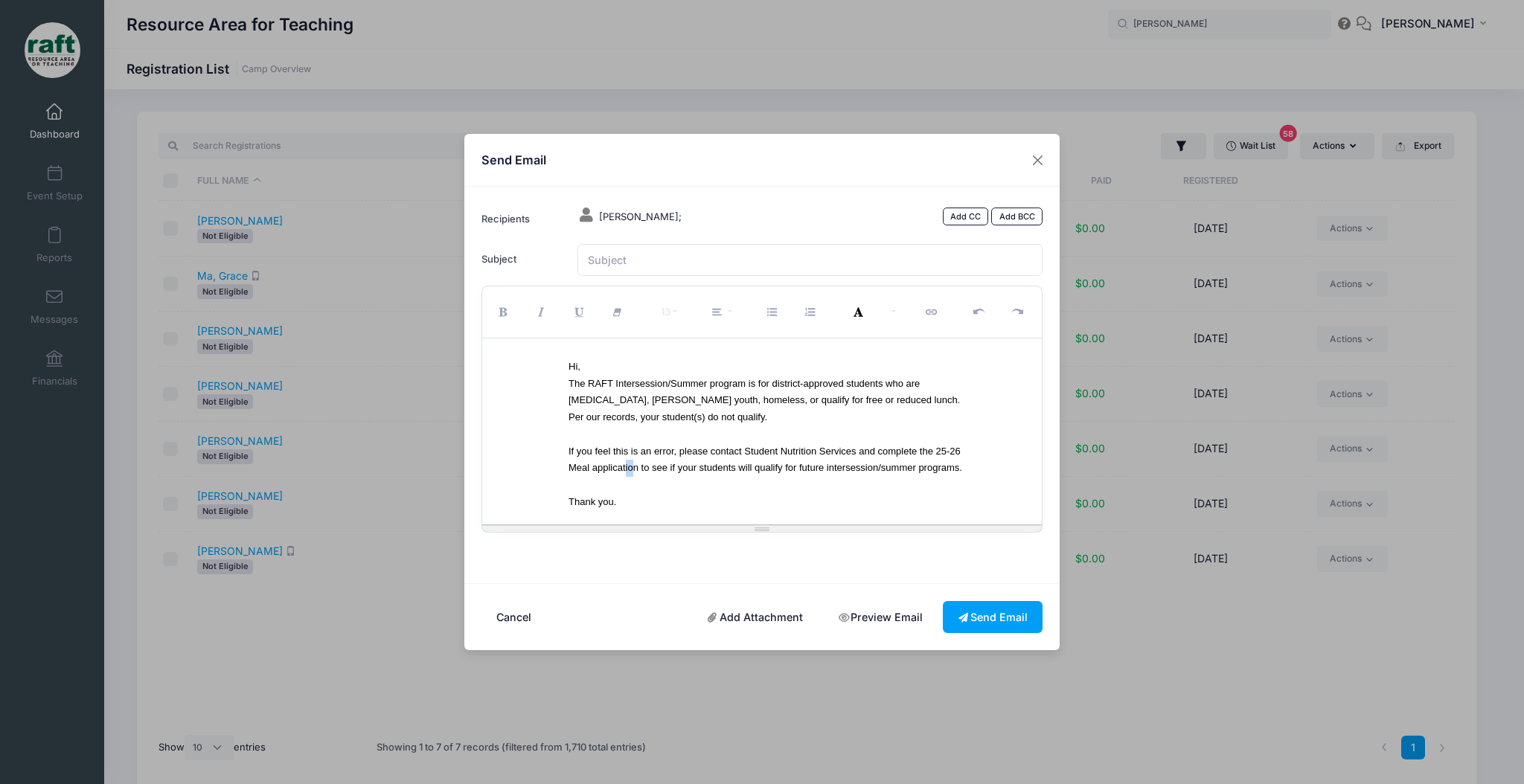
click at [725, 464] on font "If you feel this is an error, please contact Student Nutrition Services and com…" at bounding box center [765, 460] width 394 height 28
click at [742, 467] on font "If you feel this is an error, please contact Student Nutrition Services and com…" at bounding box center [765, 460] width 394 height 28
click at [737, 468] on font "If you feel this is an error, please contact Student Nutrition Services and com…" at bounding box center [765, 460] width 394 height 28
drag, startPoint x: 740, startPoint y: 469, endPoint x: 632, endPoint y: 468, distance: 108.0
click at [632, 468] on font "If you feel this is an error, please contact Student Nutrition Services and com…" at bounding box center [765, 460] width 394 height 28
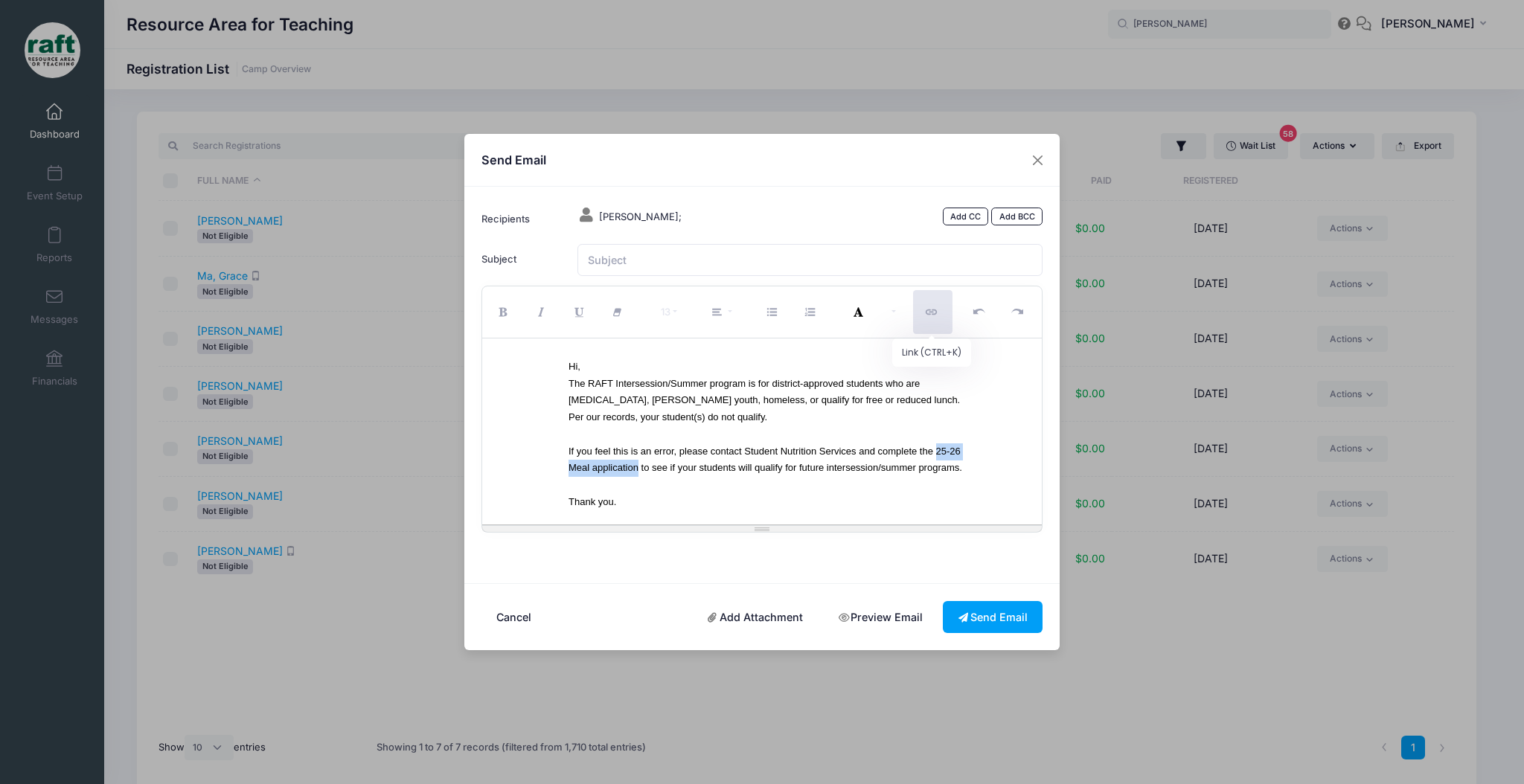
click at [925, 316] on button "Link (CTRL+K)" at bounding box center [932, 312] width 39 height 44
type input "25-26 Meal application"
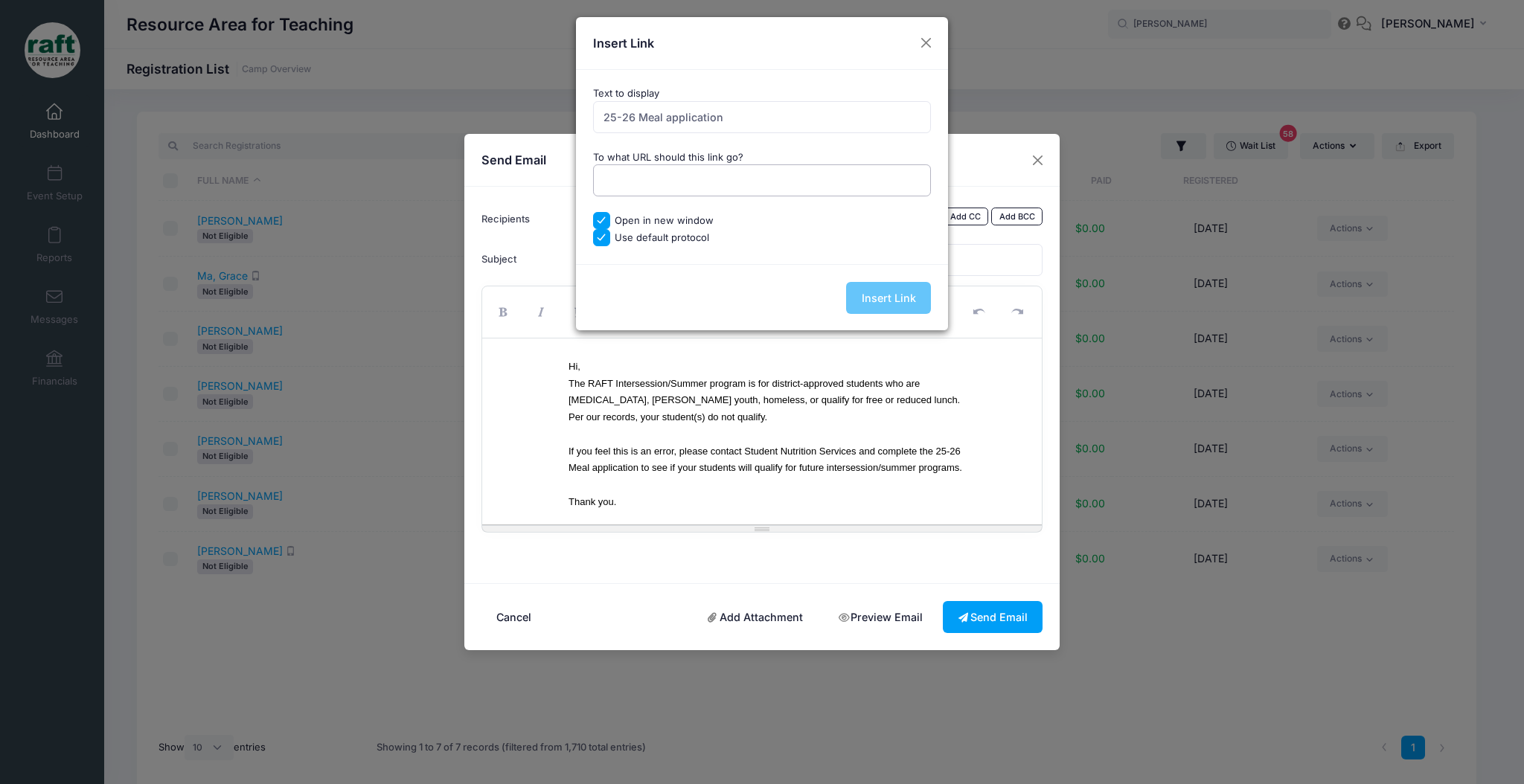
paste input "https://www.myschoolapps.com/"
type input "https://www.myschoolapps.com/"
click at [895, 294] on input "Insert Link" at bounding box center [889, 298] width 85 height 32
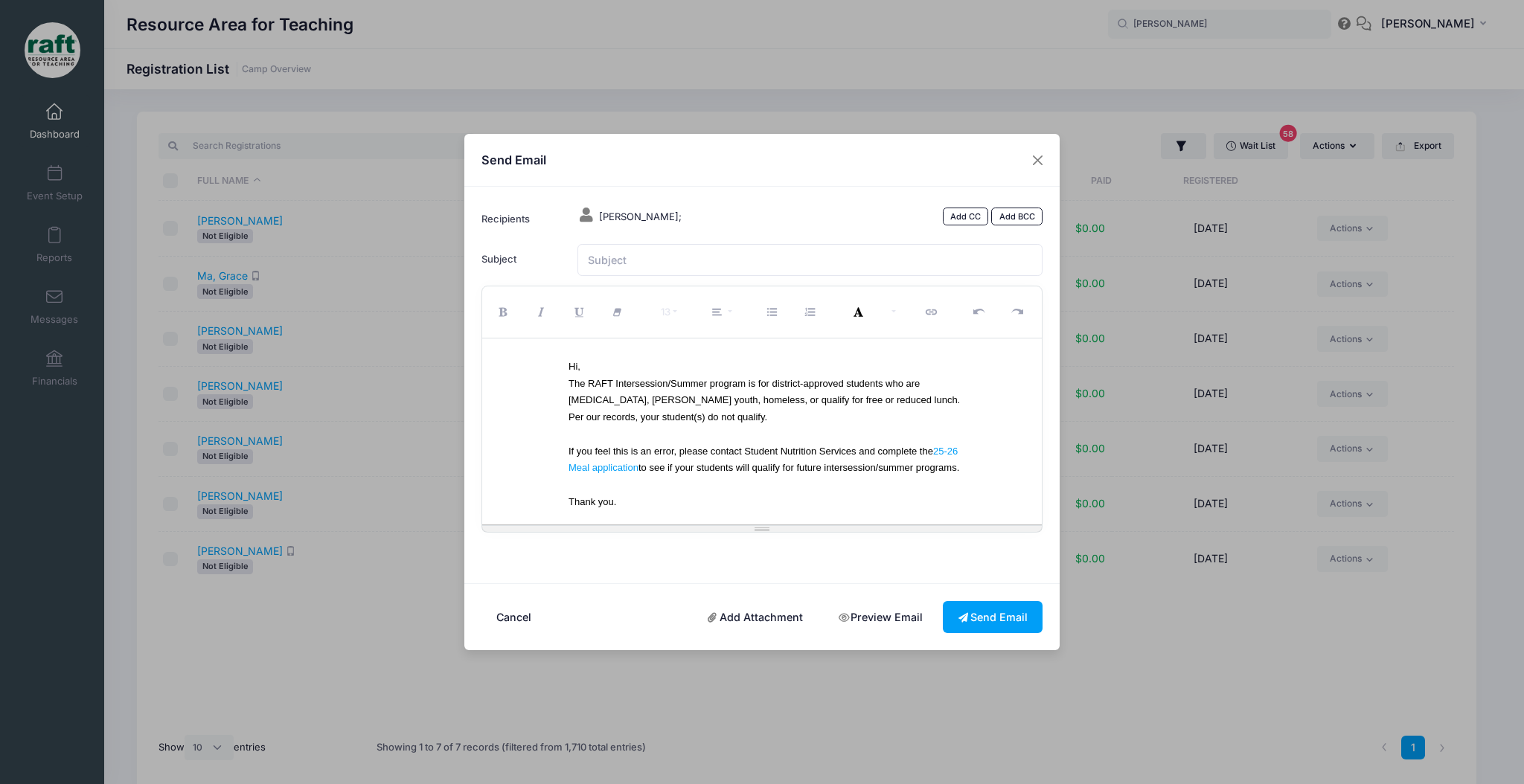
scroll to position [10, 0]
click at [712, 501] on div "Thank you." at bounding box center [768, 502] width 398 height 17
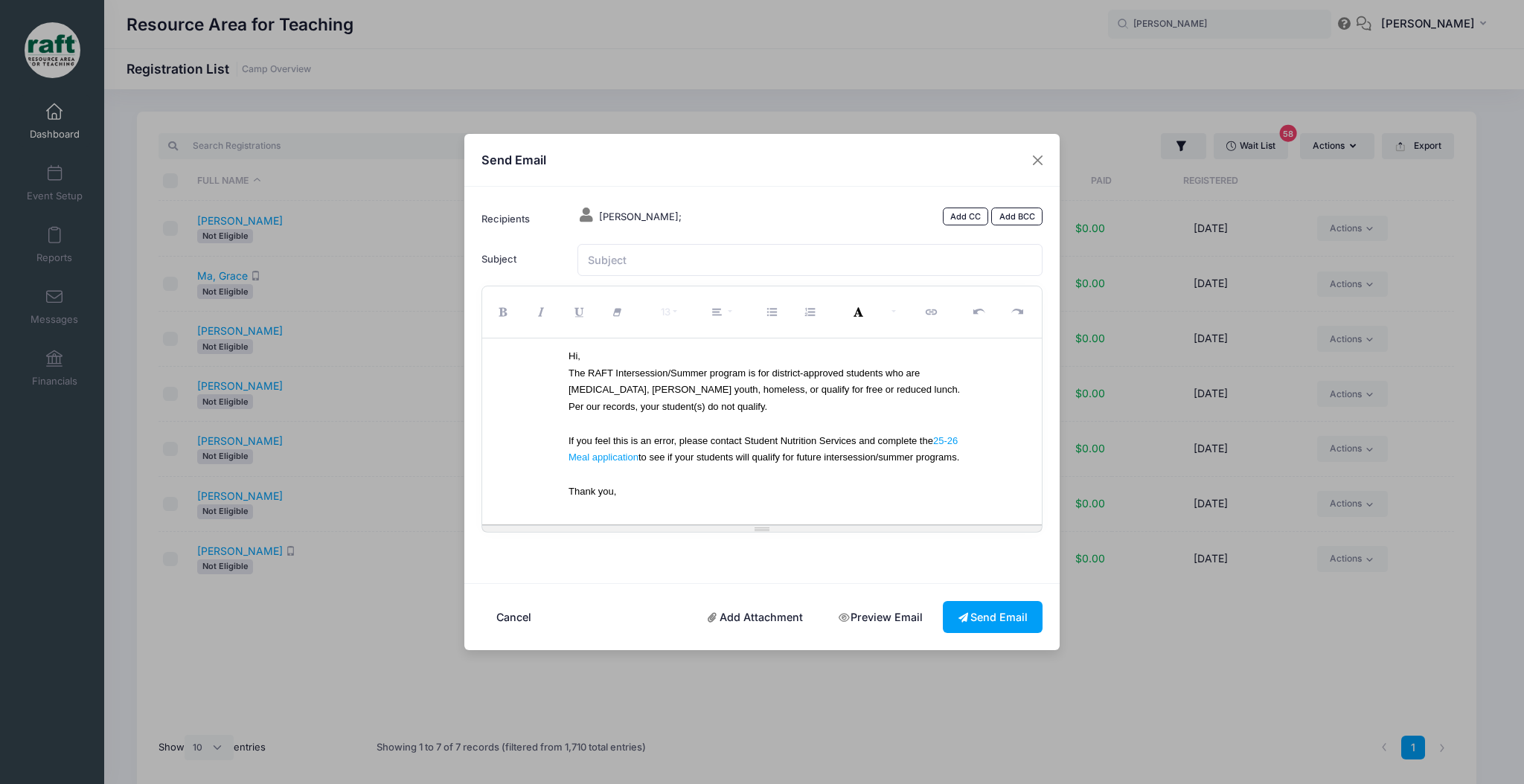
scroll to position [18, 0]
click at [765, 463] on div "If you feel this is an error, please contact Student Nutrition Services and com…" at bounding box center [768, 450] width 398 height 35
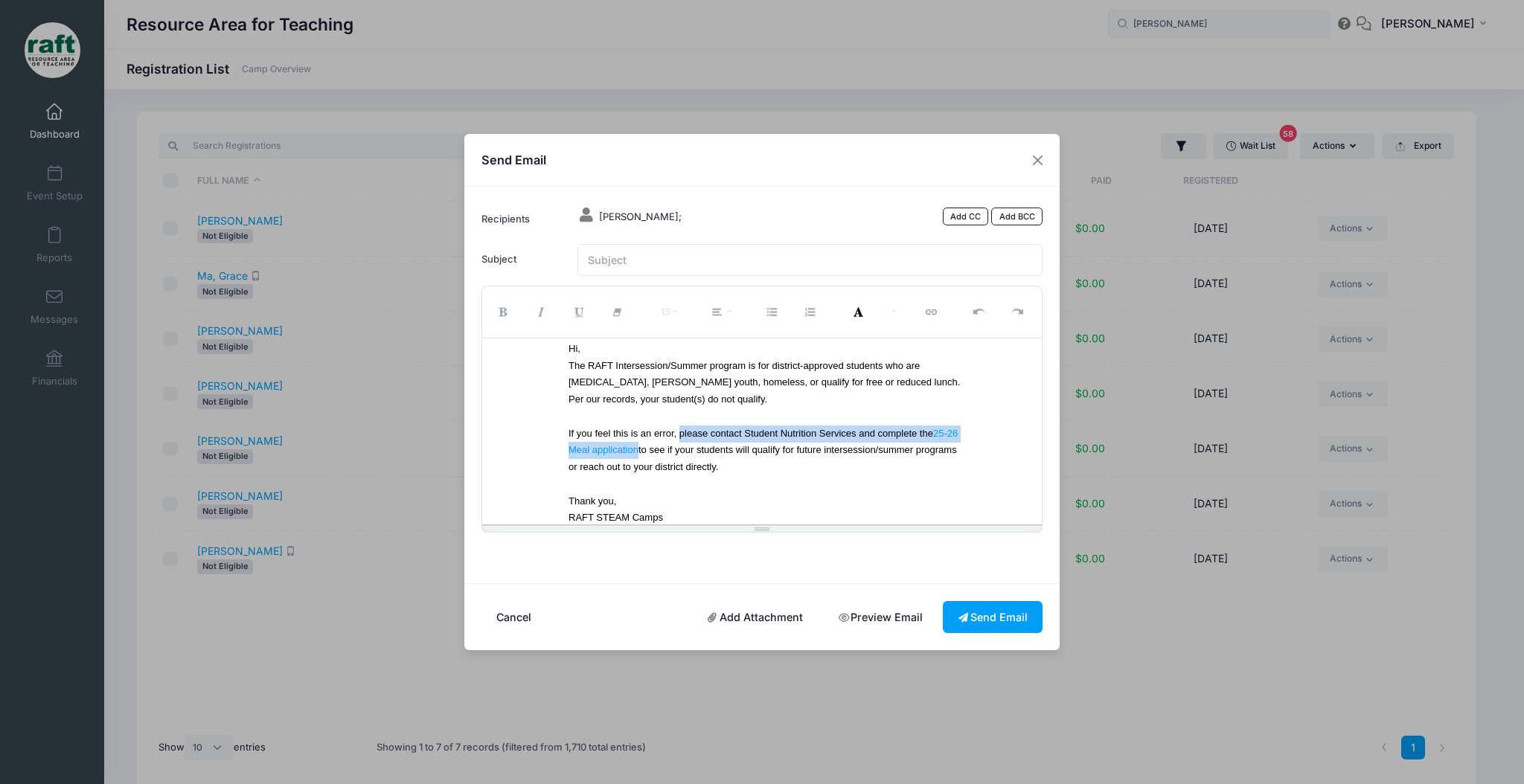
drag, startPoint x: 696, startPoint y: 435, endPoint x: 741, endPoint y: 447, distance: 46.6
click at [741, 447] on font "If you feel this is an error, please contact Student Nutrition Services and com…" at bounding box center [763, 451] width 389 height 46
click at [509, 305] on button "Bold (CTRL+B)" at bounding box center [505, 312] width 39 height 44
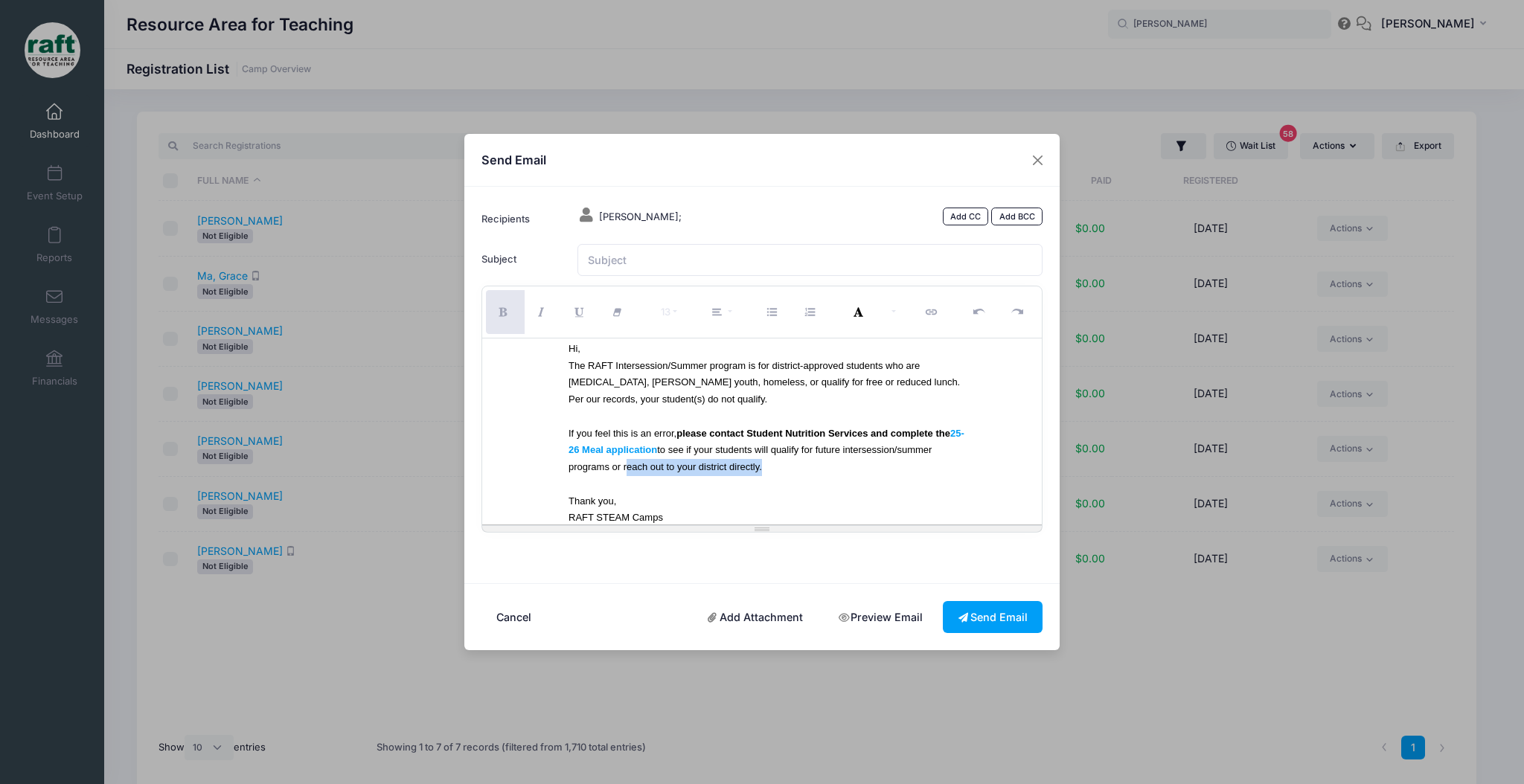
drag, startPoint x: 924, startPoint y: 468, endPoint x: 766, endPoint y: 467, distance: 158.0
click at [766, 467] on font "If you feel this is an error, please contact Student Nutrition Services and com…" at bounding box center [766, 451] width 396 height 46
click at [513, 320] on button "Bold (CTRL+B)" at bounding box center [505, 312] width 39 height 44
click at [817, 418] on div at bounding box center [768, 417] width 398 height 17
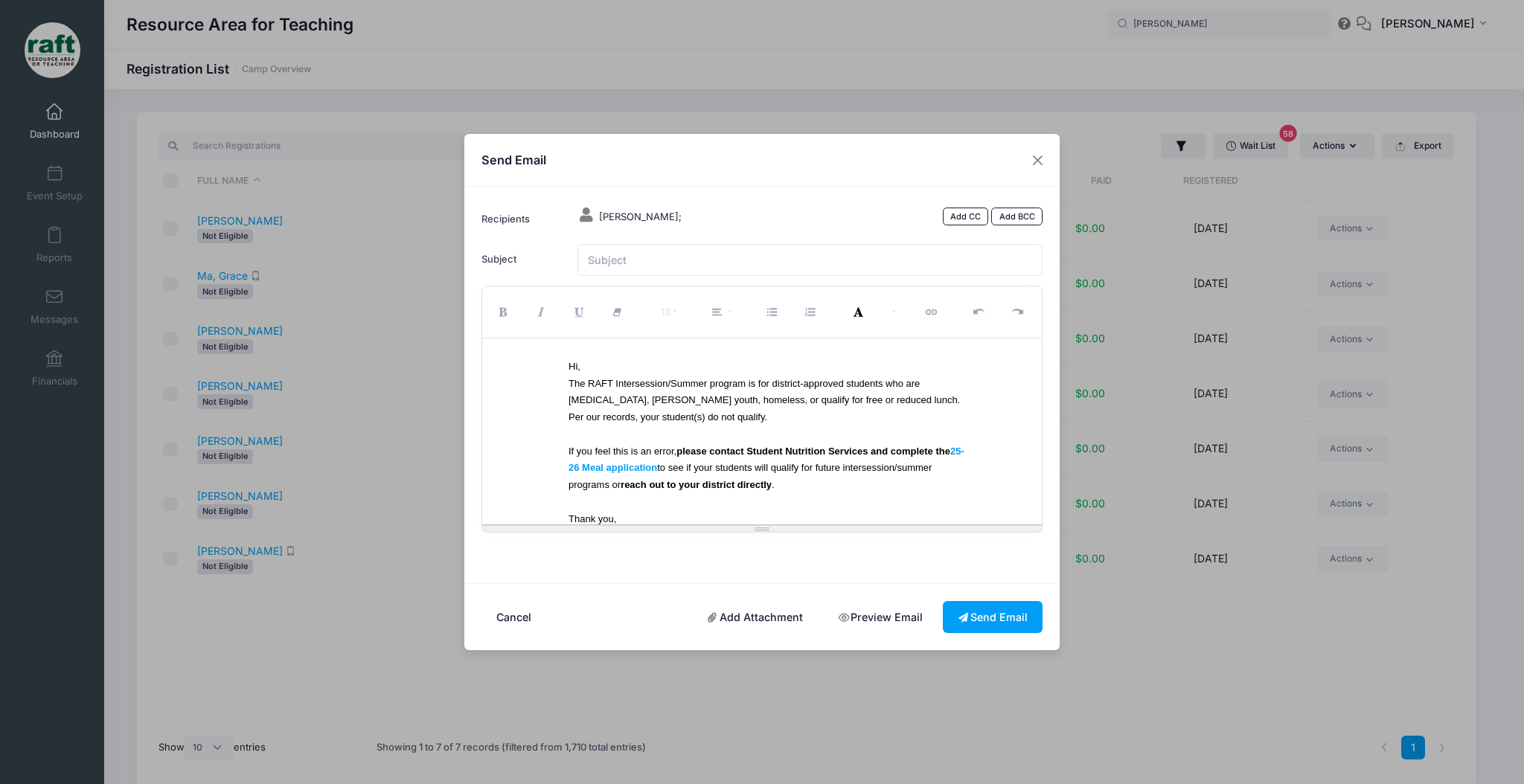
scroll to position [28, 0]
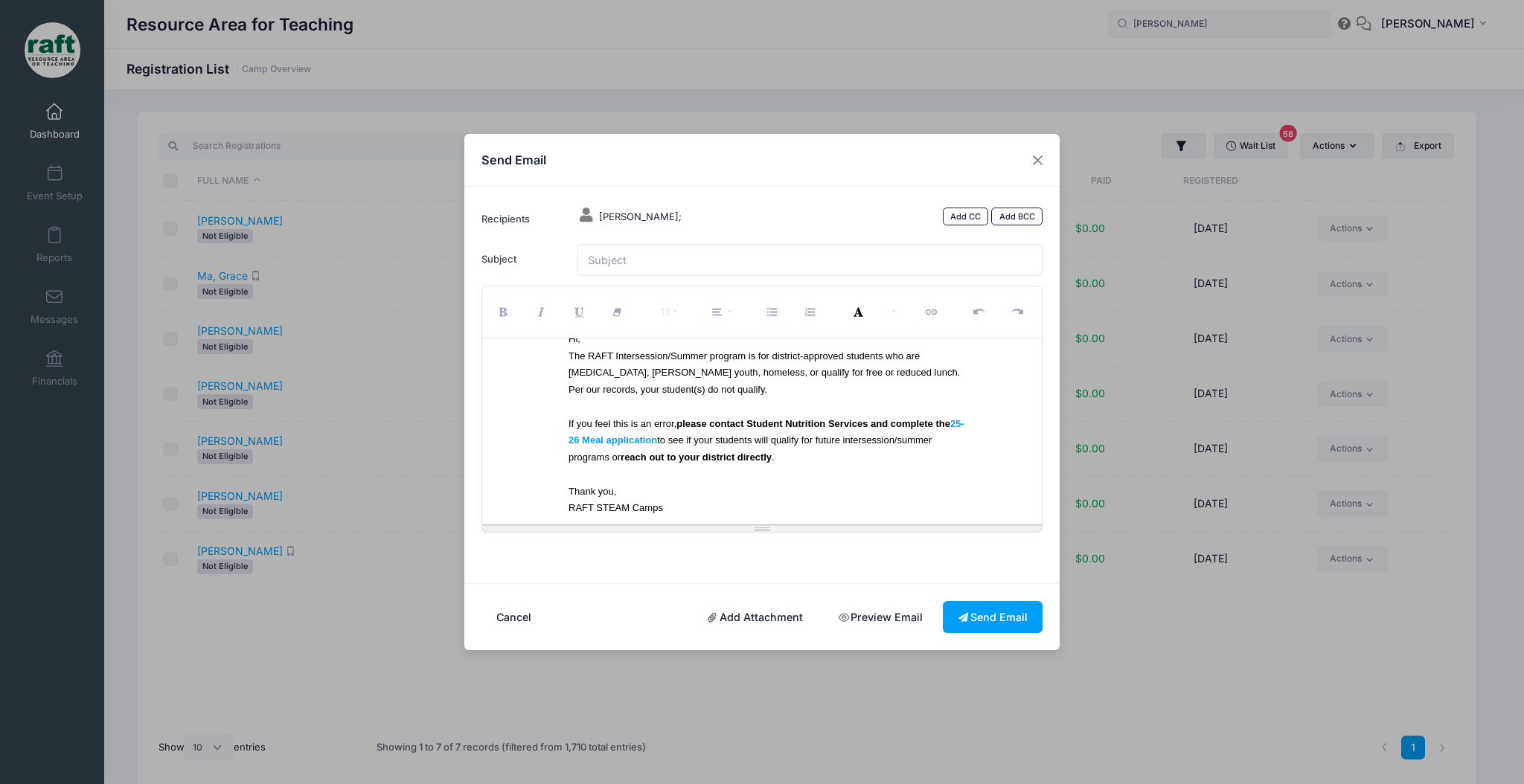
click at [865, 619] on link "Preview Email" at bounding box center [880, 617] width 115 height 32
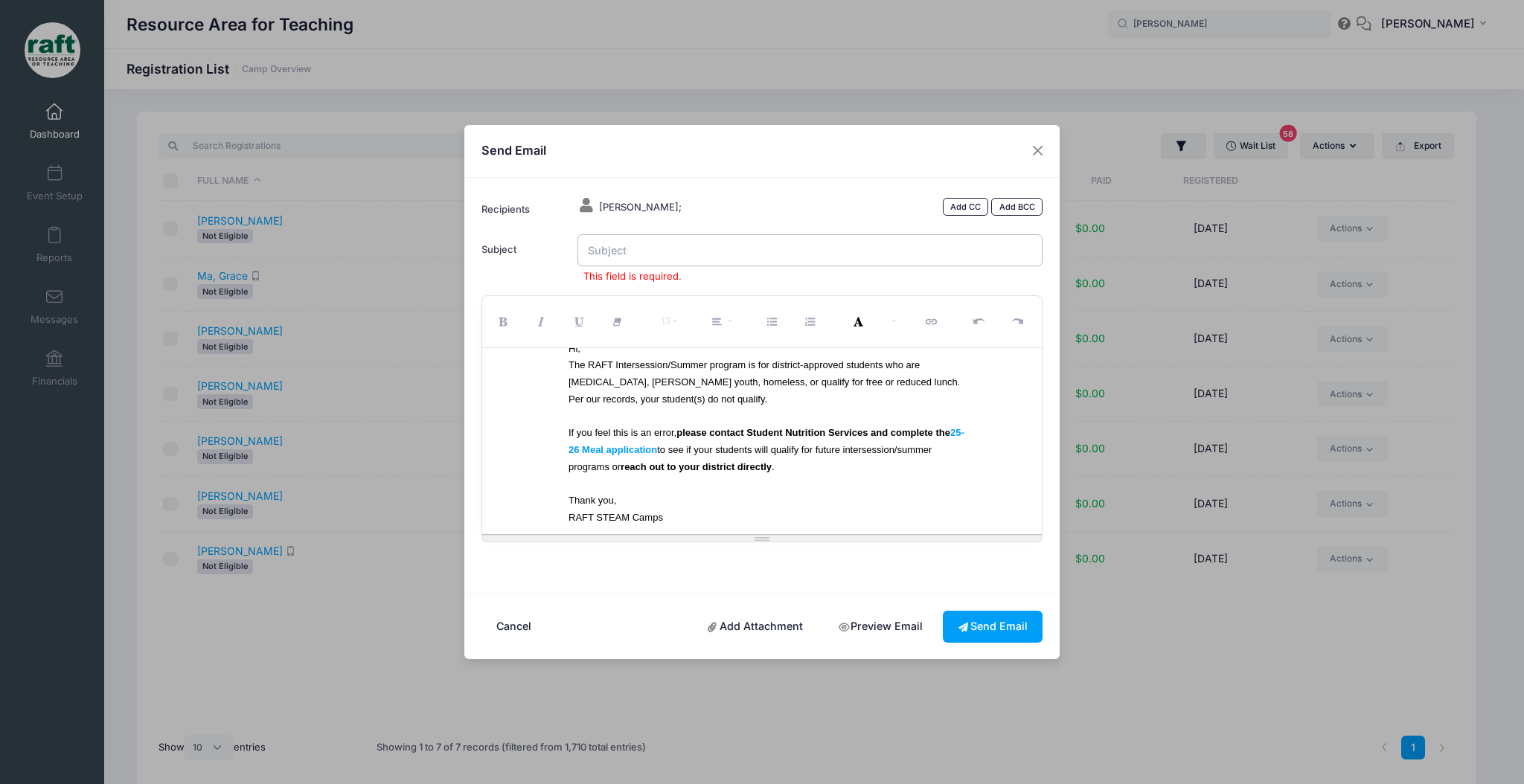
click at [711, 247] on input "Subject" at bounding box center [810, 250] width 466 height 32
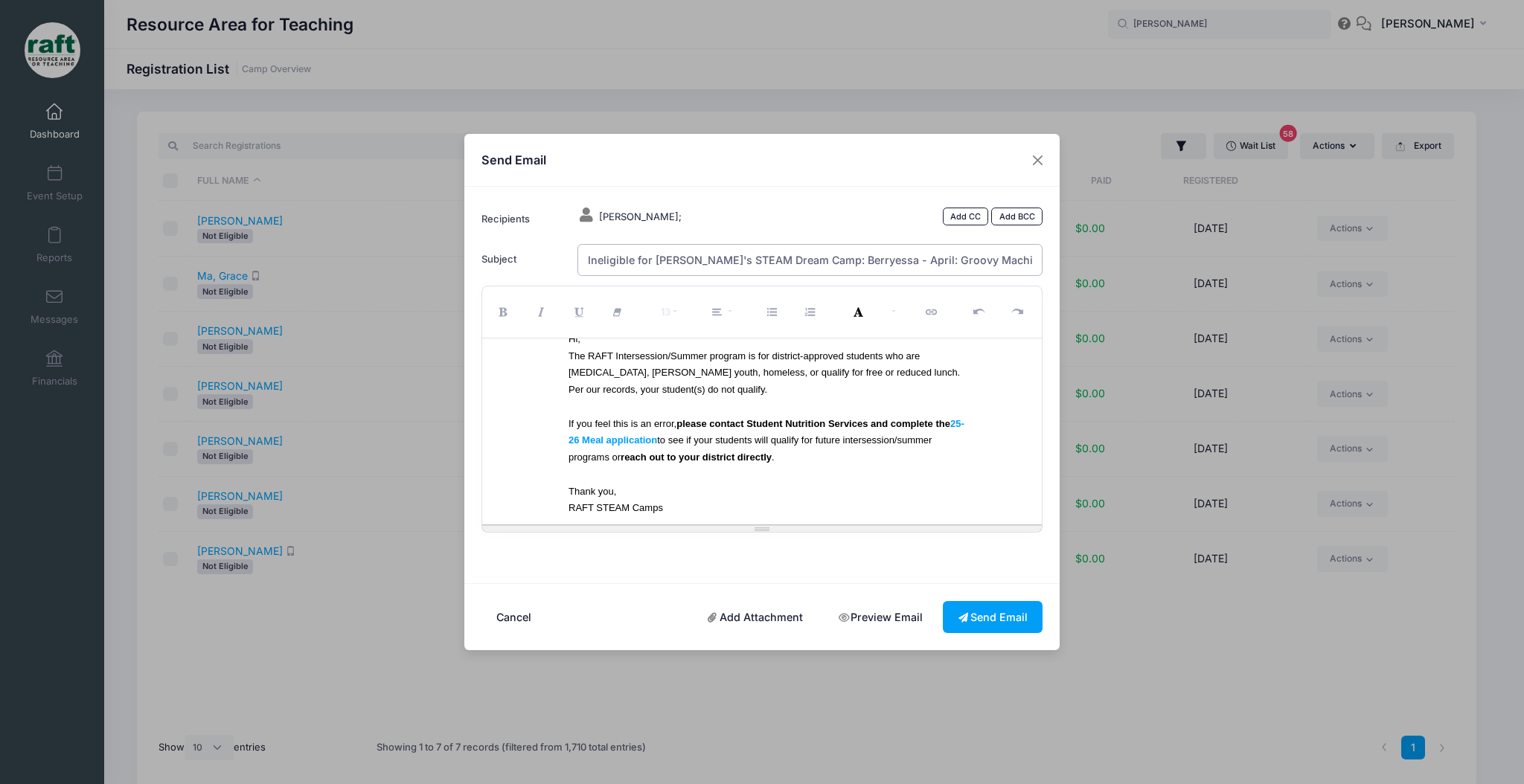
click at [827, 258] on input "Ineligible for RAFT's STEAM Dream Camp: Berryessa - April: Groovy Machines" at bounding box center [810, 259] width 466 height 32
drag, startPoint x: 998, startPoint y: 261, endPoint x: 797, endPoint y: 268, distance: 201.1
click at [797, 268] on input "Ineligible for RAFT's STEAM Dream Camp: Berryessa - April: Groovy Machines" at bounding box center [810, 259] width 466 height 32
type input "Ineligible for RAFT's STEAM Dream Camp"
click at [862, 613] on link "Preview Email" at bounding box center [880, 617] width 115 height 32
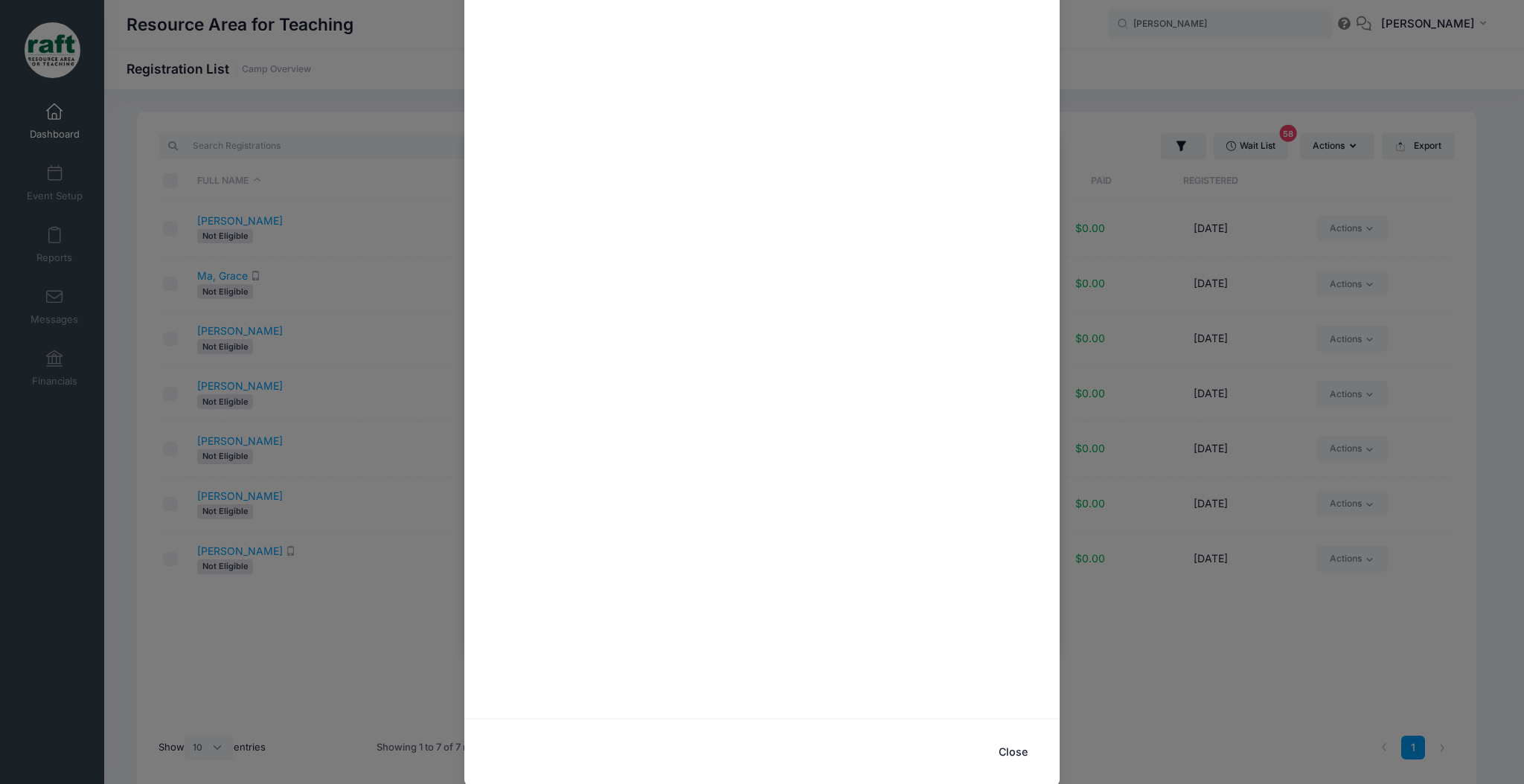
scroll to position [0, 0]
click at [1034, 31] on button "Close" at bounding box center [1038, 30] width 27 height 27
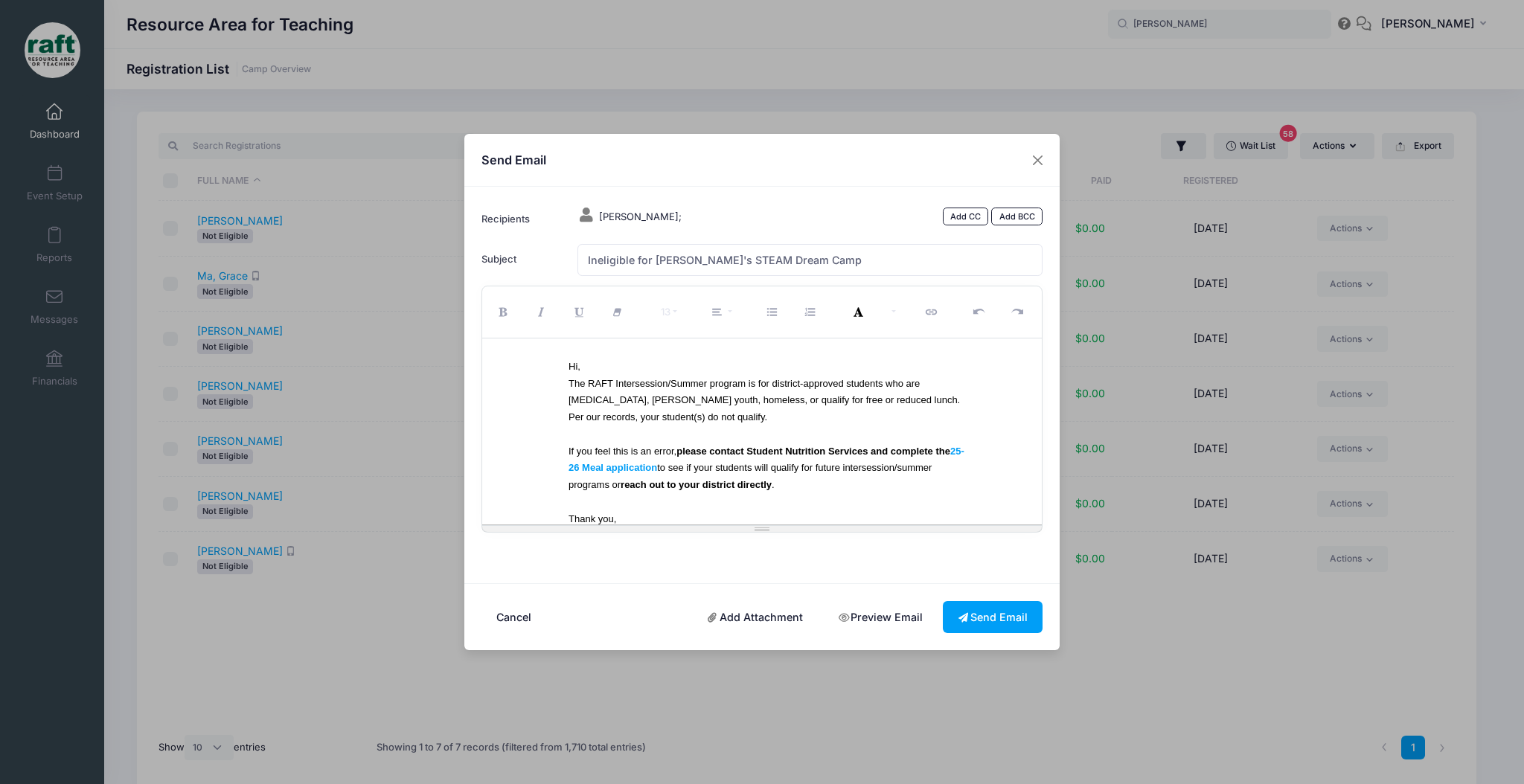
click at [631, 355] on td at bounding box center [762, 352] width 409 height 11
click at [646, 355] on td at bounding box center [762, 352] width 409 height 11
click at [736, 473] on link "25-26 Meal application" at bounding box center [766, 460] width 396 height 28
click at [559, 385] on div "Hi, The RAFT Intersession/Summer program is for district-approved students who …" at bounding box center [762, 451] width 409 height 187
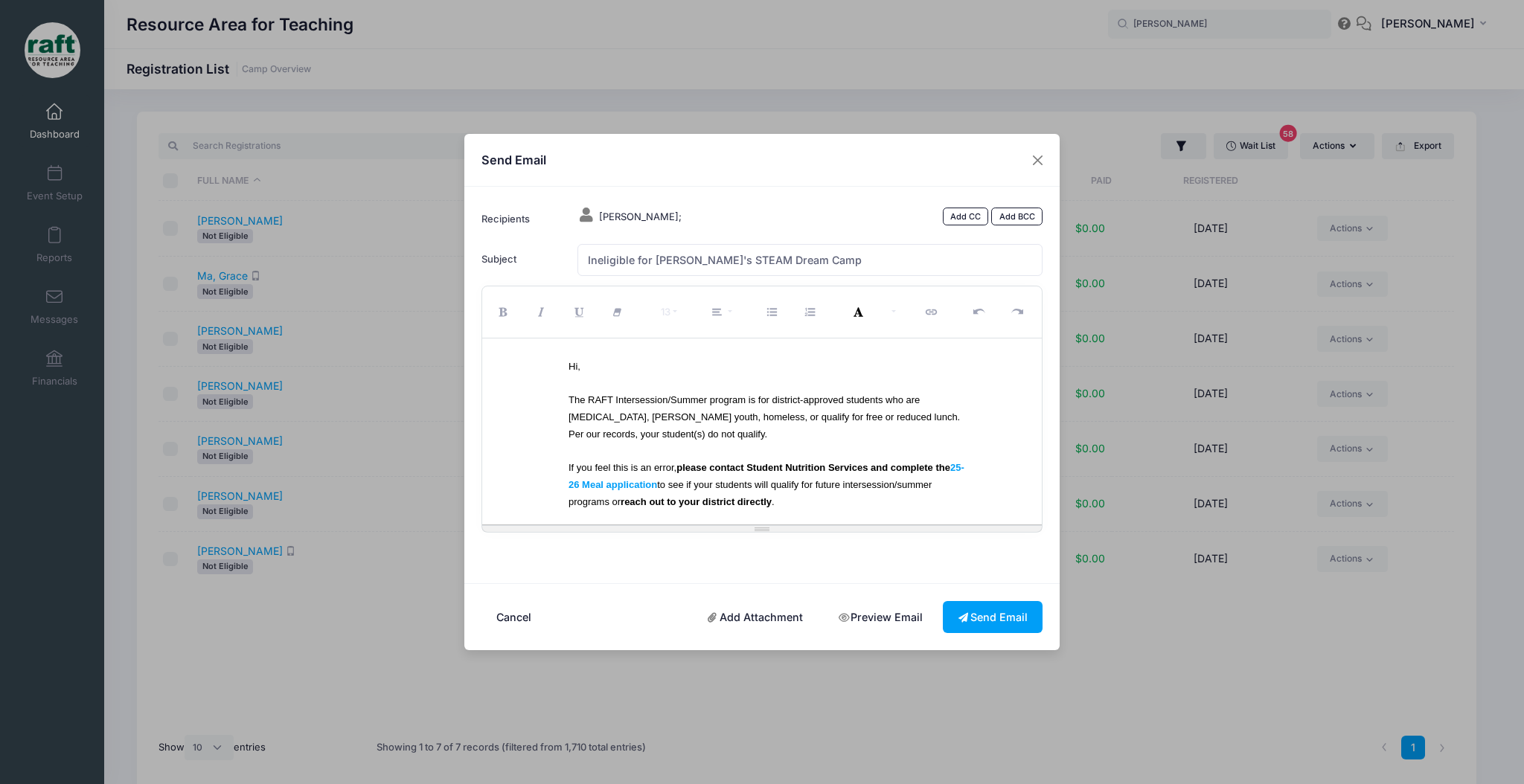
click at [572, 425] on div "The RAFT Intersession/Summer program is for district-approved students who are …" at bounding box center [768, 418] width 398 height 50
click at [570, 430] on font "The RAFT Intersession/Summer program is for district-approved students who are …" at bounding box center [764, 417] width 392 height 46
click at [836, 483] on font "If you feel this is an error, please contact Student Nutrition Services and com…" at bounding box center [766, 485] width 396 height 46
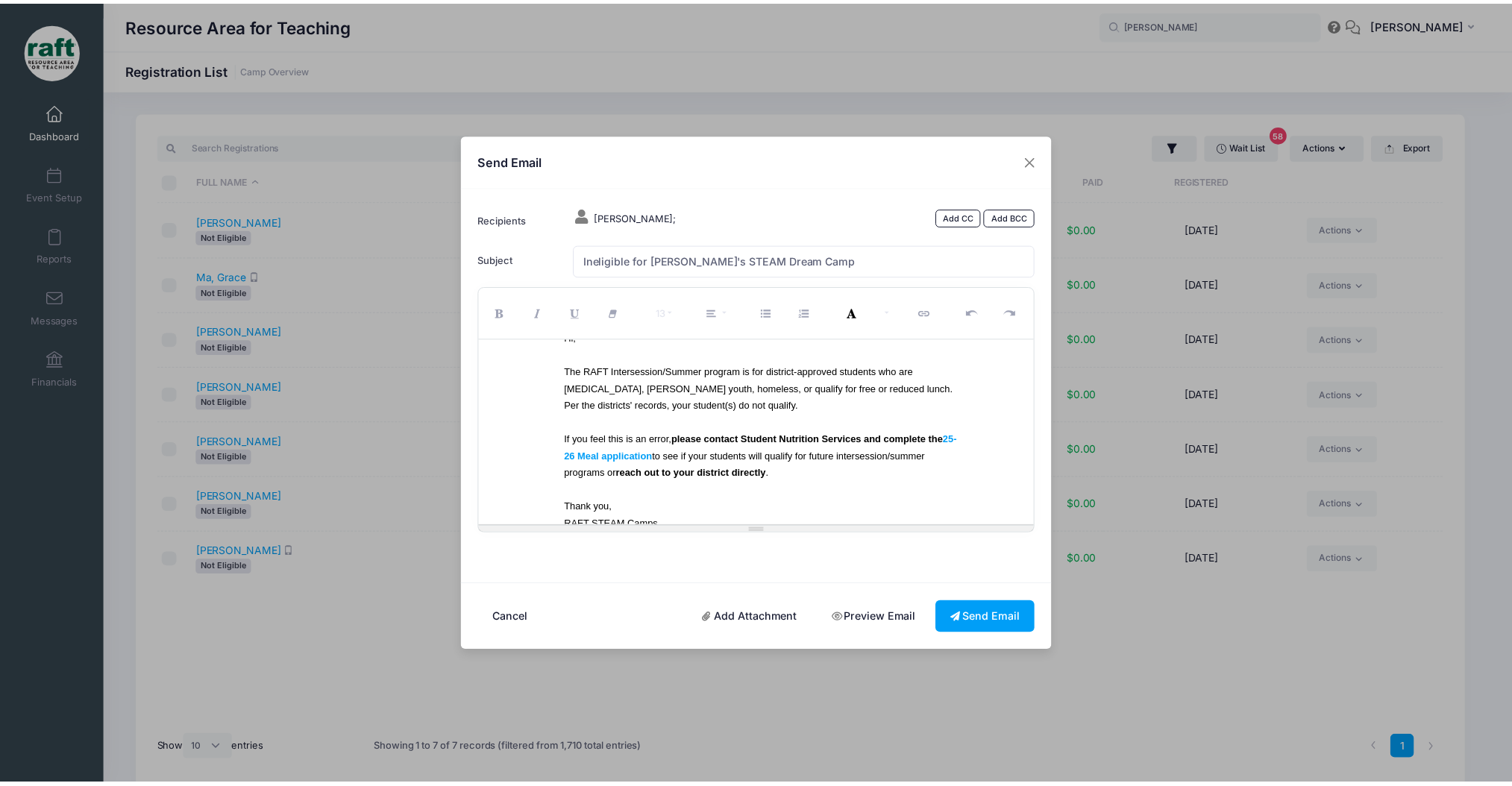
scroll to position [44, 0]
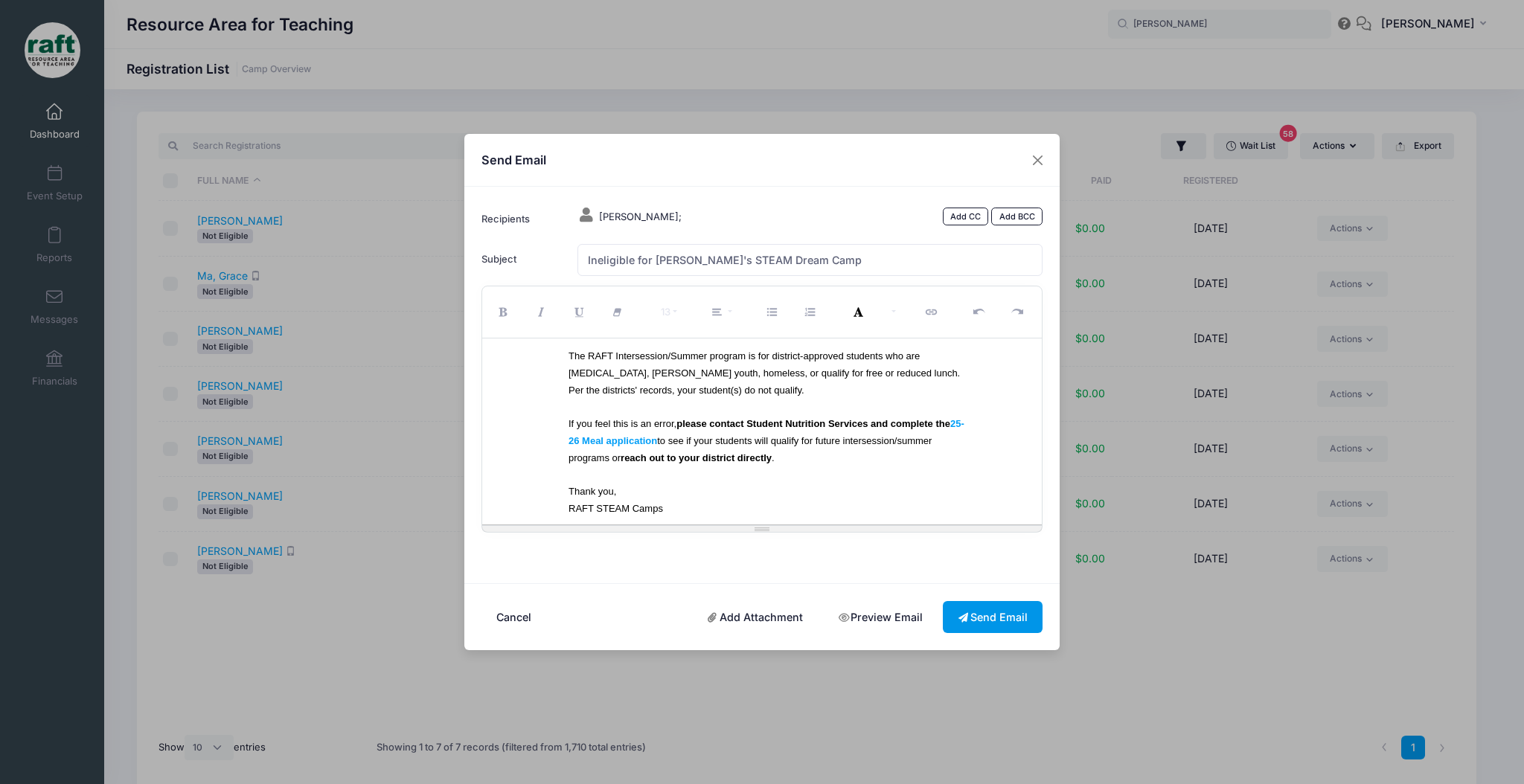
click at [977, 614] on button "Send Email" at bounding box center [992, 617] width 100 height 32
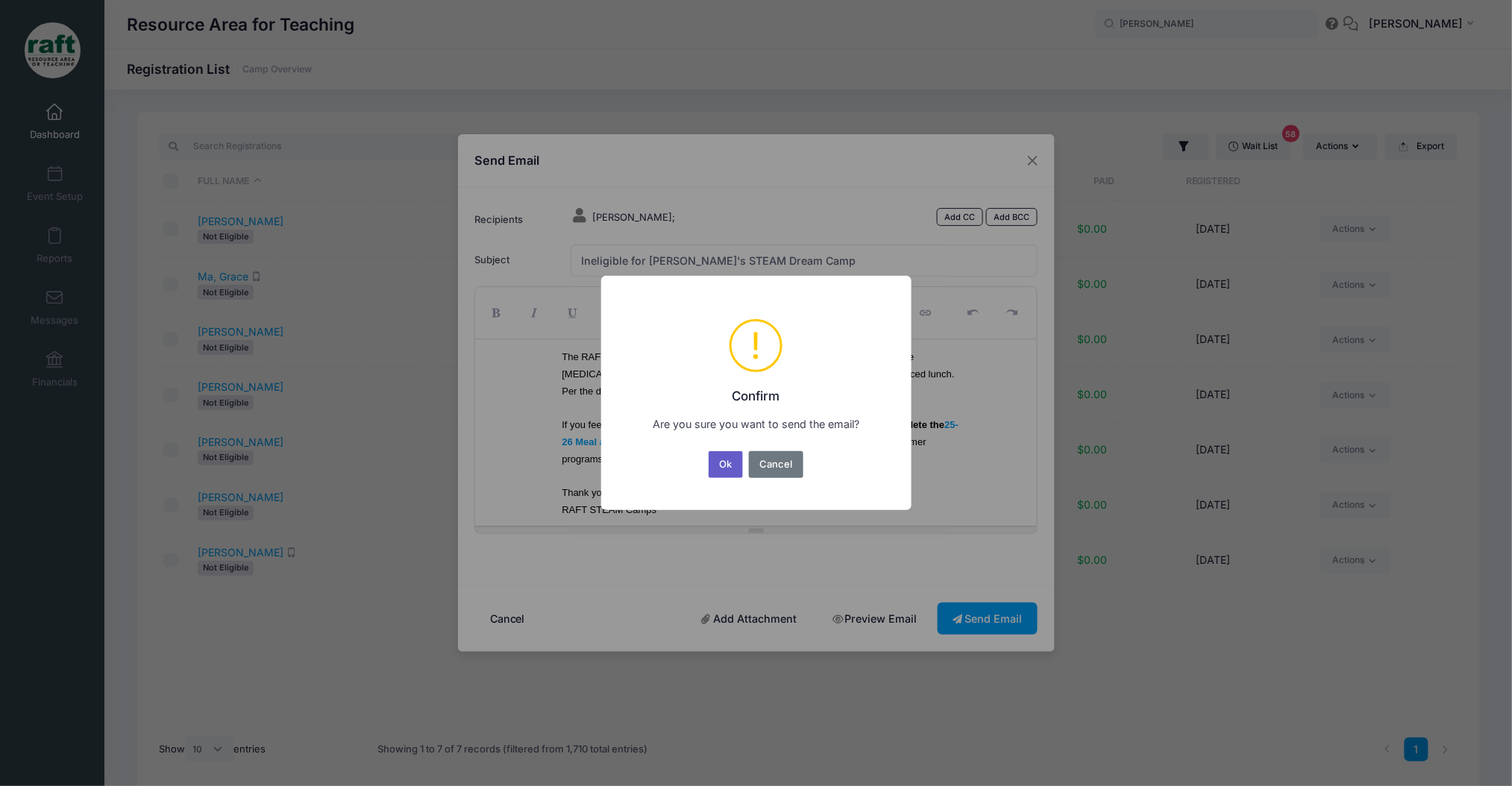
click at [724, 473] on button "Ok" at bounding box center [726, 464] width 35 height 27
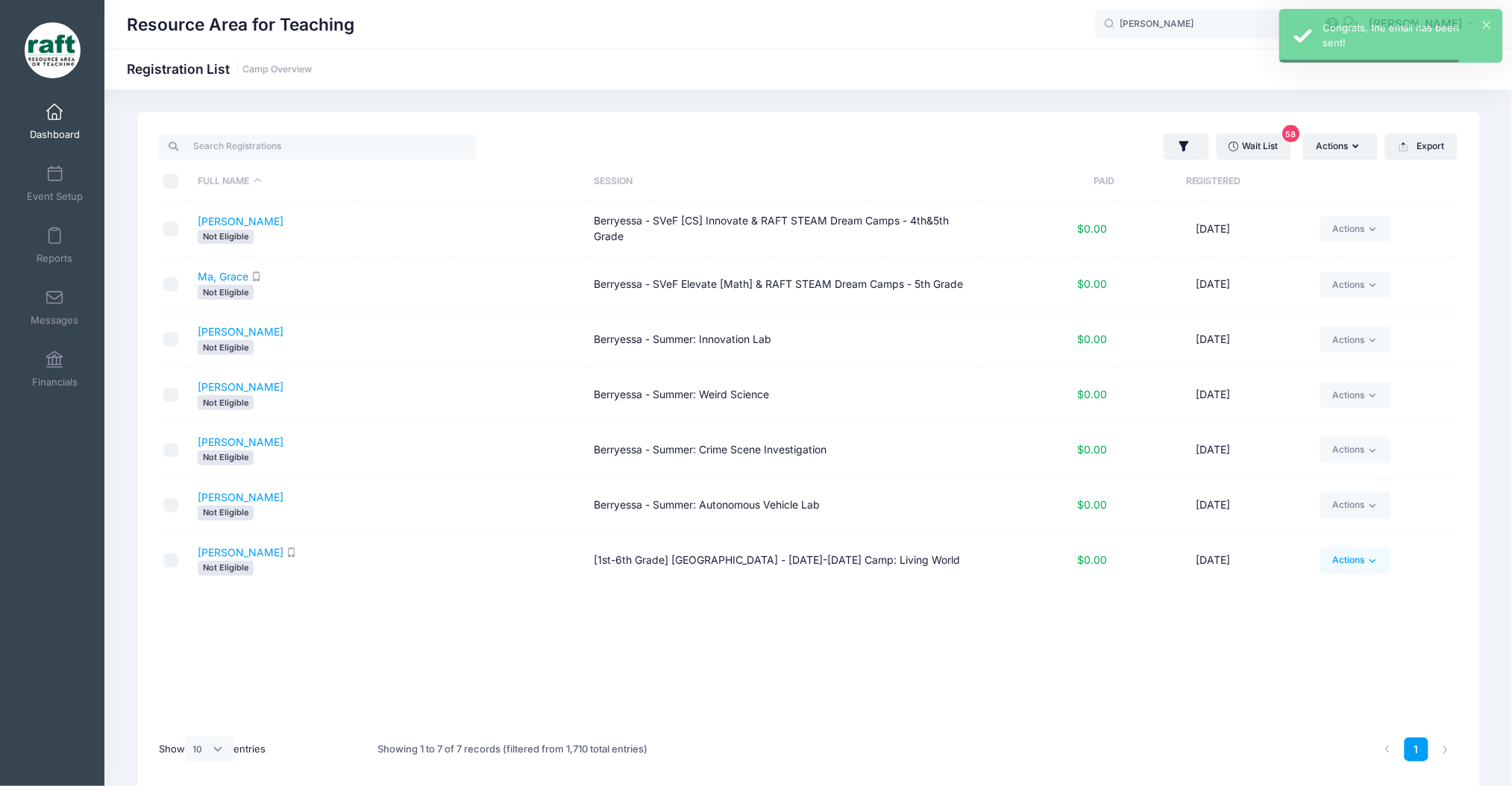
click at [1364, 564] on link "Actions" at bounding box center [1356, 560] width 71 height 25
click at [1310, 534] on link "Delete" at bounding box center [1298, 524] width 173 height 28
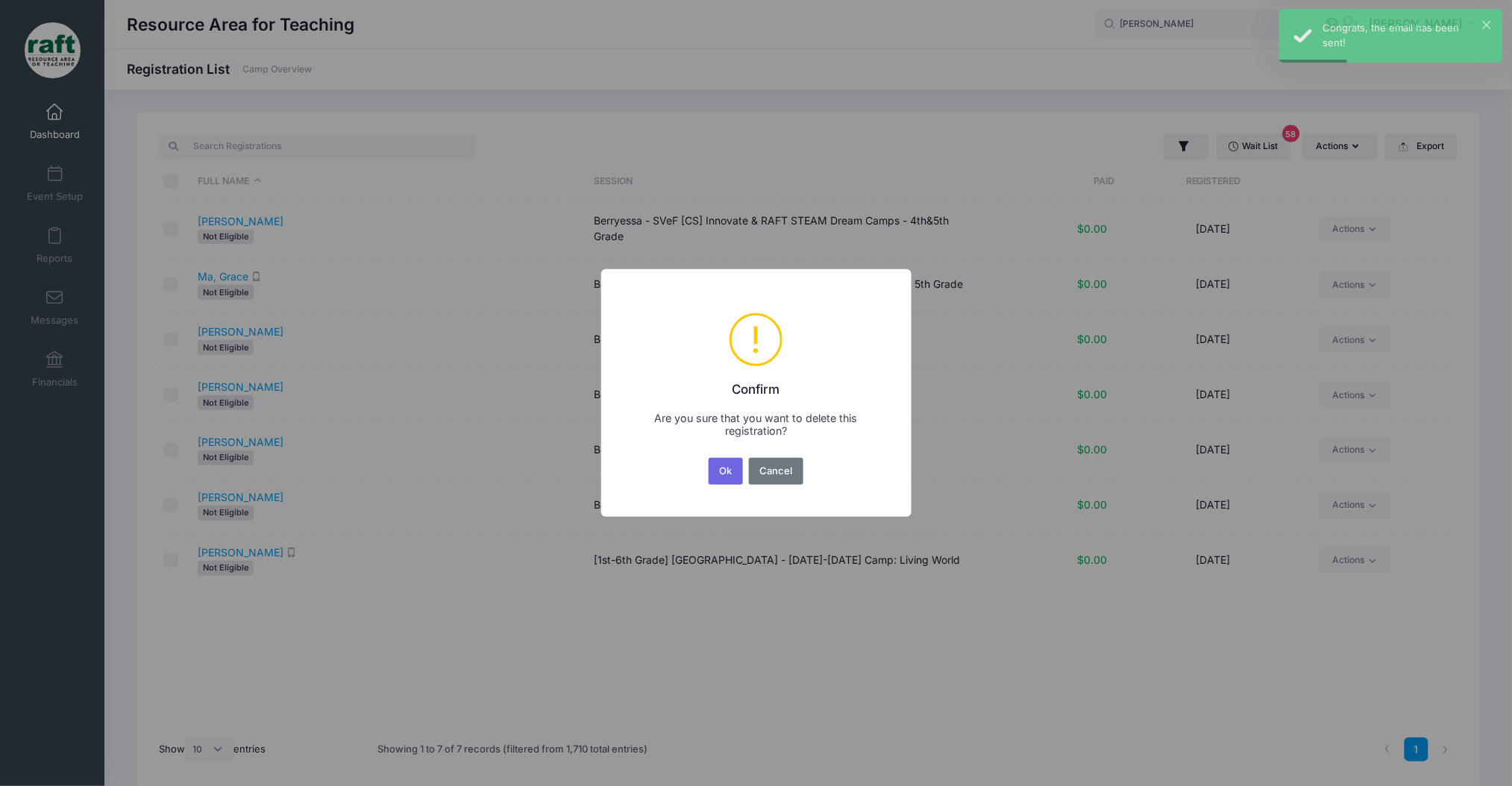
drag, startPoint x: 724, startPoint y: 484, endPoint x: 724, endPoint y: 471, distance: 13.0
click at [724, 484] on button "Ok" at bounding box center [726, 471] width 35 height 27
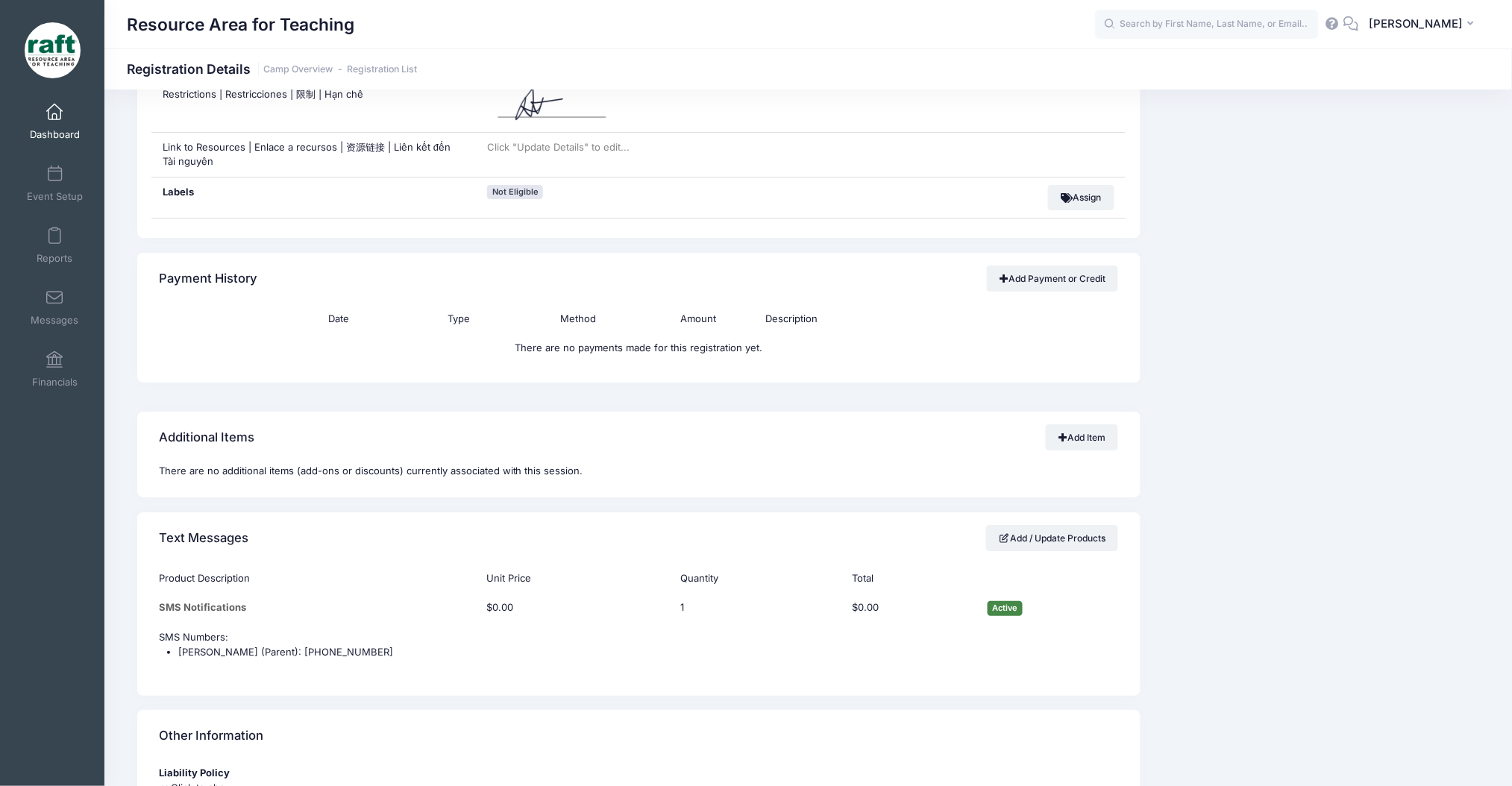
scroll to position [1559, 0]
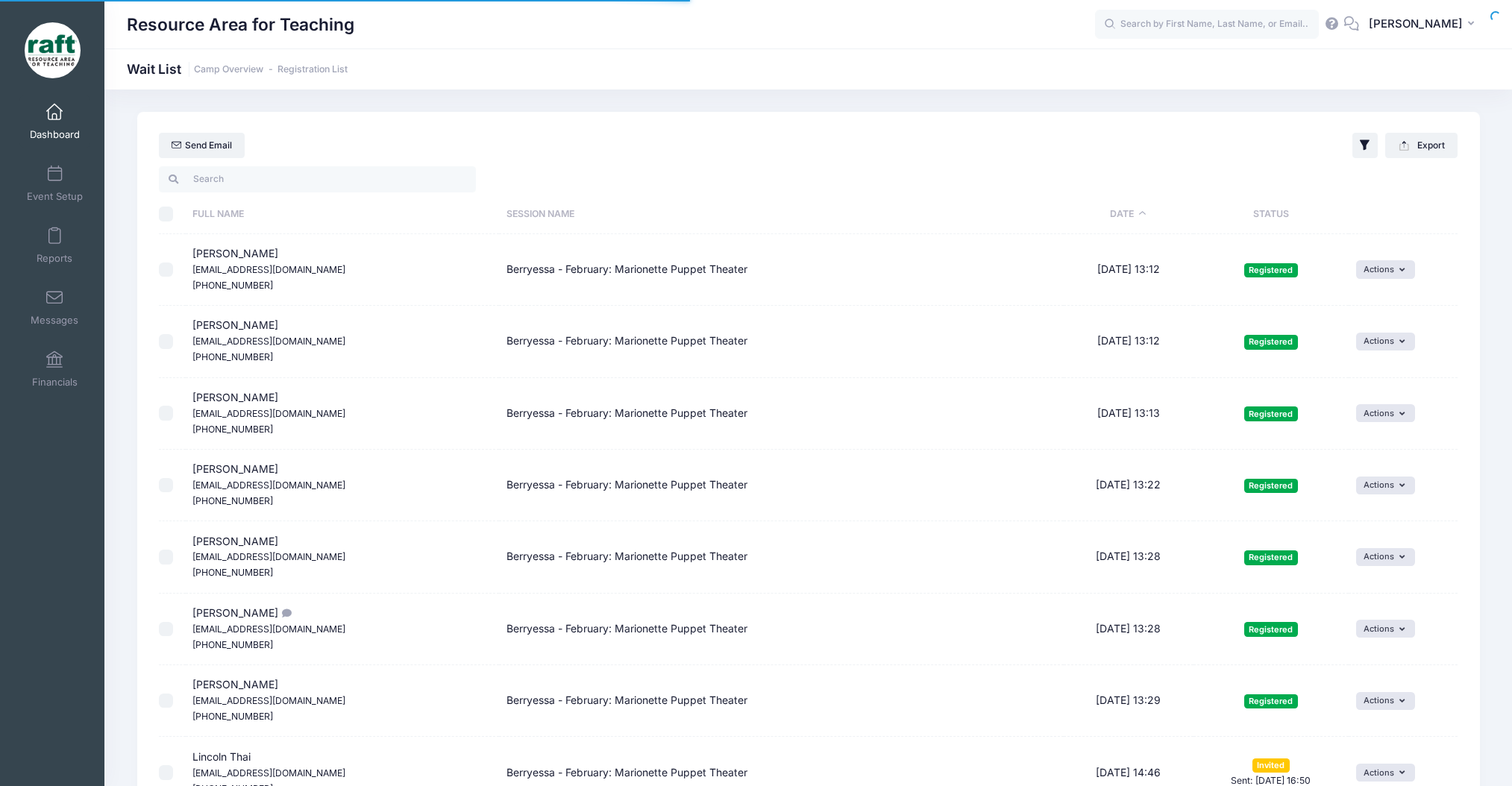
select select "50"
click at [56, 223] on link "Reports" at bounding box center [55, 245] width 71 height 52
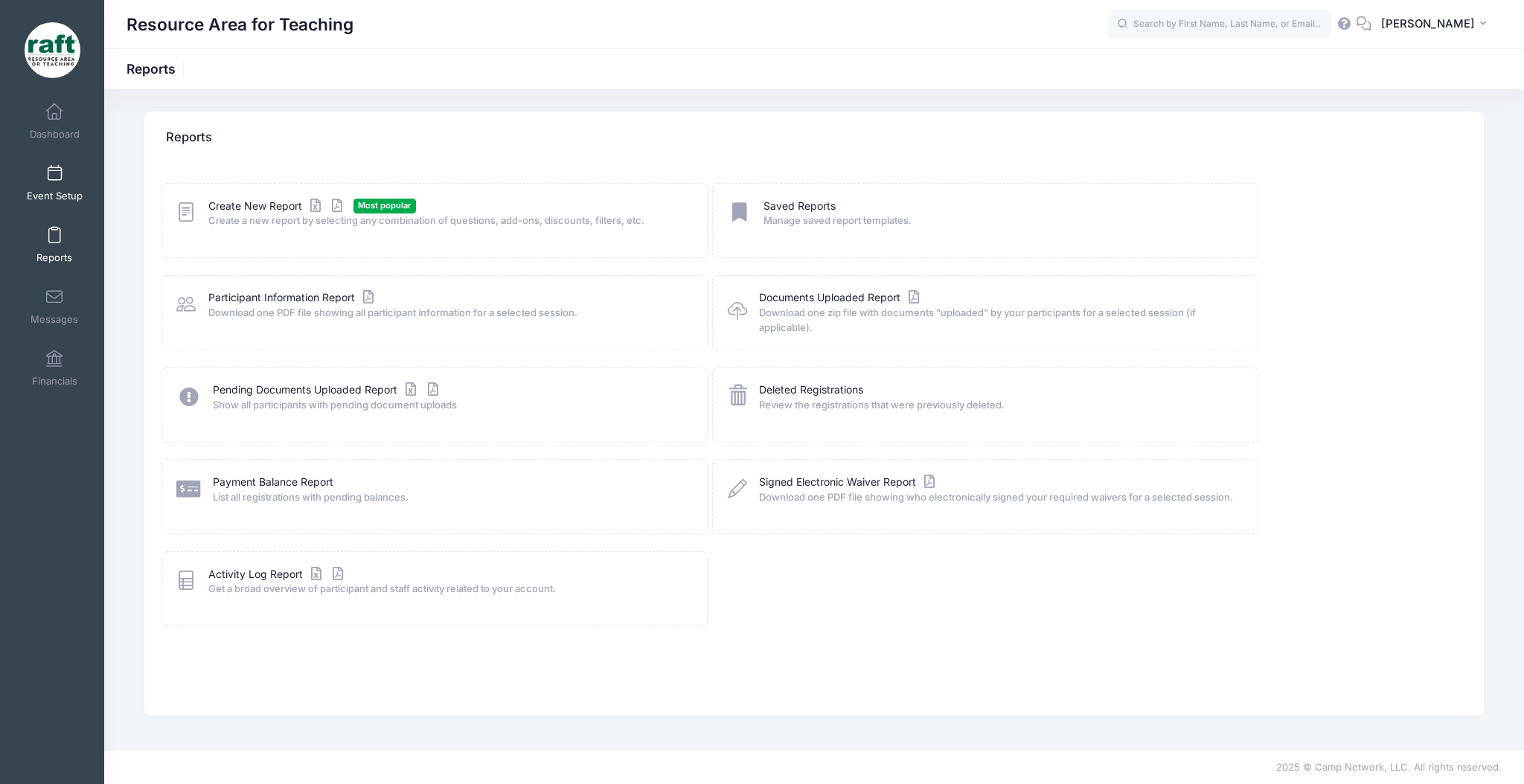
click at [61, 179] on link "Event Setup" at bounding box center [55, 183] width 71 height 52
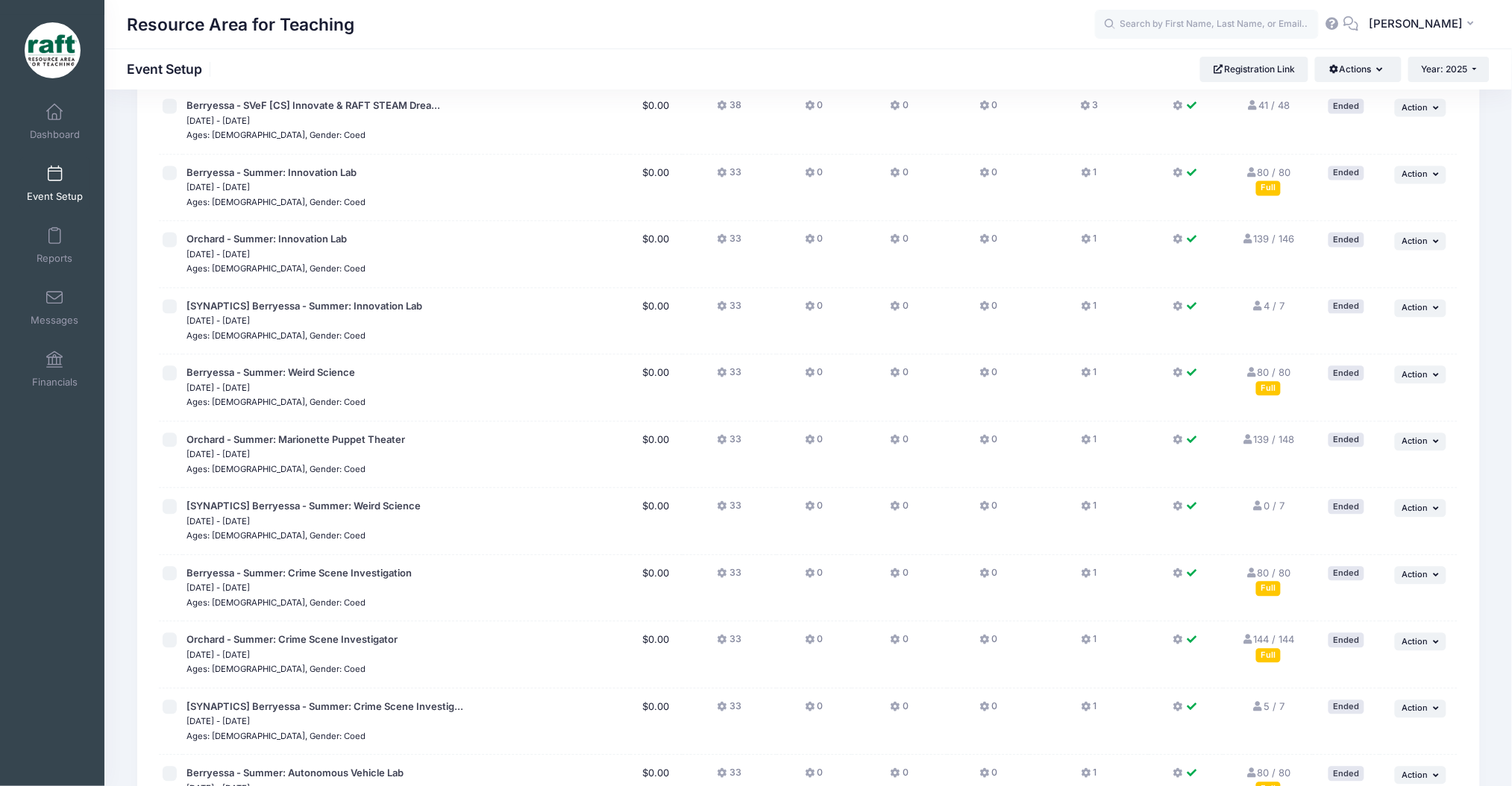
scroll to position [1682, 0]
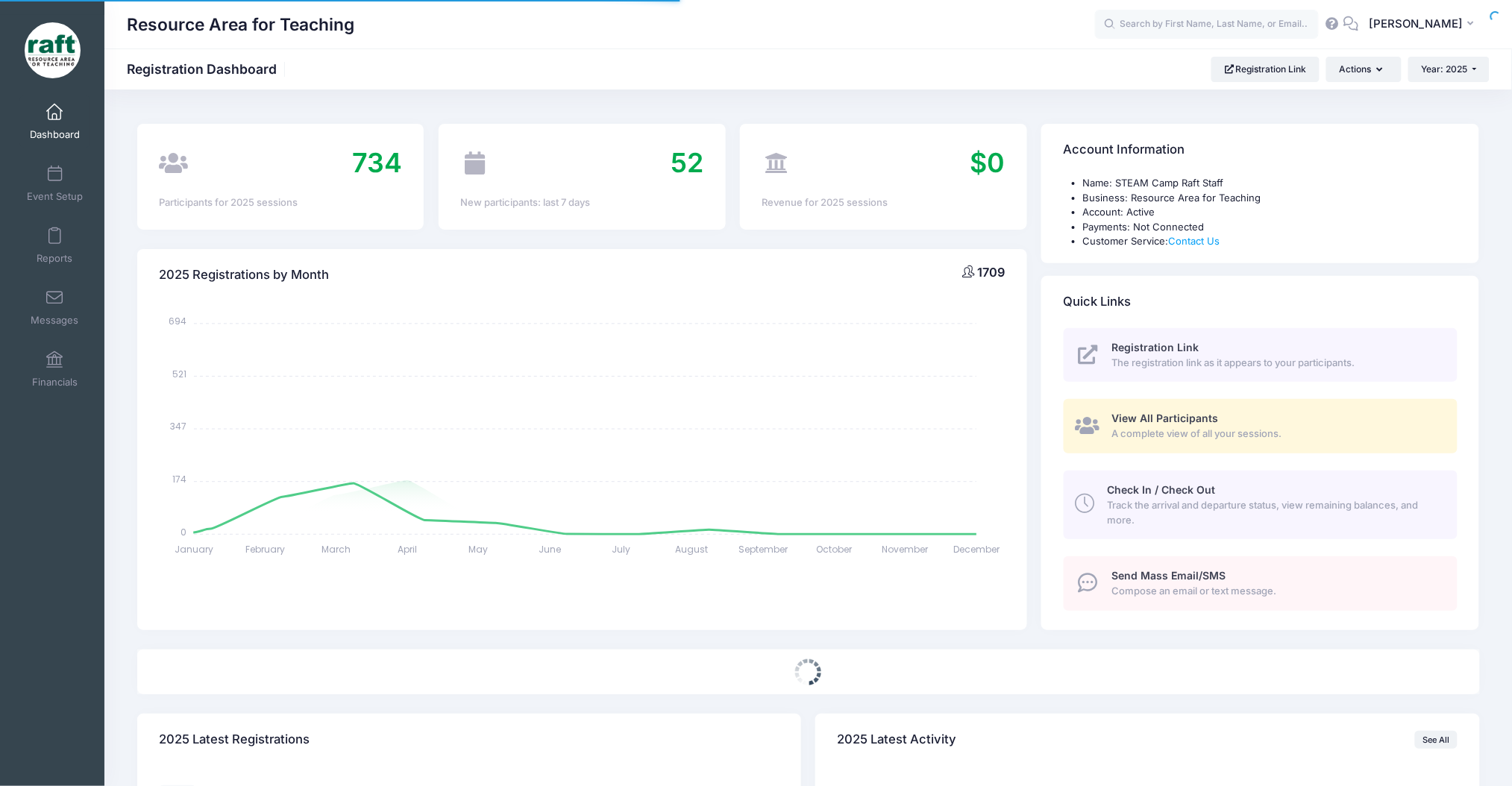
select select
